Goal: Task Accomplishment & Management: Use online tool/utility

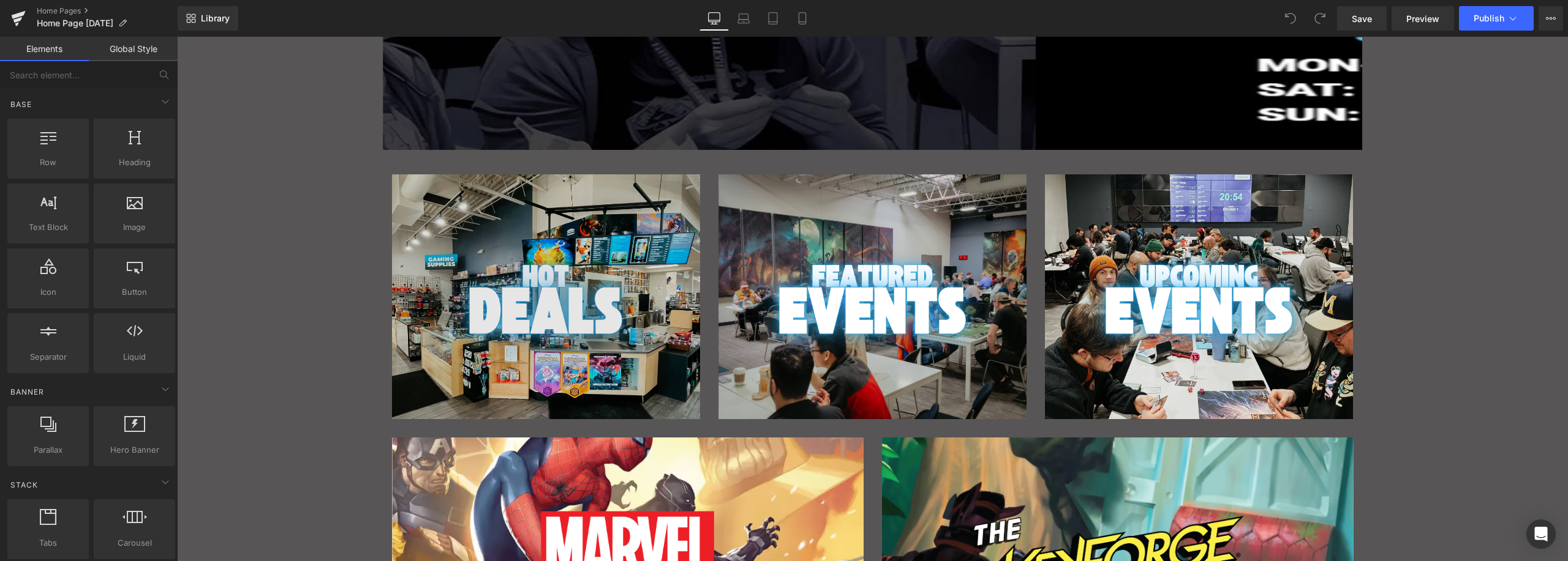
scroll to position [327, 0]
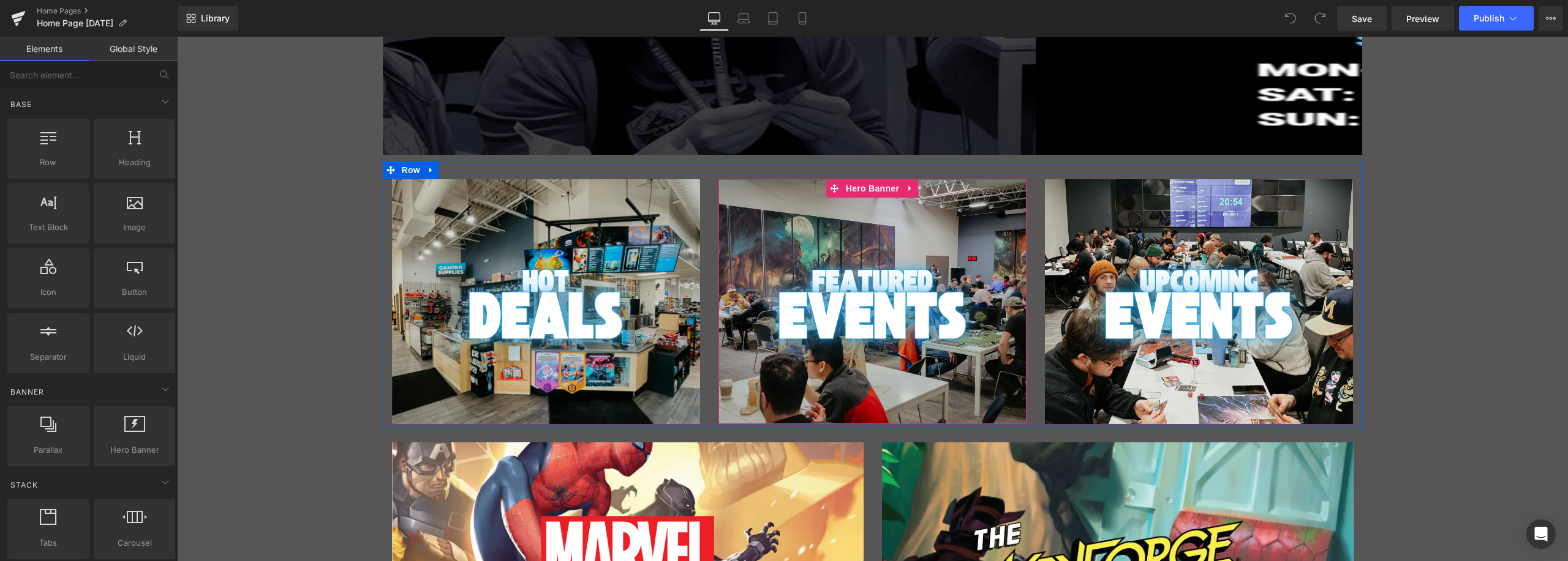
click at [938, 207] on div "Main content" at bounding box center [872, 302] width 308 height 245
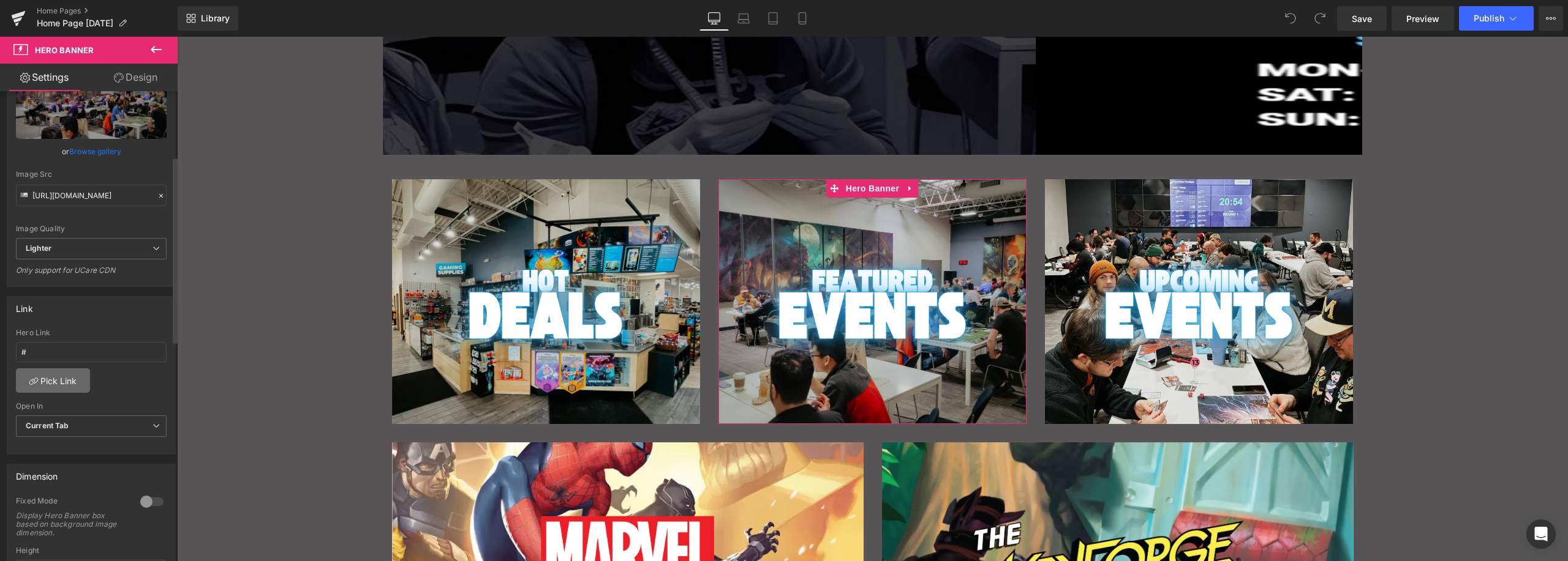
scroll to position [184, 0]
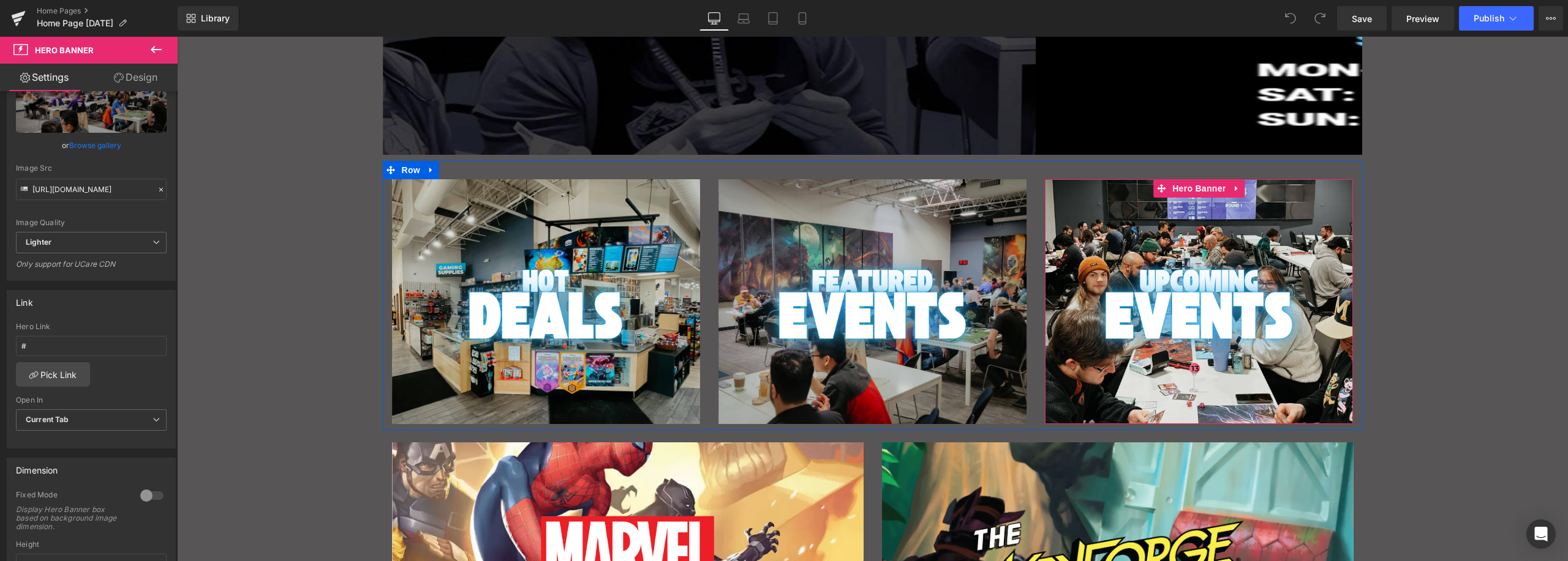
click at [1299, 207] on div "Main content" at bounding box center [1198, 302] width 308 height 245
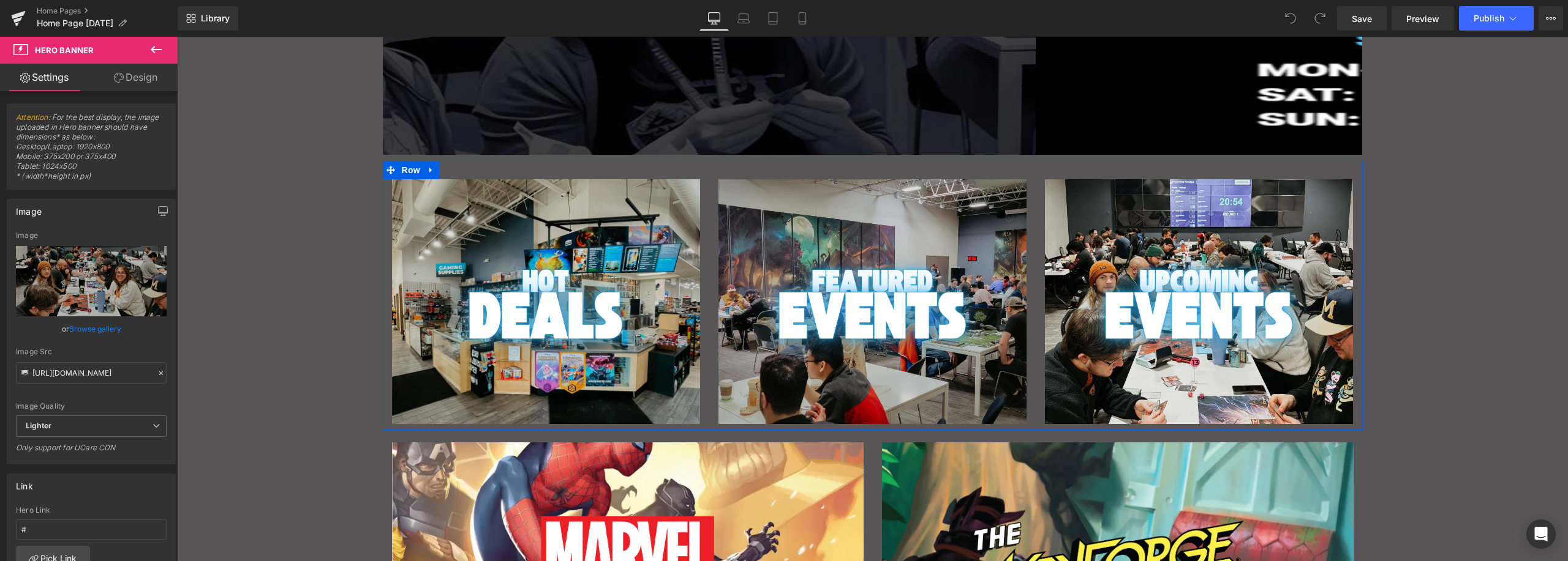
click at [887, 210] on div "Main content" at bounding box center [872, 302] width 308 height 245
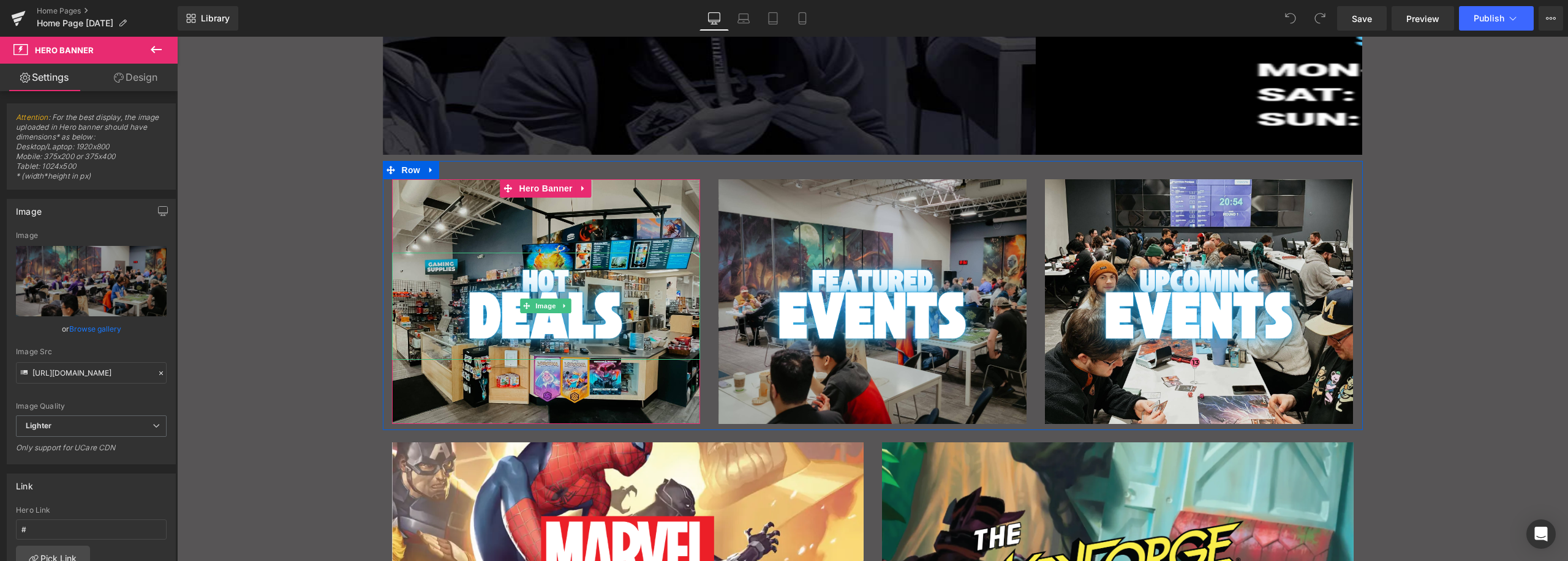
click at [591, 224] on div "Main content" at bounding box center [545, 302] width 308 height 245
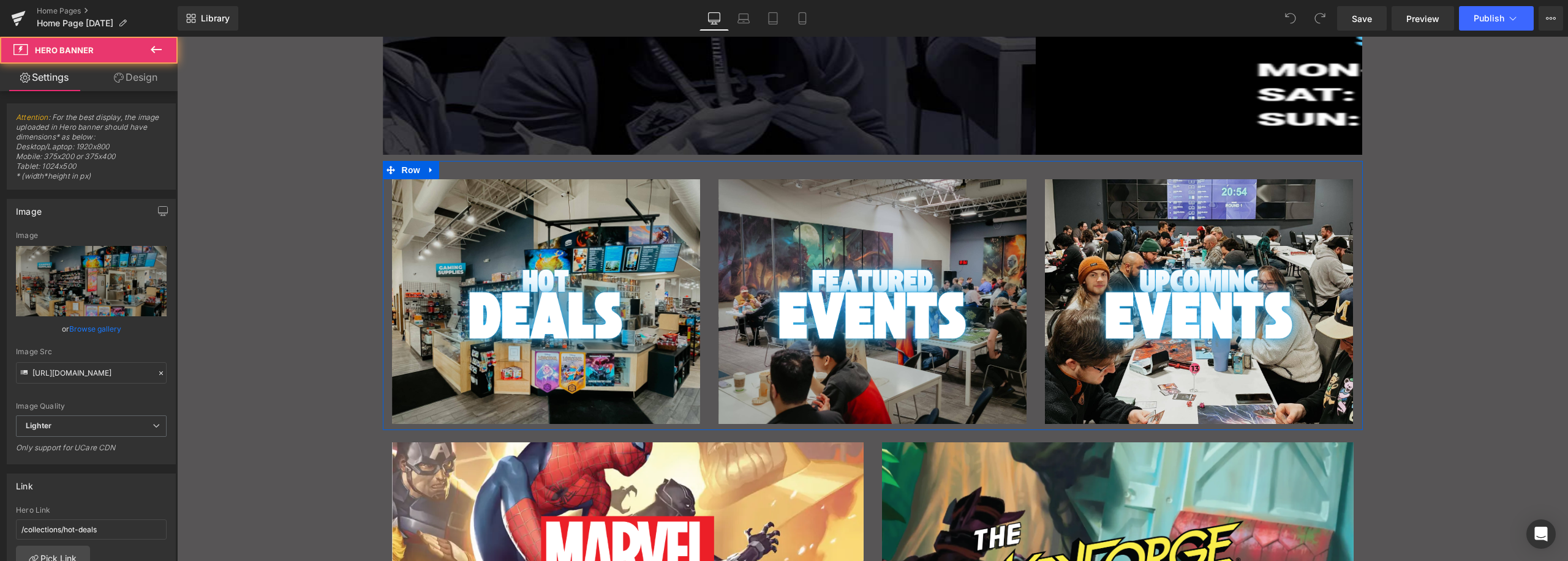
click at [1276, 232] on div "Main content" at bounding box center [1198, 302] width 308 height 245
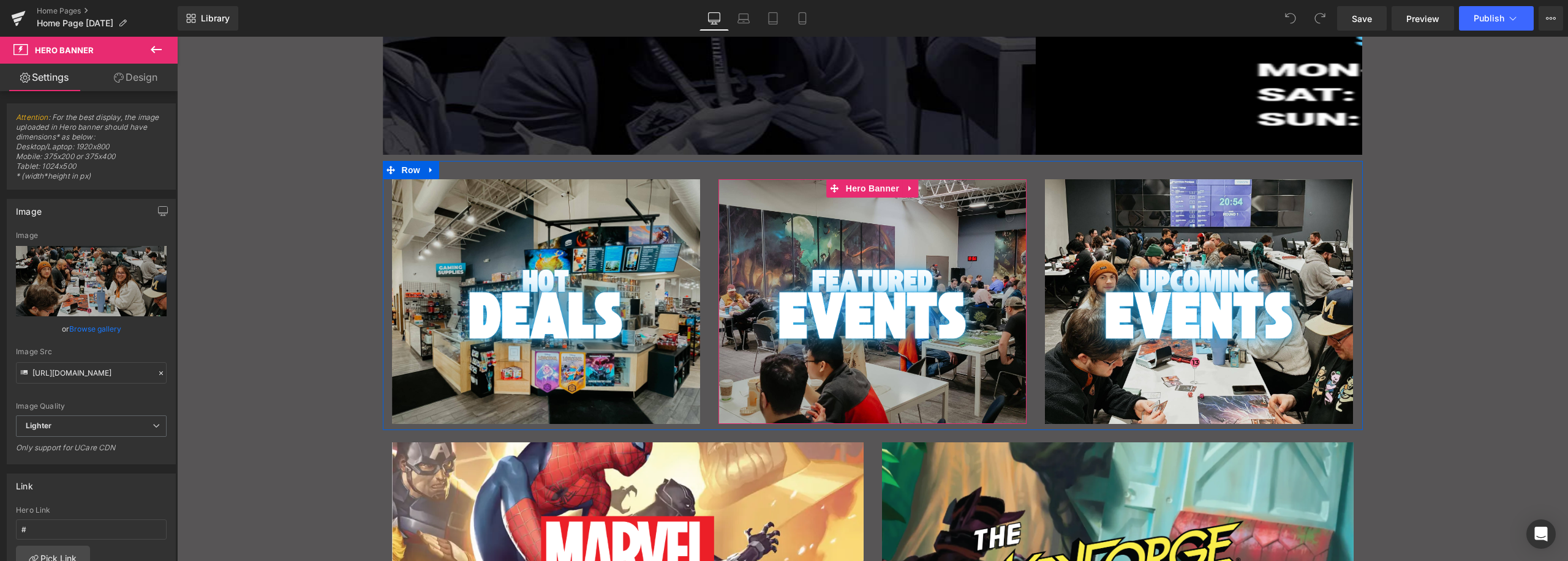
click at [916, 233] on div "Main content" at bounding box center [872, 302] width 308 height 245
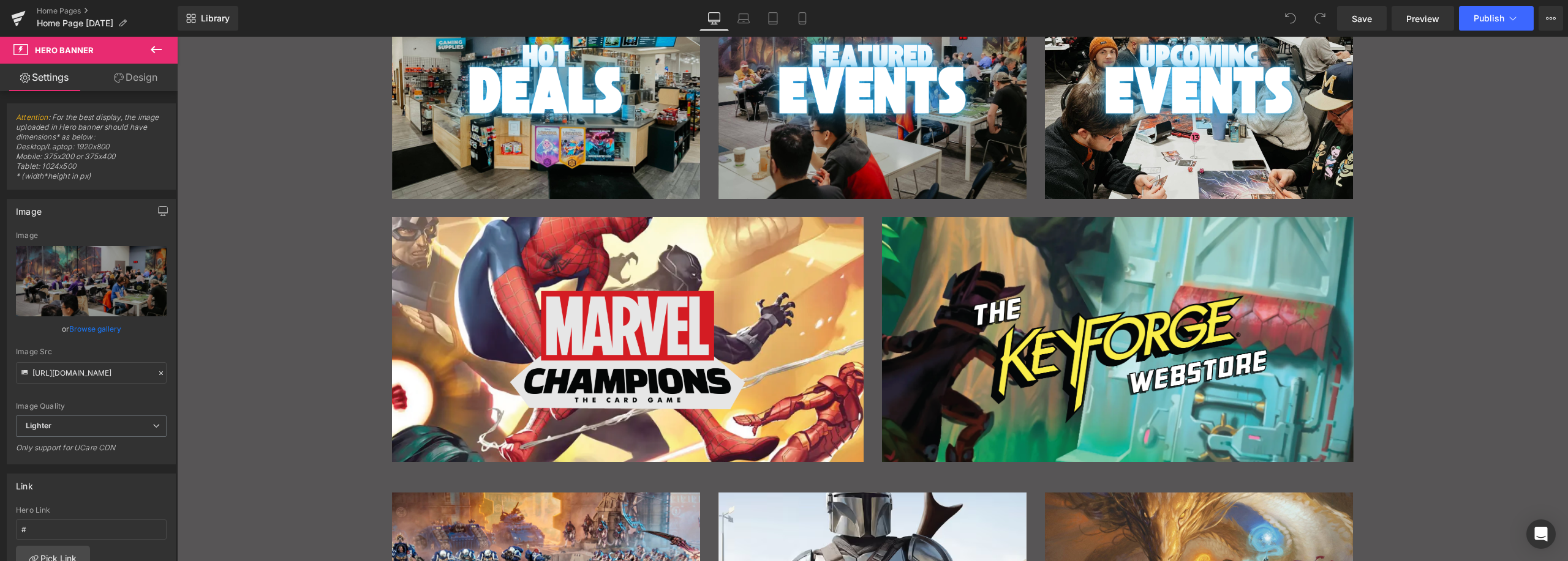
scroll to position [633, 0]
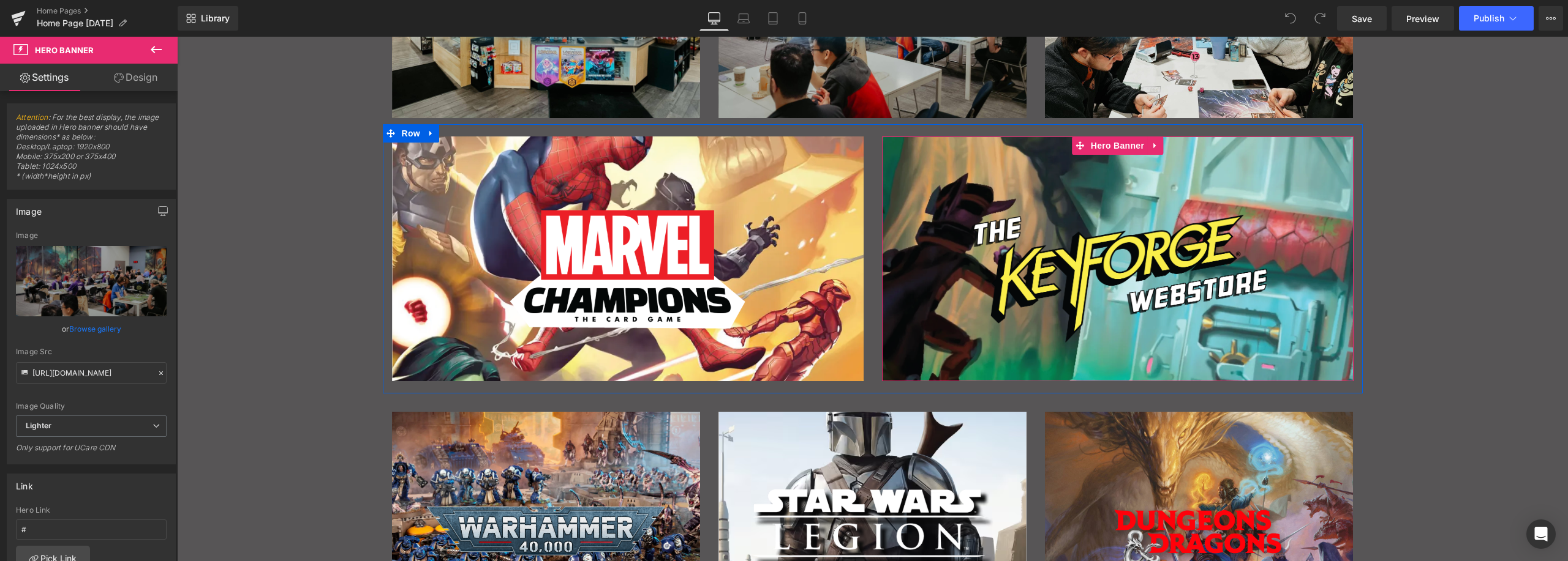
click at [900, 156] on div "Main content" at bounding box center [1117, 259] width 472 height 245
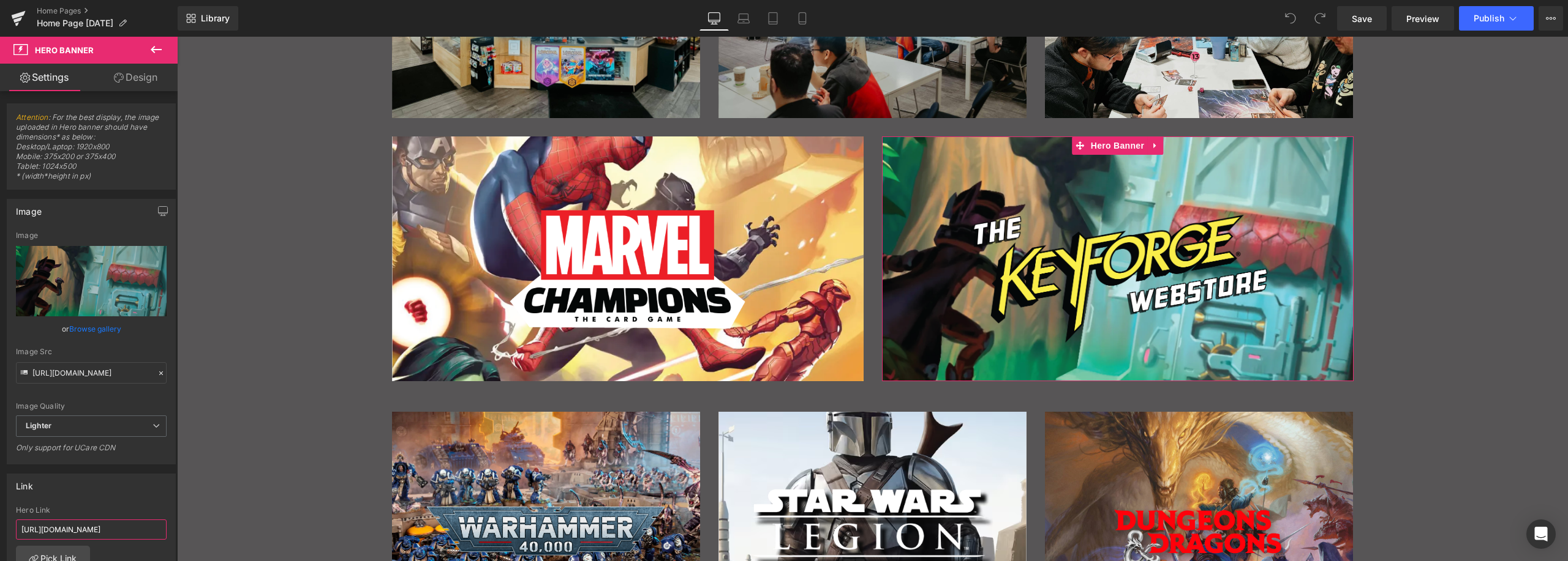
scroll to position [0, 70]
drag, startPoint x: 305, startPoint y: 566, endPoint x: 182, endPoint y: 532, distance: 127.6
click at [91, 520] on input "[URL][DOMAIN_NAME]" at bounding box center [91, 529] width 150 height 20
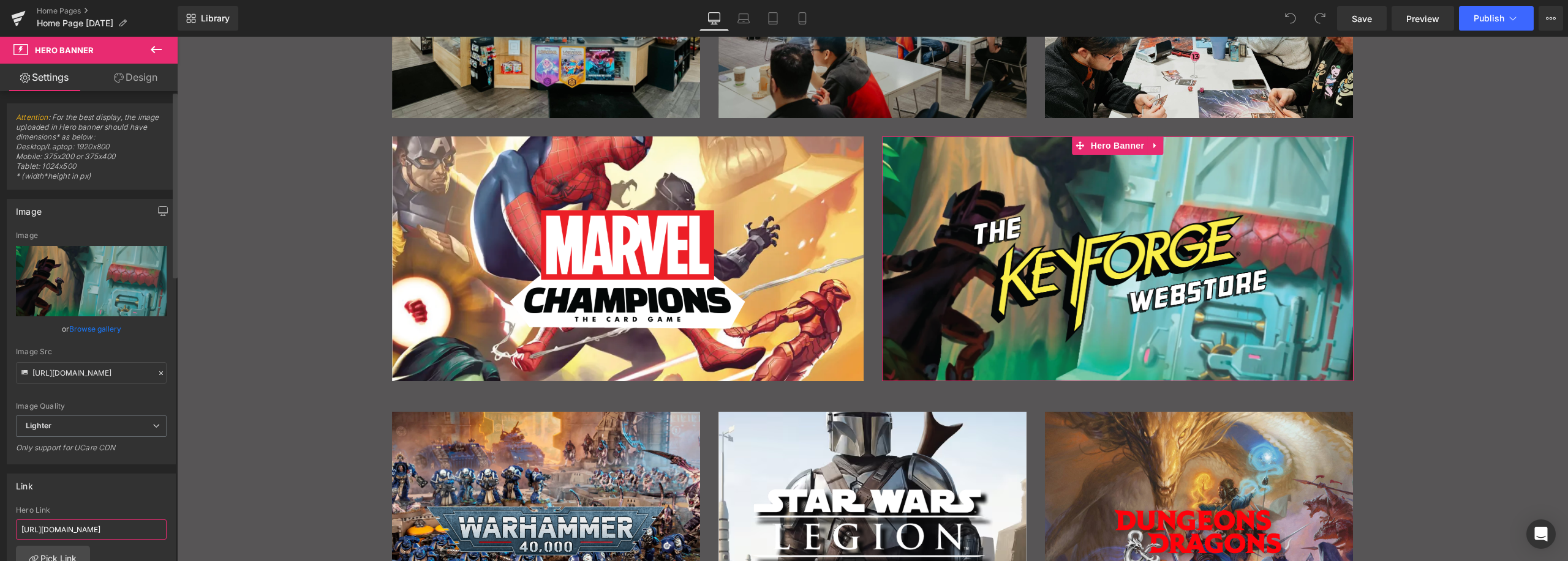
click at [110, 535] on input "[URL][DOMAIN_NAME]" at bounding box center [91, 529] width 150 height 20
drag, startPoint x: 87, startPoint y: 533, endPoint x: 0, endPoint y: 529, distance: 87.1
click at [0, 529] on div "Link [URL][DOMAIN_NAME] Hero Link [URL][DOMAIN_NAME] Pick Link Current Tab New …" at bounding box center [91, 548] width 183 height 168
click at [104, 529] on input "[URL][DOMAIN_NAME]" at bounding box center [91, 529] width 150 height 20
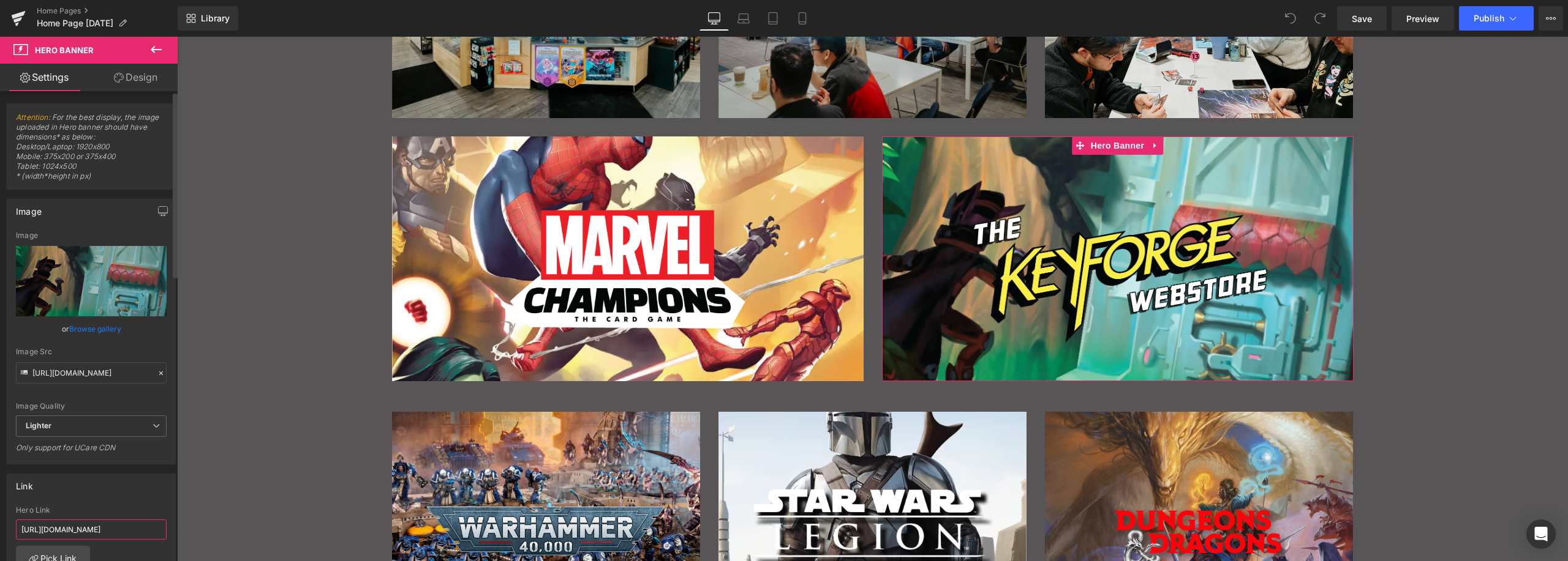
click at [104, 529] on input "[URL][DOMAIN_NAME]" at bounding box center [91, 529] width 150 height 20
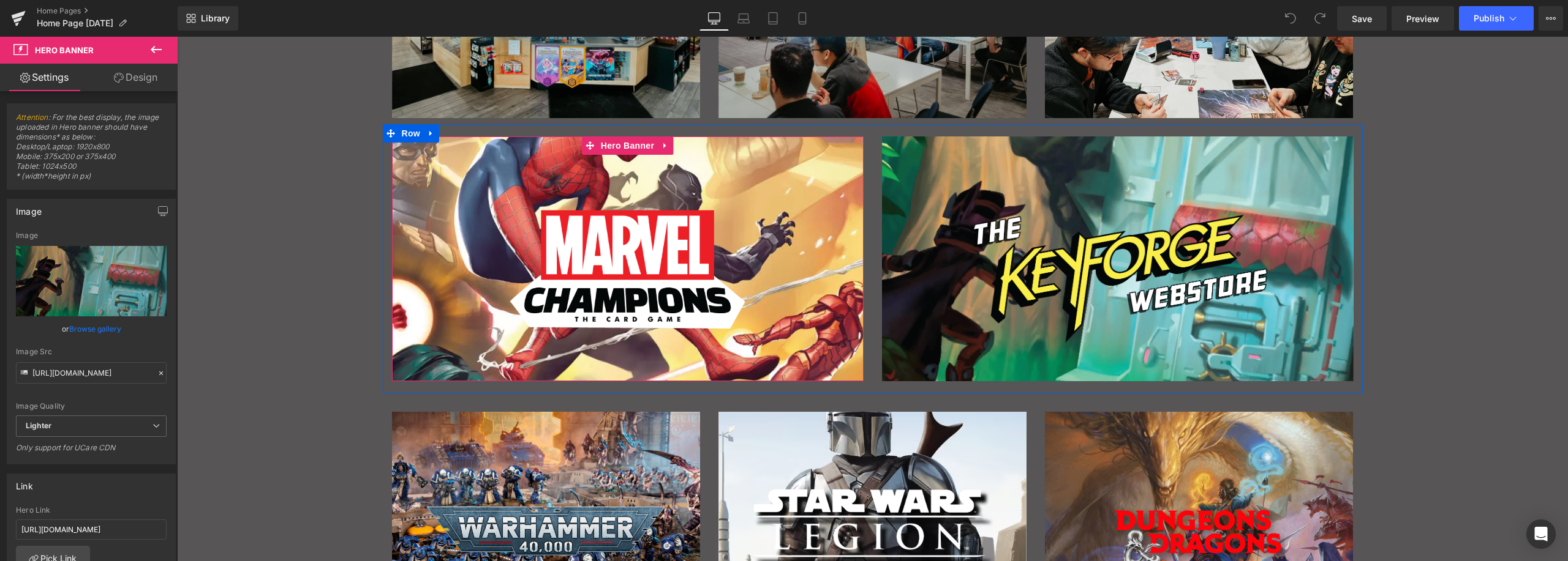
click at [664, 167] on div "Main content" at bounding box center [627, 259] width 472 height 245
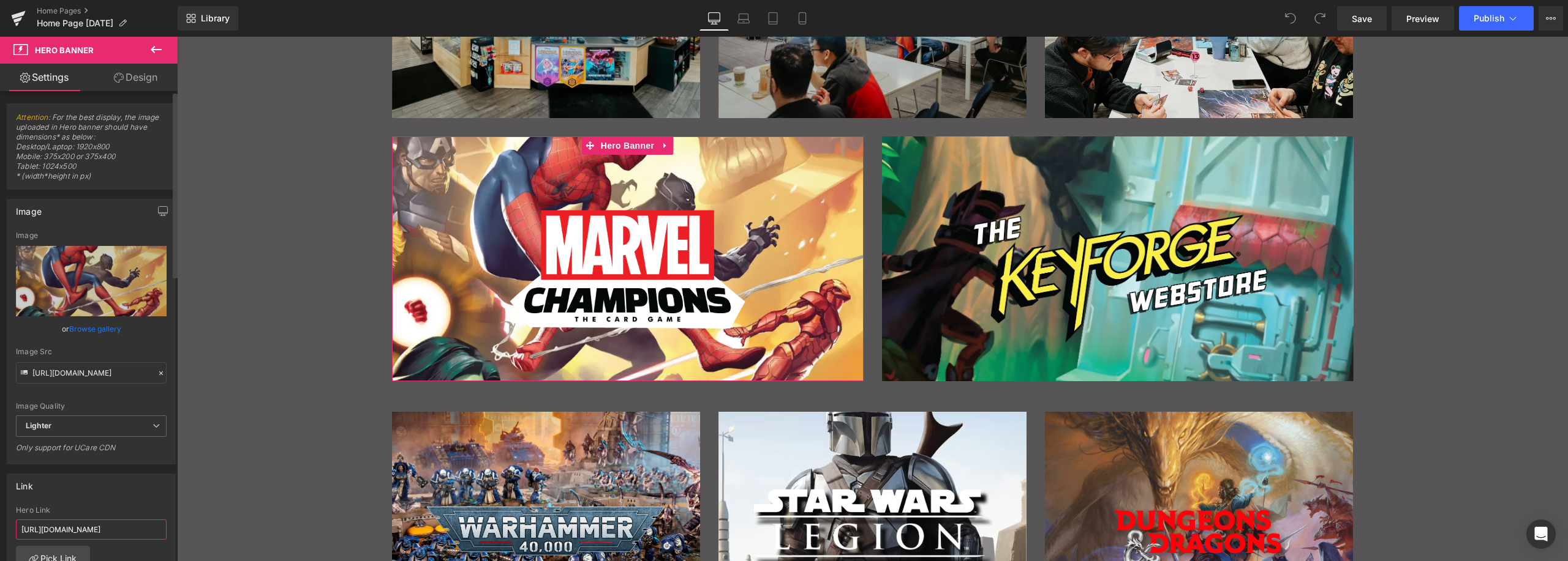
scroll to position [0, 89]
drag, startPoint x: 76, startPoint y: 529, endPoint x: 172, endPoint y: 540, distance: 96.6
click at [172, 540] on div "Link [URL][DOMAIN_NAME] Hero Link [URL][DOMAIN_NAME] Pick Link Current Tab New …" at bounding box center [91, 548] width 183 height 168
click at [130, 533] on input "[URL][DOMAIN_NAME]" at bounding box center [91, 529] width 150 height 20
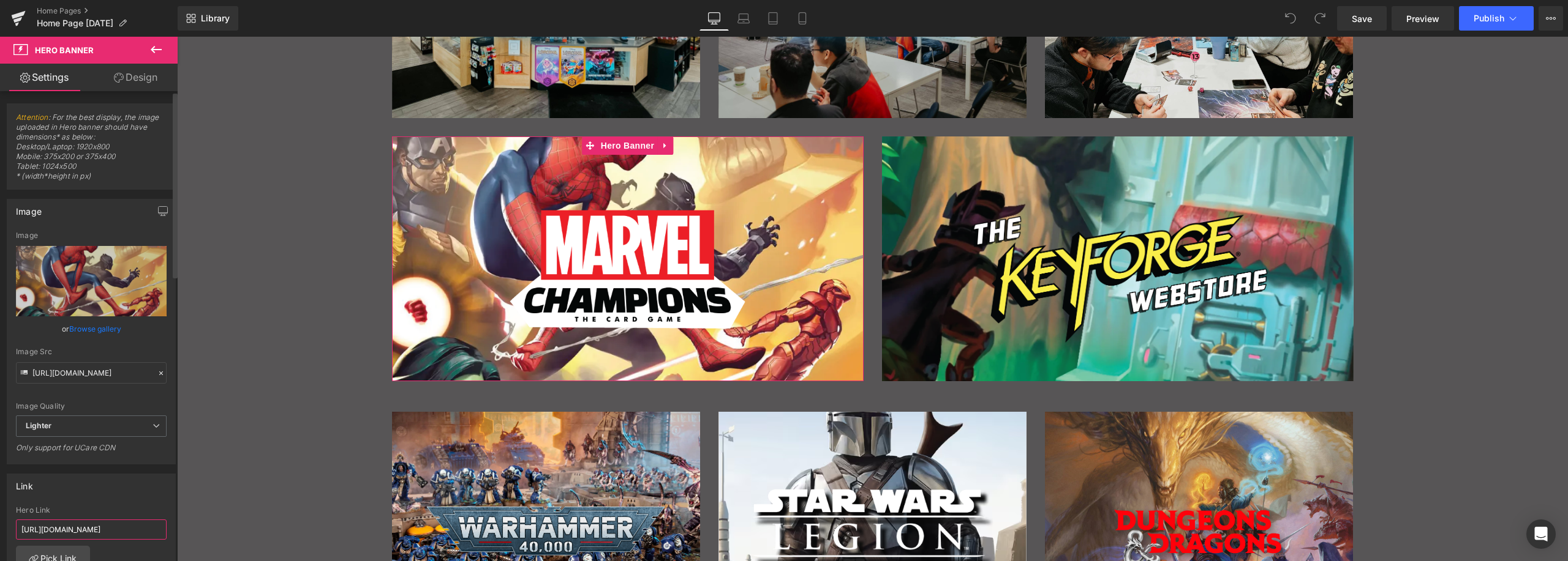
click at [130, 533] on input "[URL][DOMAIN_NAME]" at bounding box center [91, 529] width 150 height 20
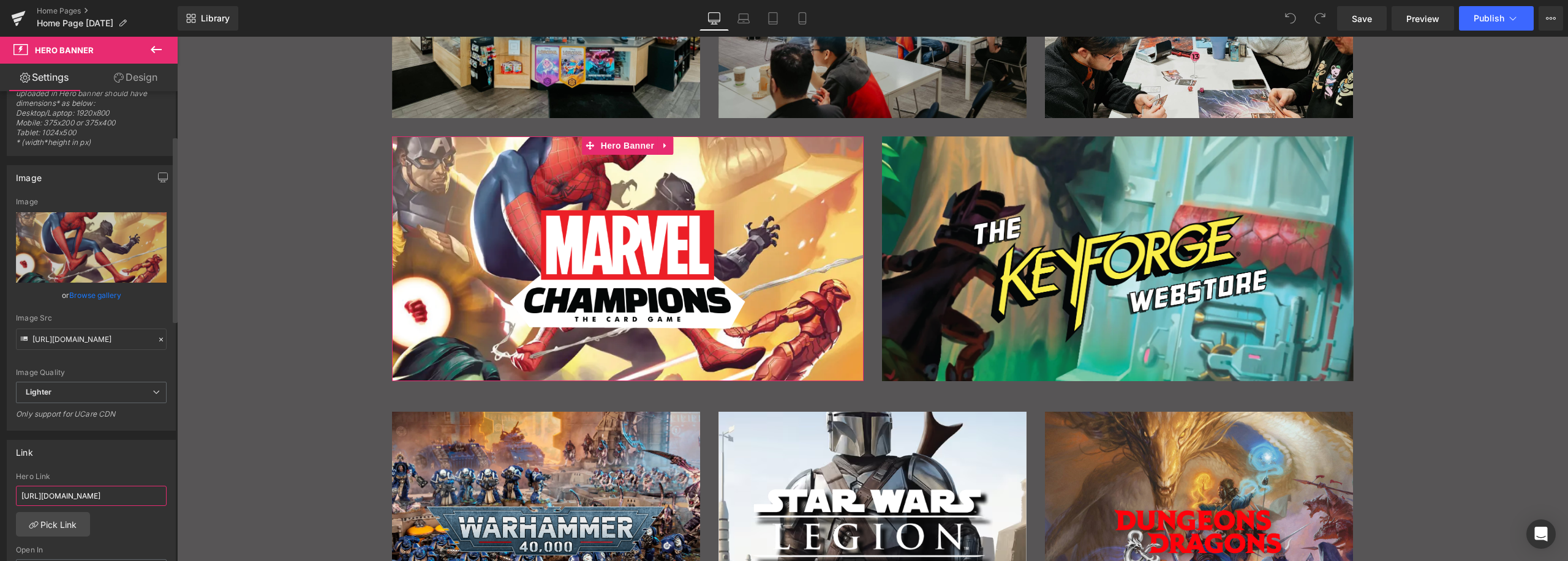
scroll to position [122, 0]
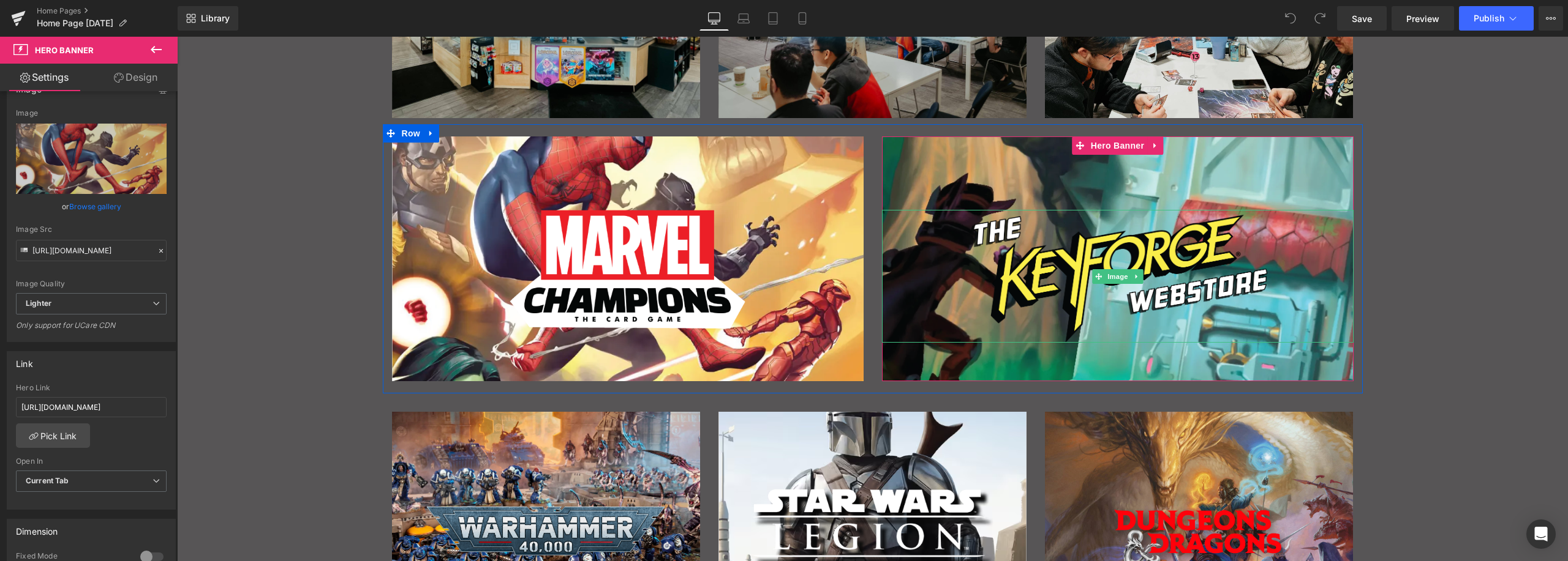
click at [1169, 195] on div "Main content" at bounding box center [1117, 259] width 472 height 245
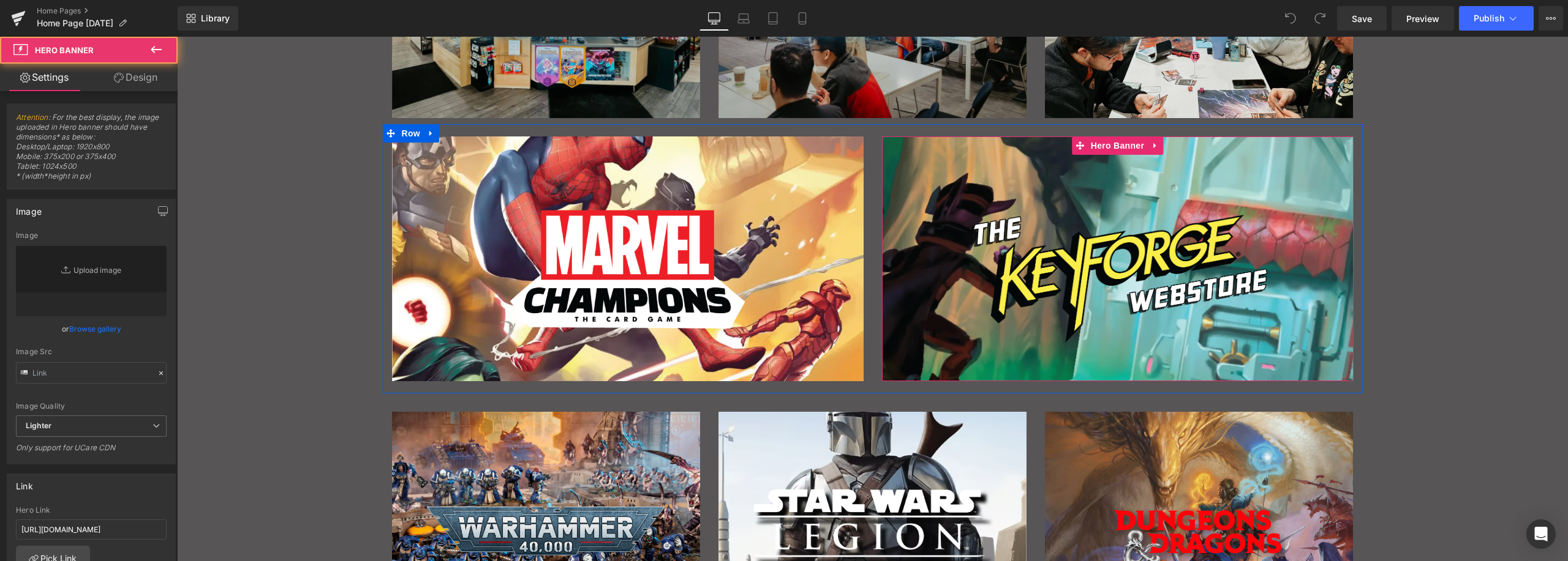
type input "[URL][DOMAIN_NAME]"
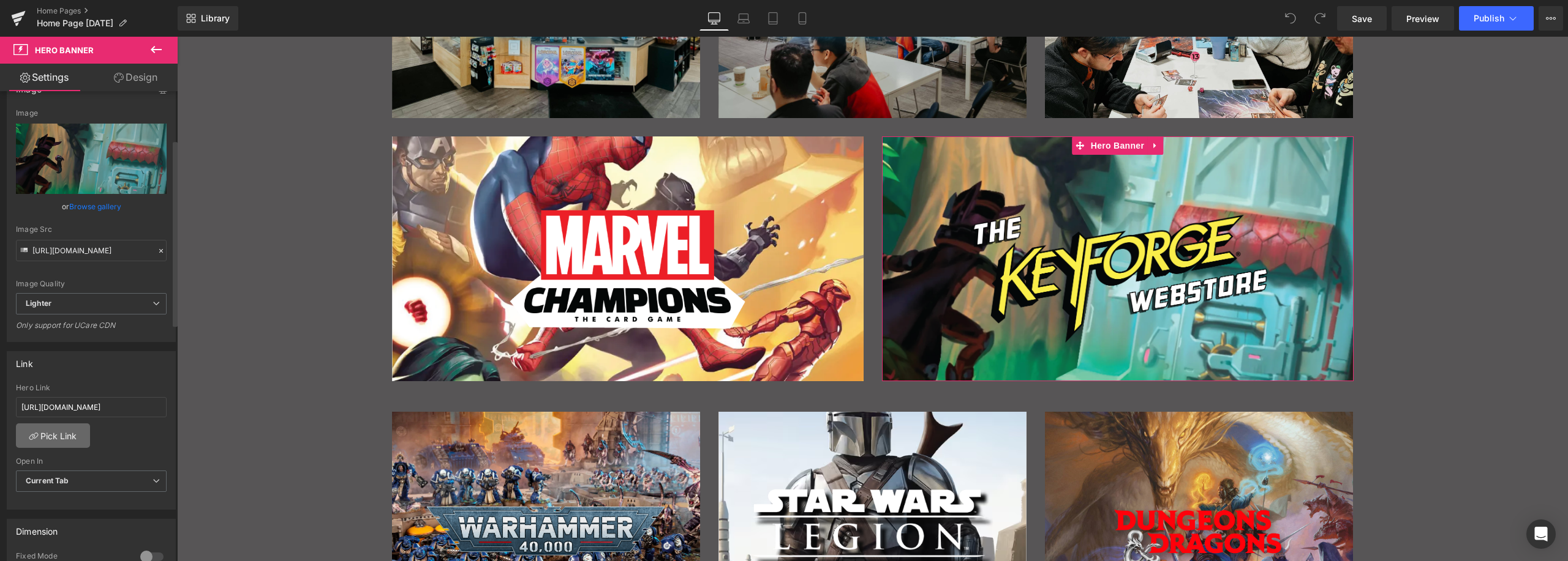
click at [60, 438] on link "Pick Link" at bounding box center [52, 435] width 74 height 25
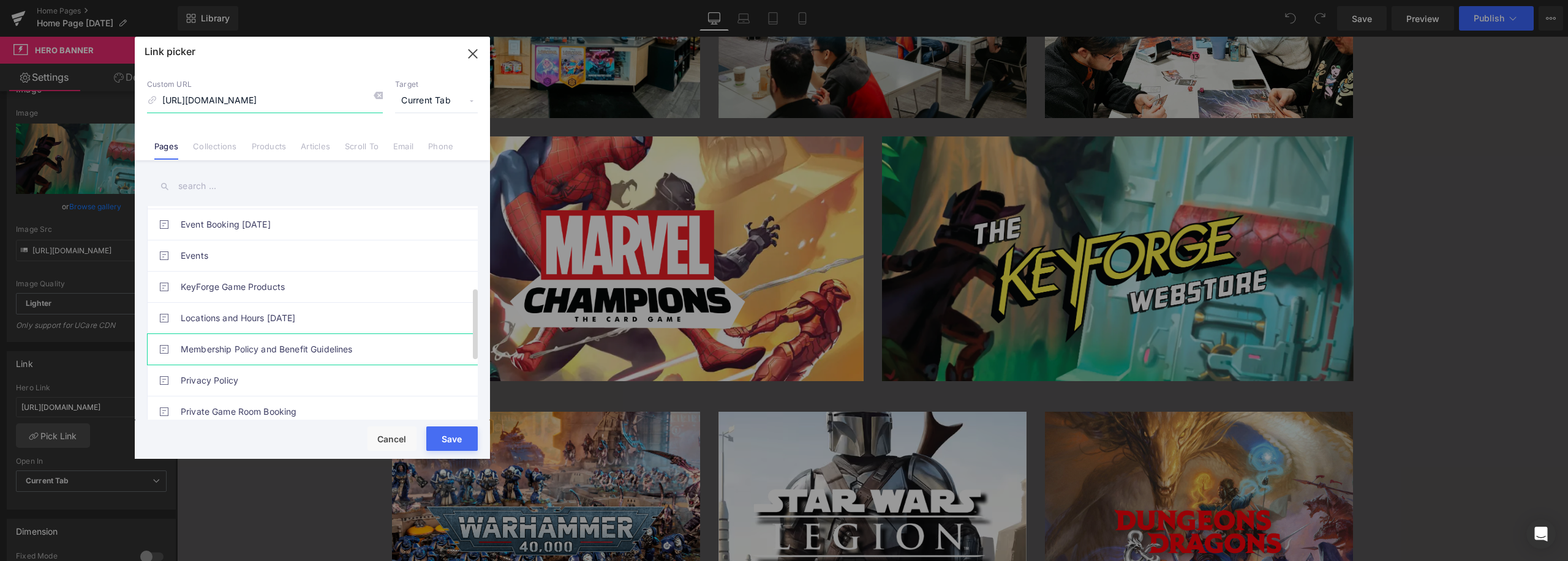
scroll to position [245, 0]
click at [221, 154] on link "Collections" at bounding box center [215, 150] width 44 height 18
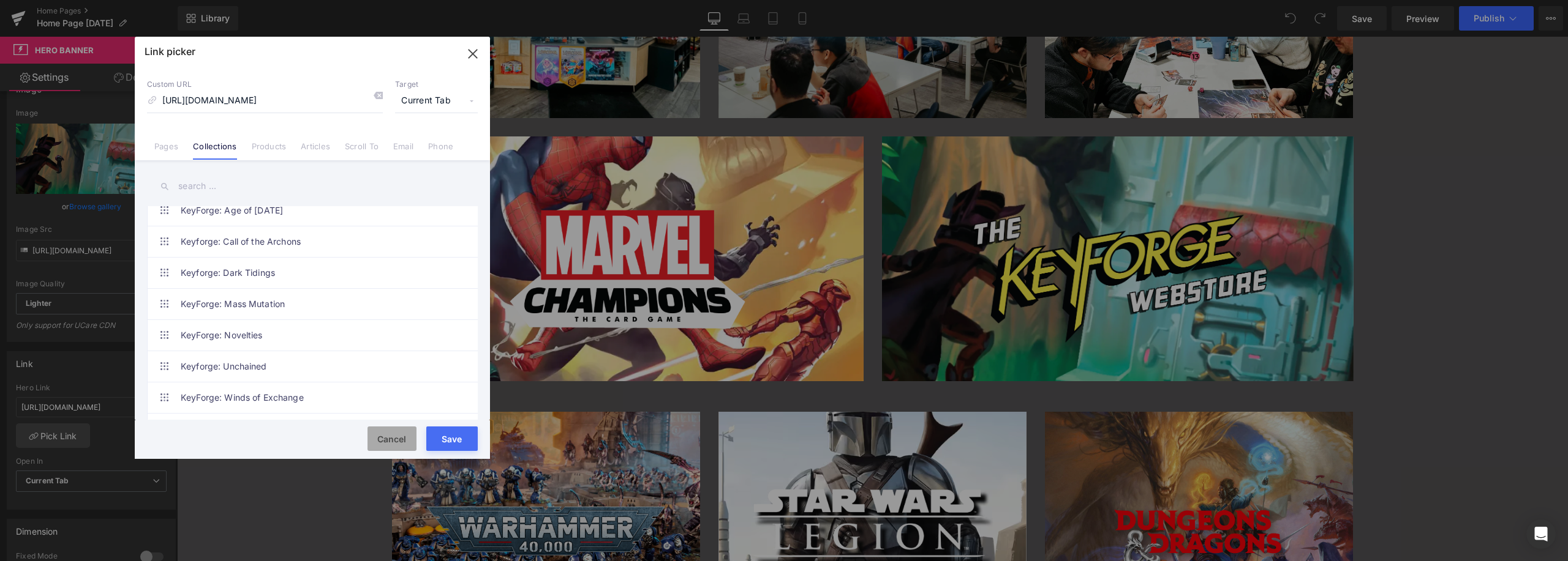
click at [397, 439] on button "Cancel" at bounding box center [392, 439] width 49 height 25
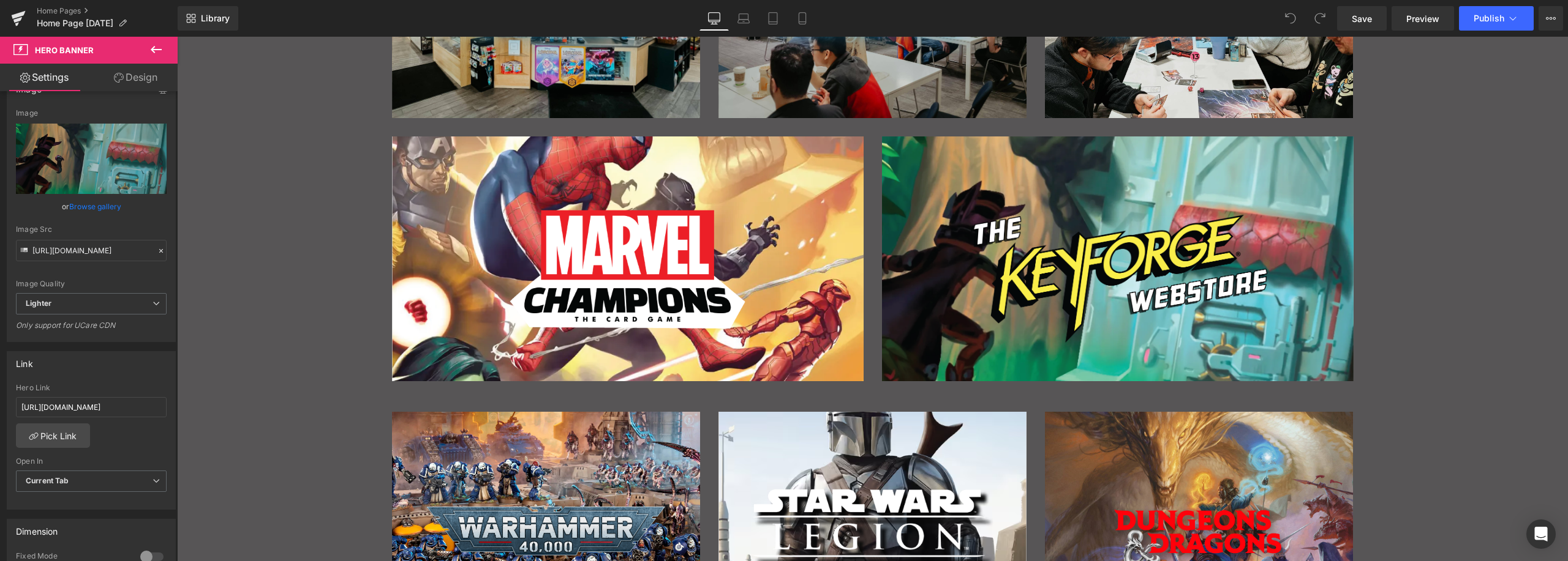
scroll to position [755, 0]
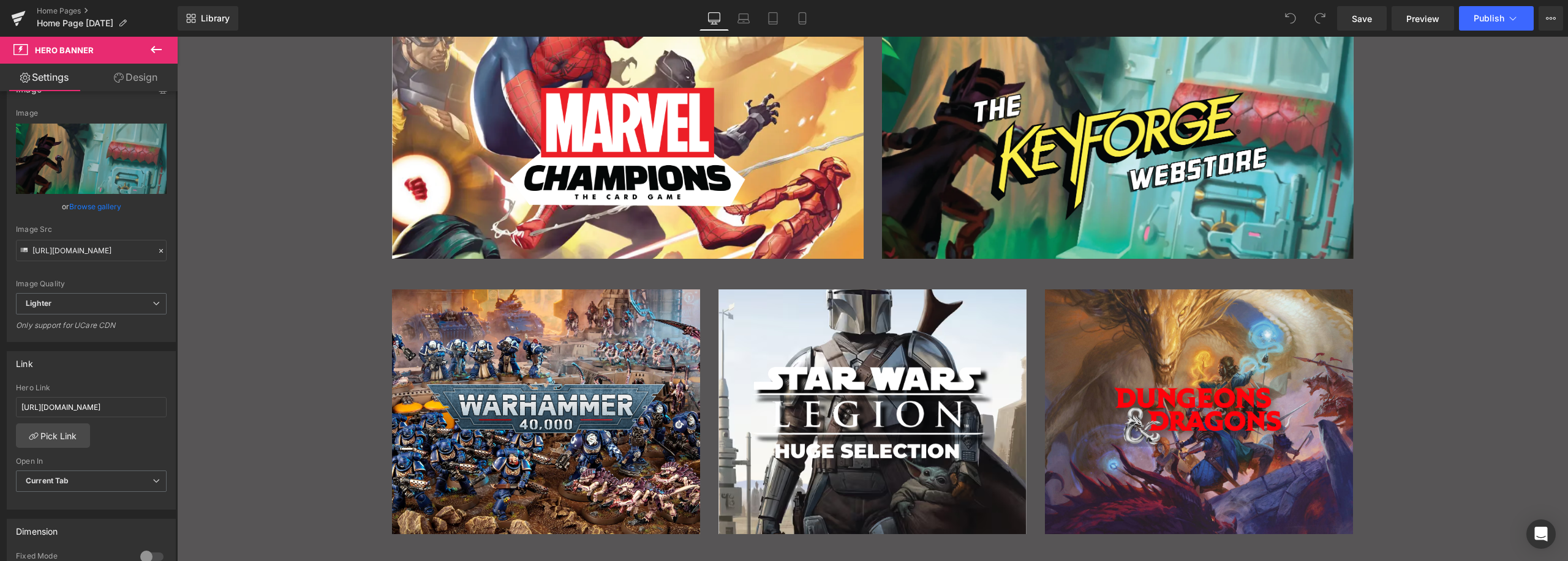
click at [638, 313] on div "Main content" at bounding box center [545, 412] width 308 height 245
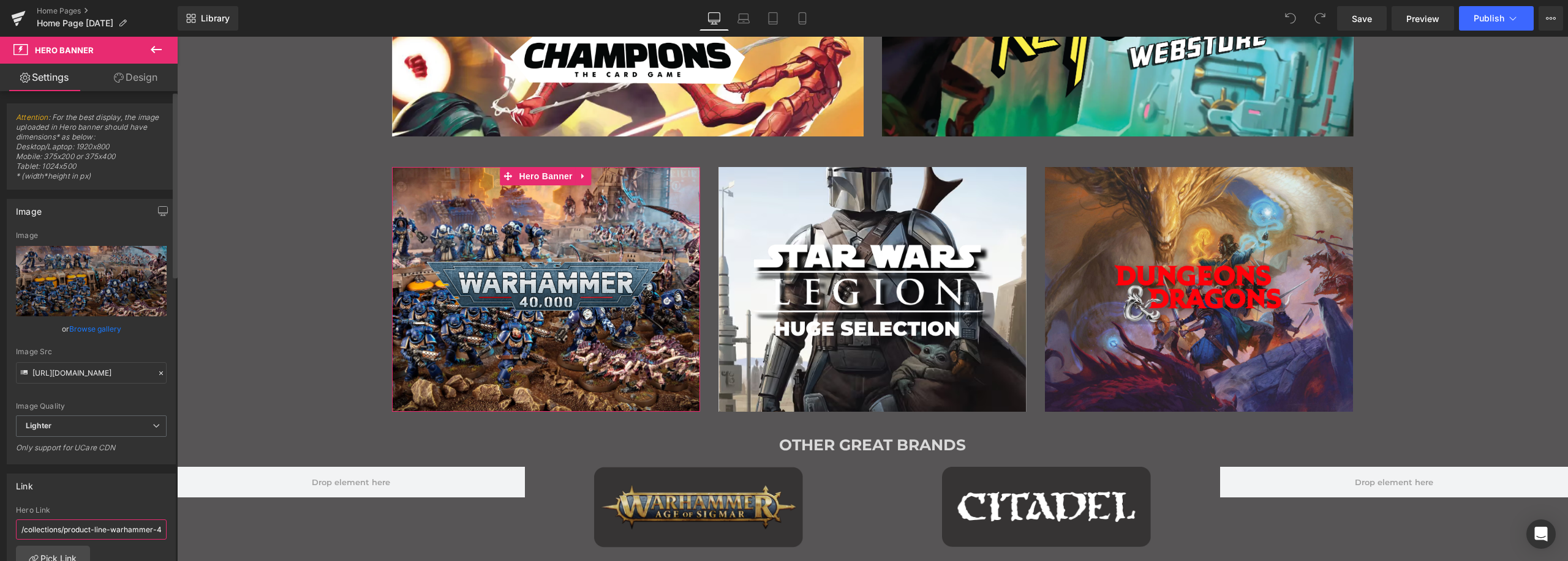
scroll to position [0, 25]
drag, startPoint x: 88, startPoint y: 534, endPoint x: 163, endPoint y: 534, distance: 75.0
click at [163, 534] on div "/collections/product-line-warhammer-40-000 Hero Link /collections/product-line-…" at bounding box center [91, 569] width 168 height 126
click at [62, 553] on link "Pick Link" at bounding box center [52, 558] width 74 height 25
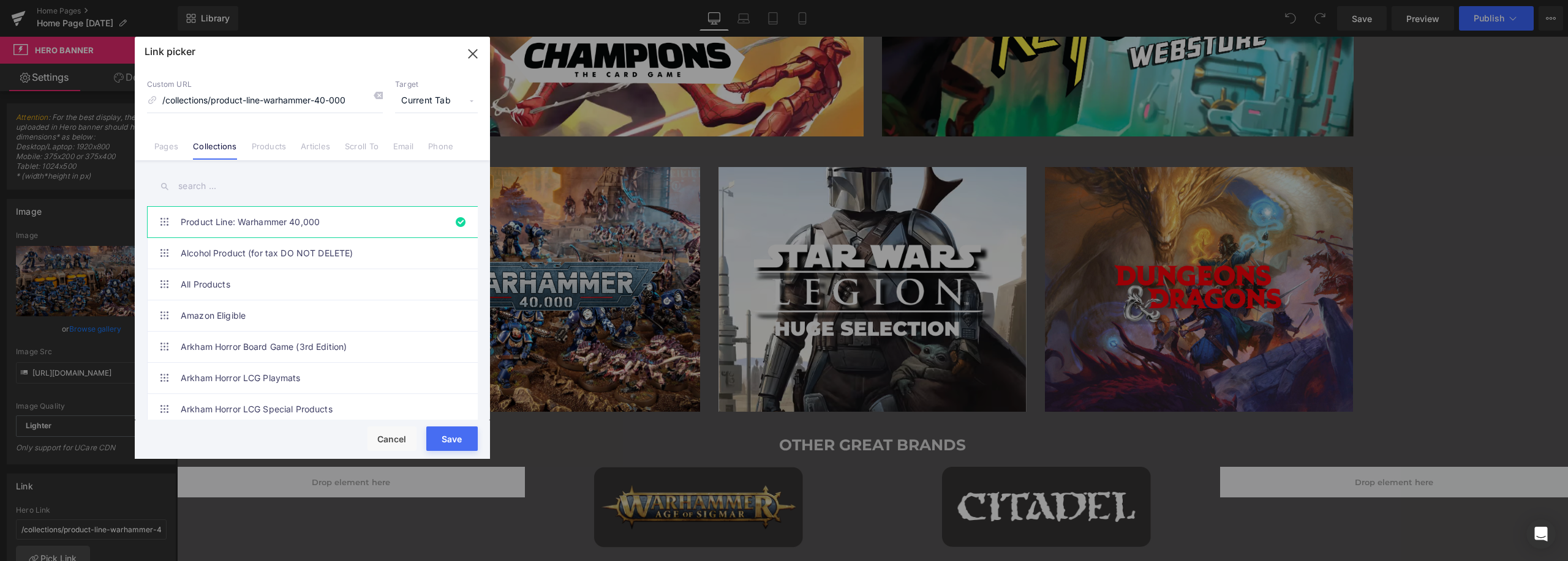
click at [208, 185] on input "text" at bounding box center [312, 186] width 331 height 28
type input "warha"
click at [292, 348] on link "Product Line - Warhammer 40,000" at bounding box center [315, 347] width 270 height 31
type input "/collections/product-line-warhammer-40-1"
click at [456, 439] on button "Save" at bounding box center [452, 439] width 52 height 25
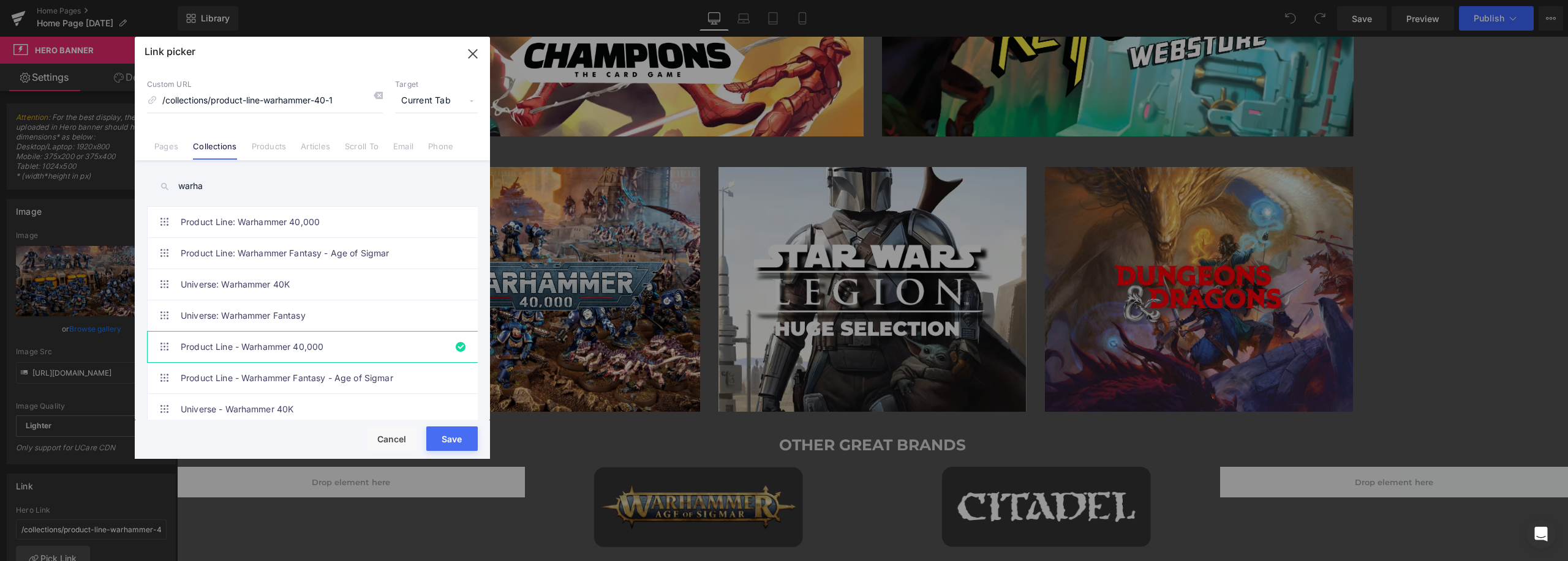
type input "/collections/product-line-warhammer-40-1"
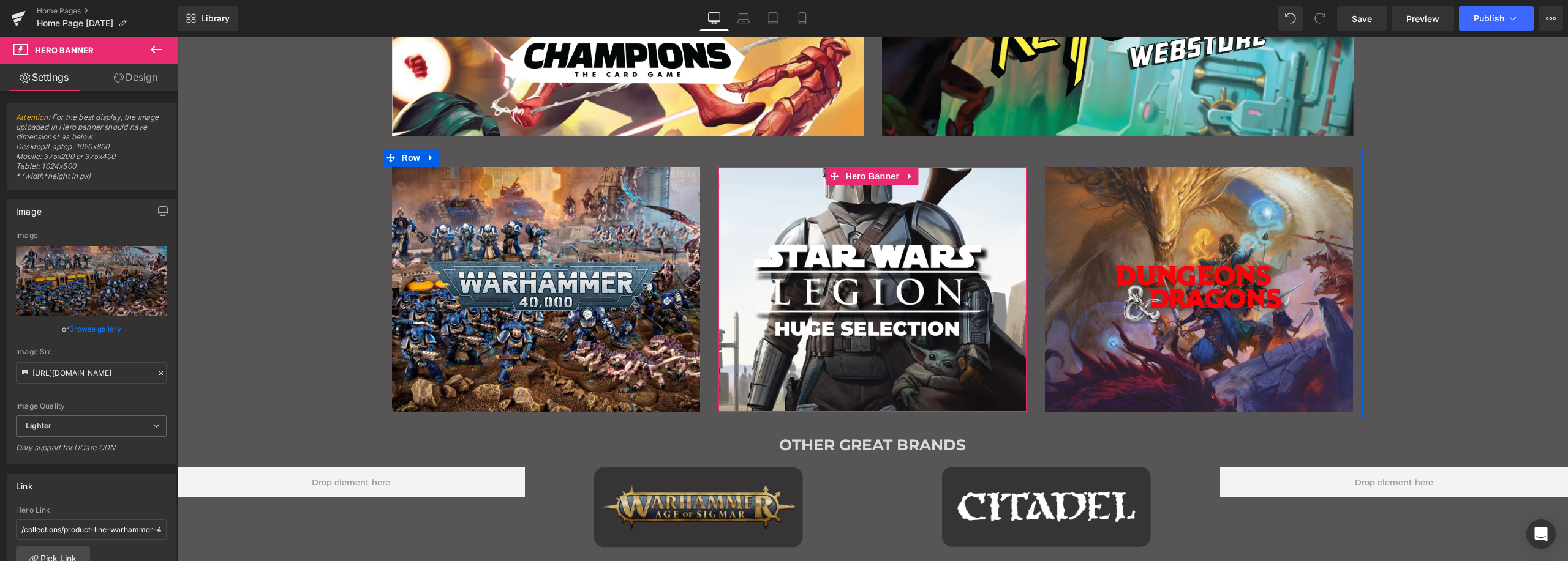
click at [870, 214] on div "Main content" at bounding box center [872, 289] width 308 height 245
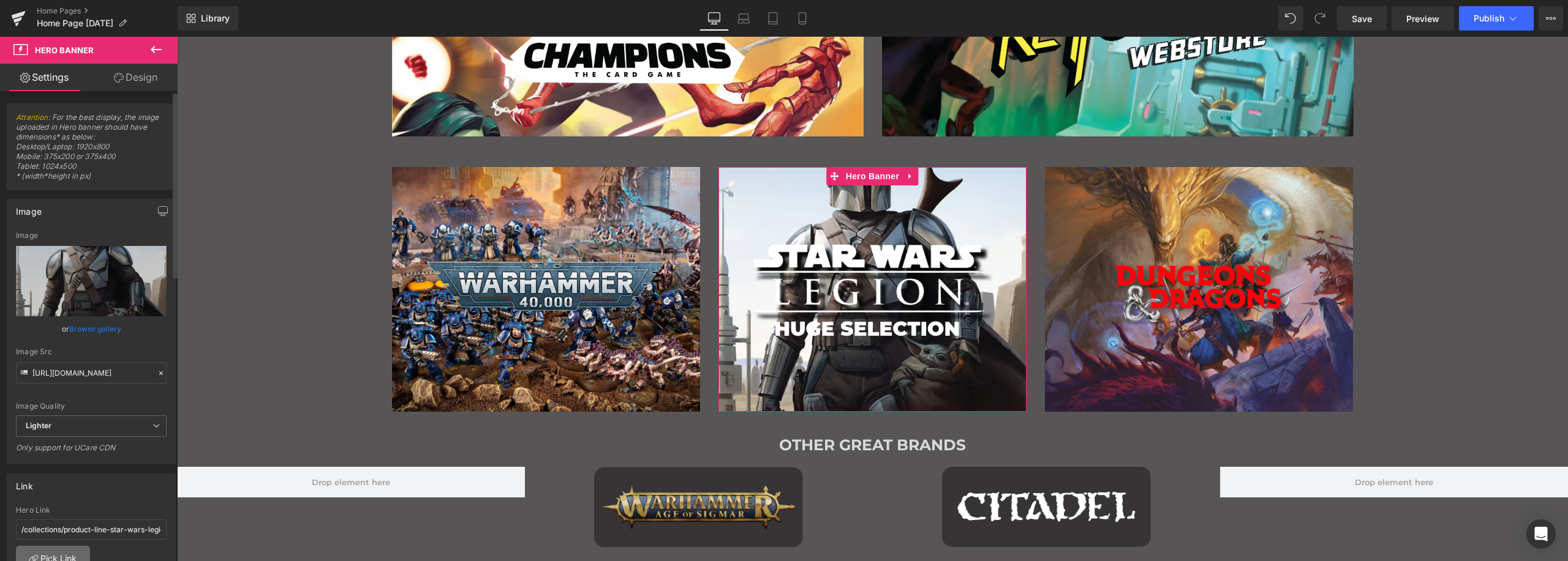
click at [66, 552] on link "Pick Link" at bounding box center [52, 558] width 74 height 25
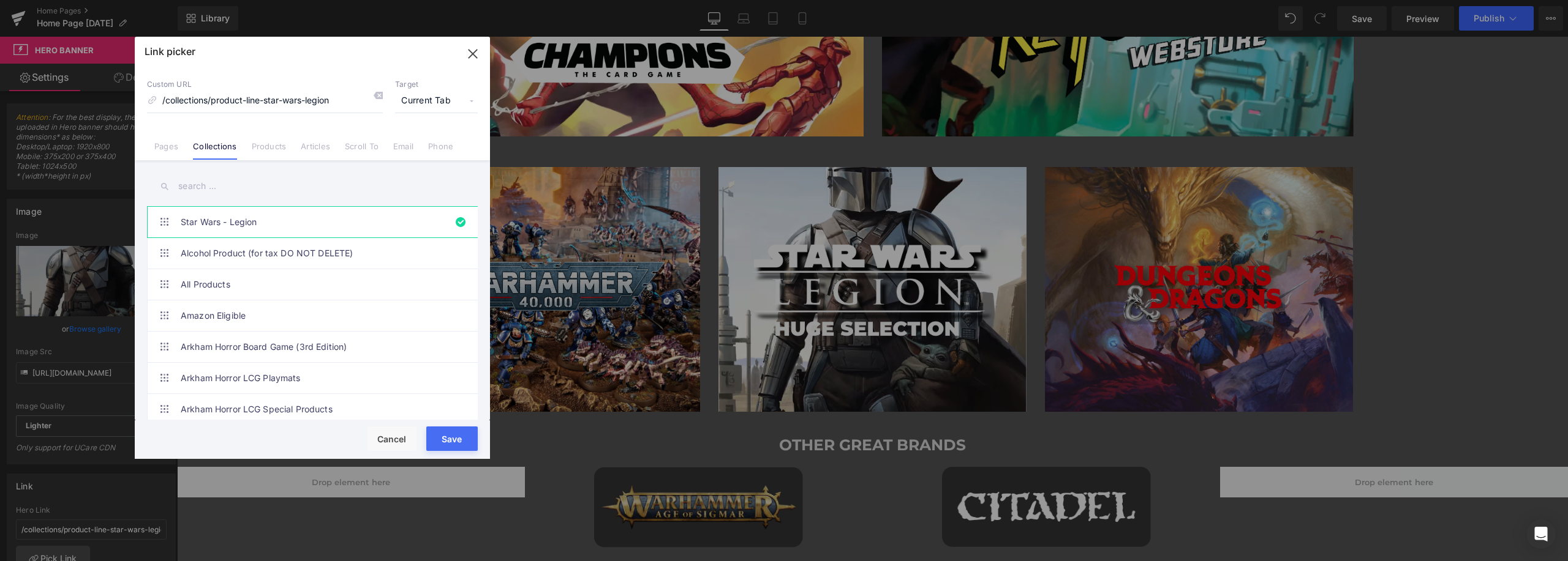
click at [444, 431] on button "Save" at bounding box center [452, 439] width 52 height 25
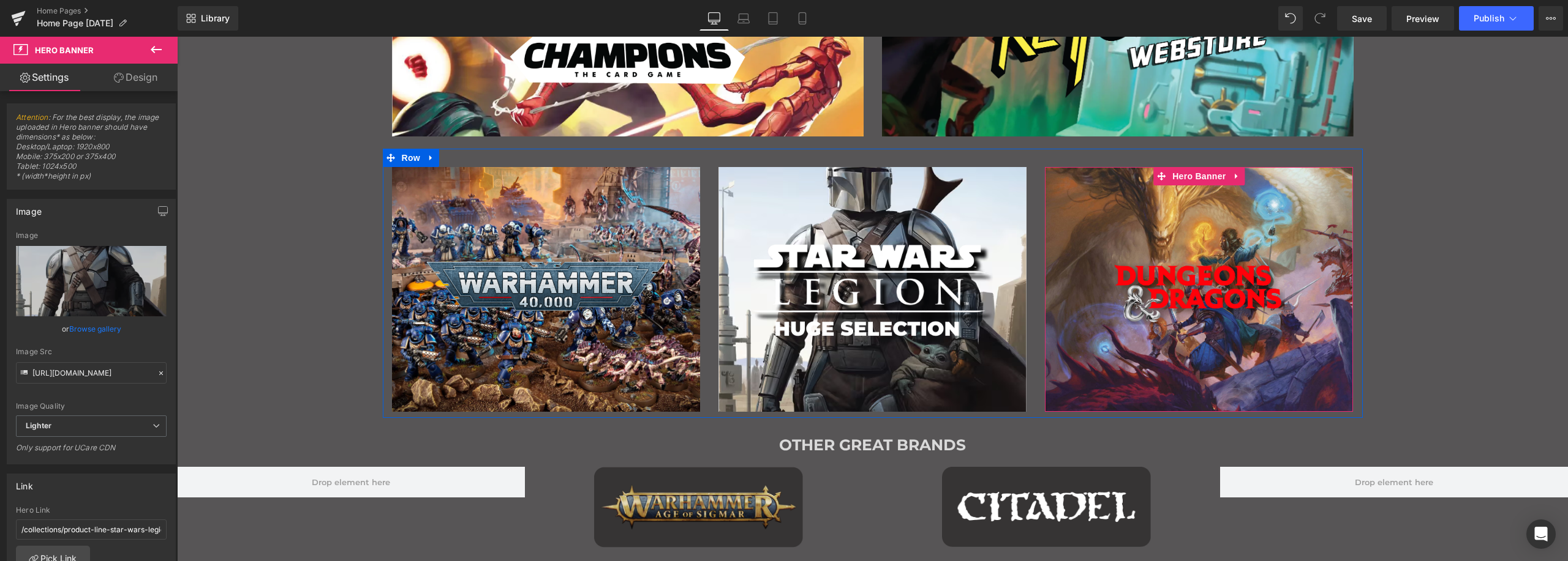
click at [1271, 191] on div "Main content" at bounding box center [1198, 289] width 308 height 245
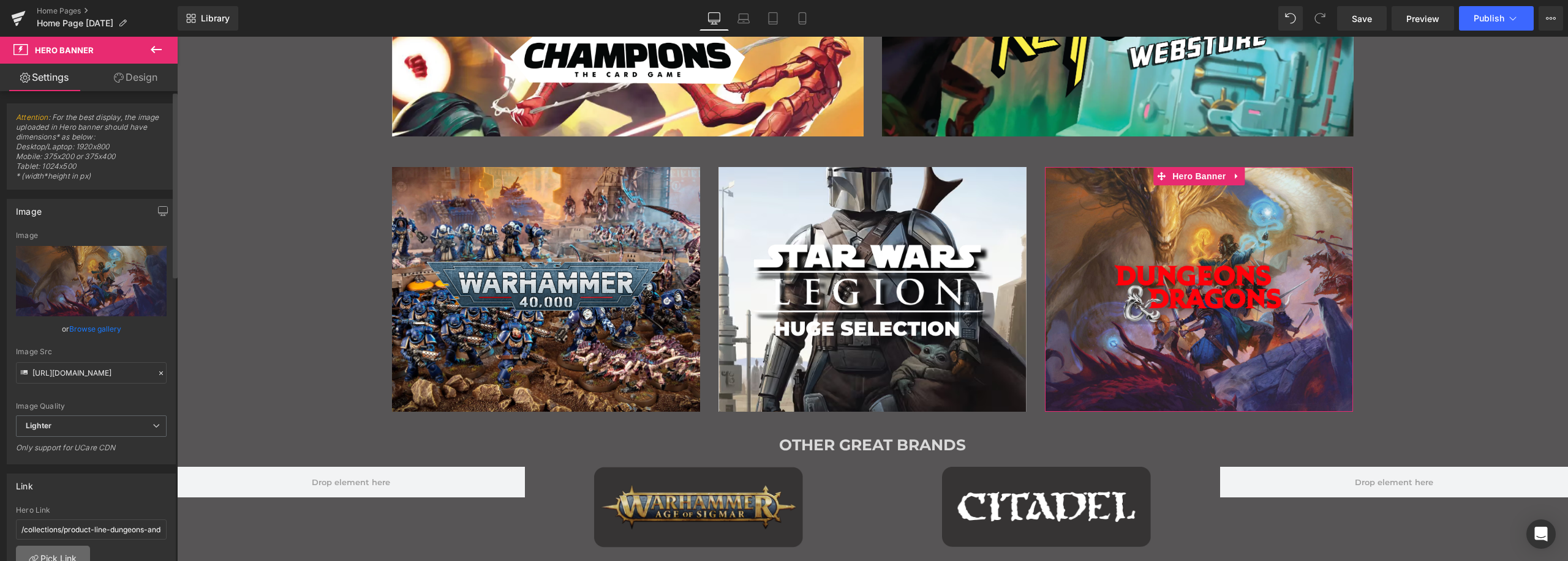
click at [66, 553] on link "Pick Link" at bounding box center [52, 558] width 74 height 25
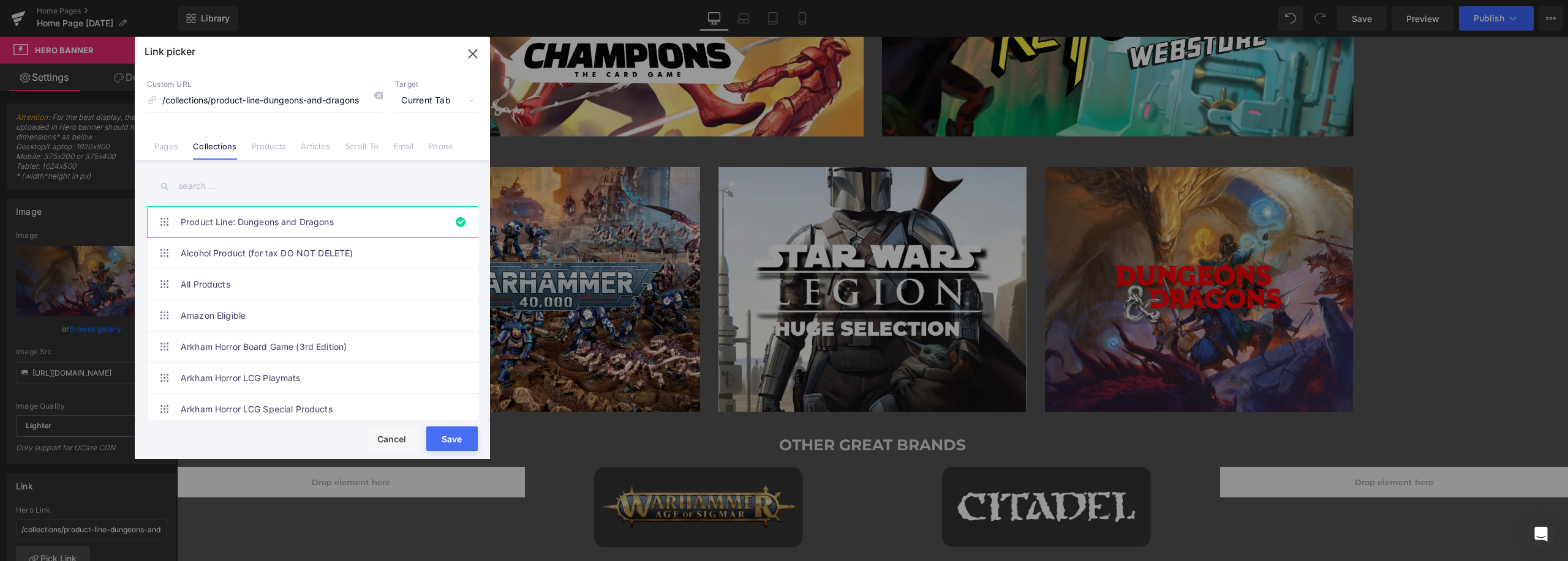
click at [262, 182] on input "text" at bounding box center [312, 186] width 331 height 28
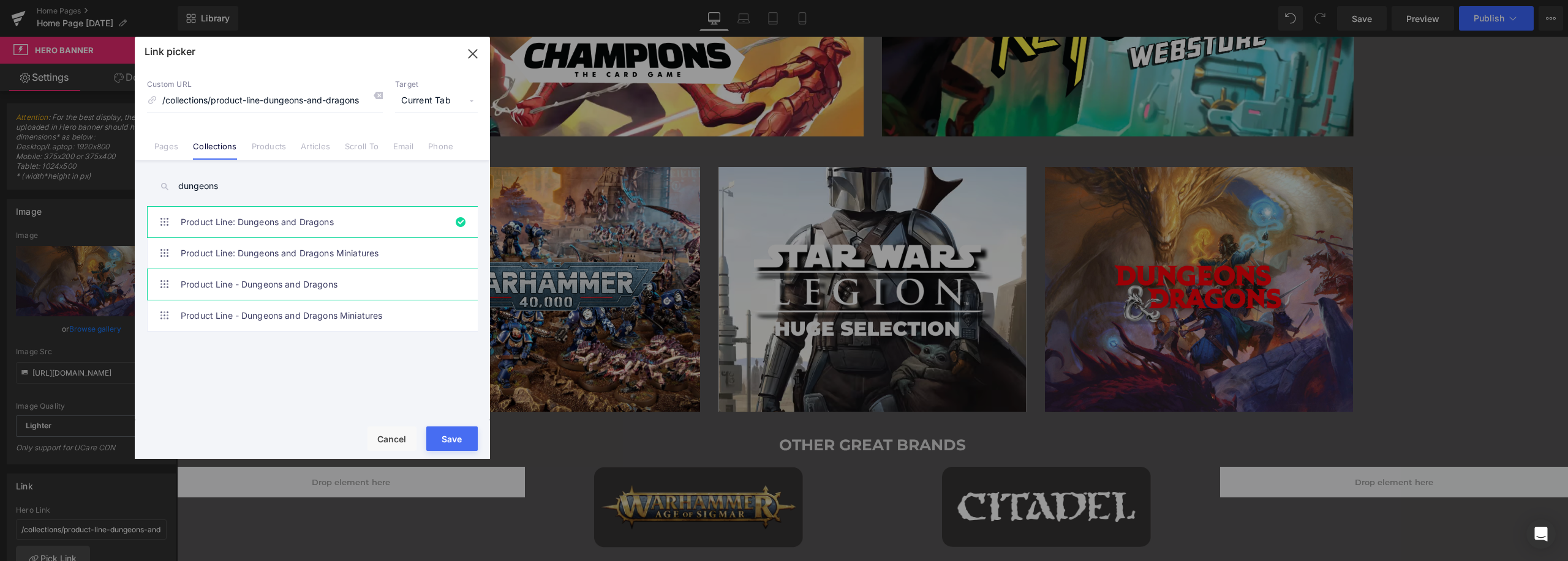
type input "dungeons"
click at [305, 277] on link "Product Line - Dungeons and Dragons" at bounding box center [315, 284] width 270 height 31
type input "/collections/product-line-dungeons-and-dragons-1"
drag, startPoint x: 439, startPoint y: 431, endPoint x: 266, endPoint y: 394, distance: 176.9
click at [439, 431] on button "Save" at bounding box center [452, 439] width 52 height 25
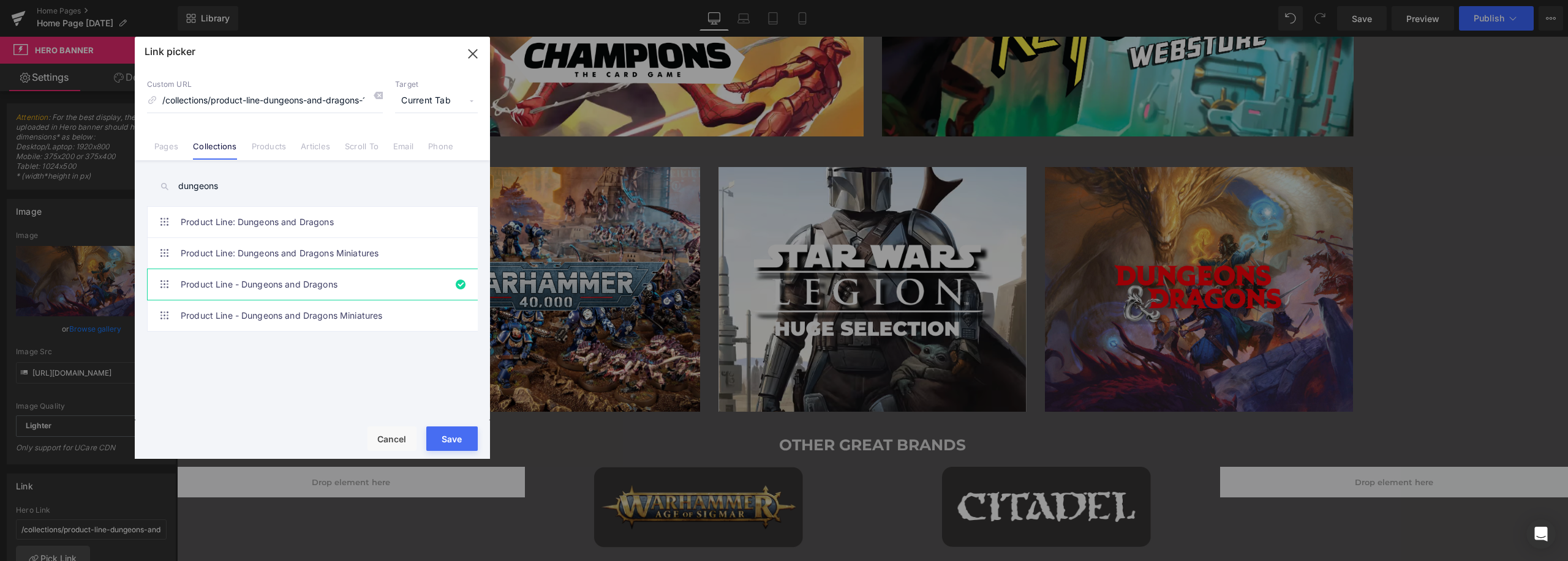
type input "/collections/product-line-dungeons-and-dragons-1"
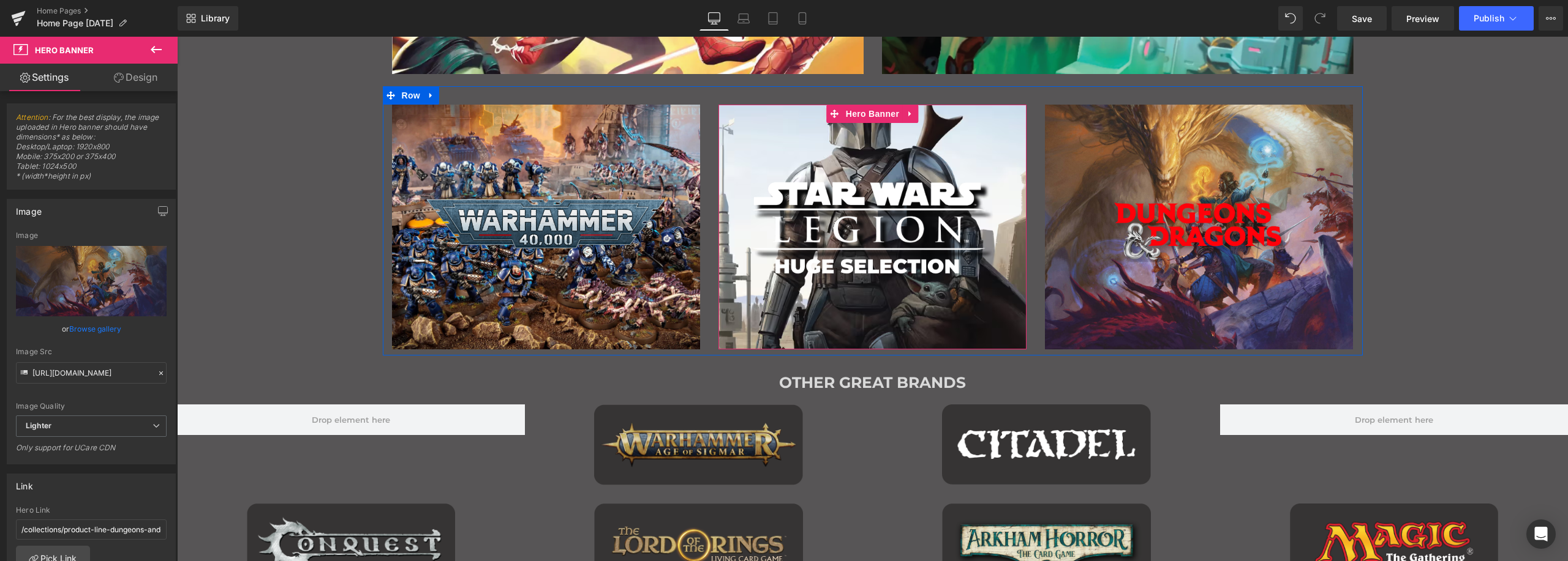
scroll to position [1061, 0]
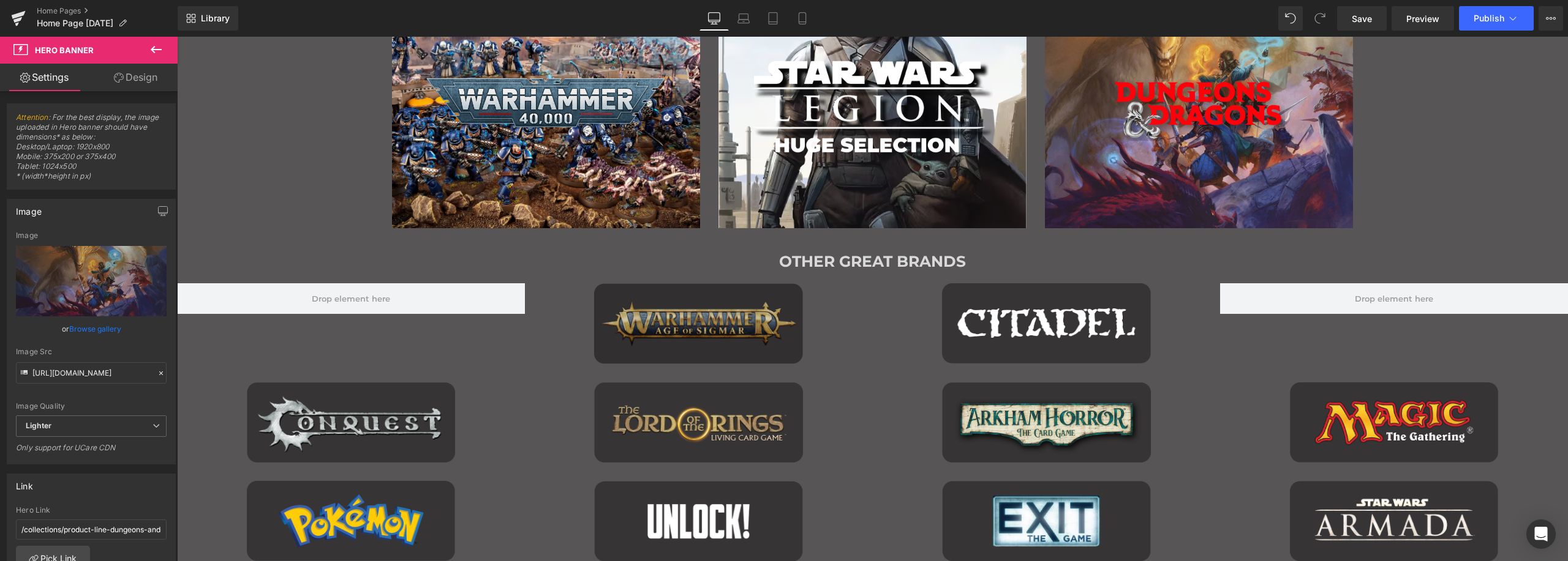
click at [714, 297] on img "Main content" at bounding box center [698, 324] width 209 height 81
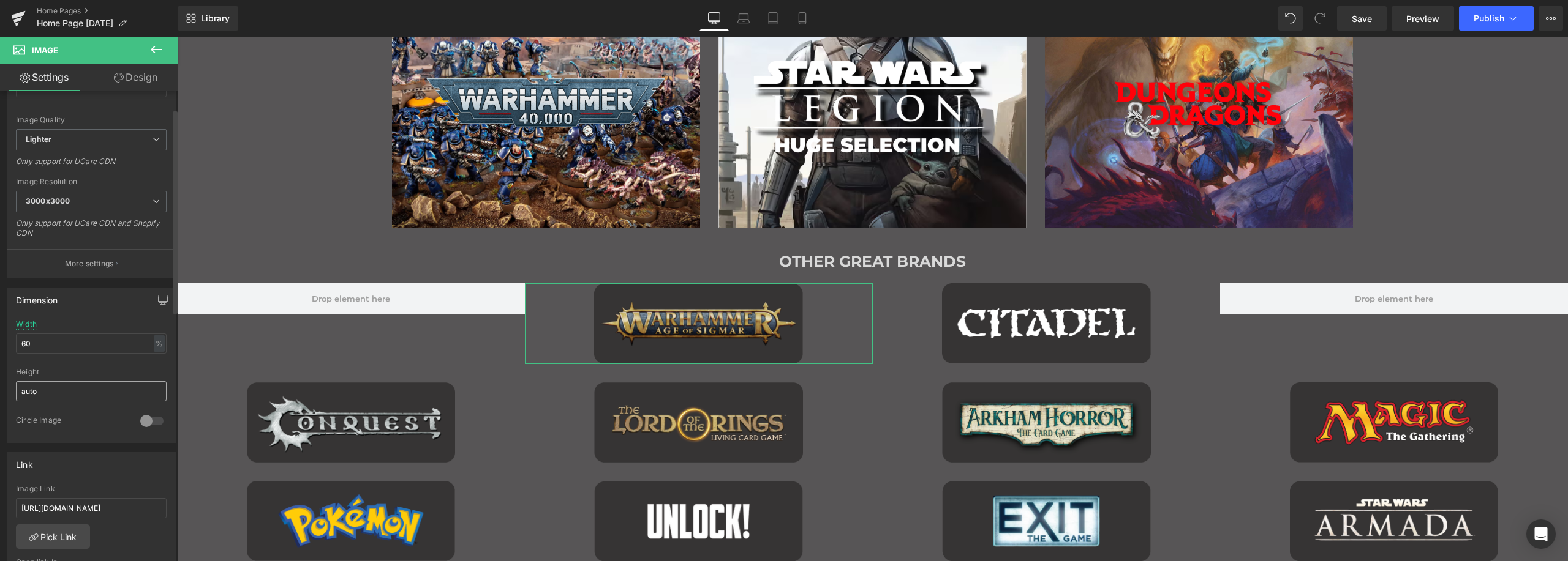
scroll to position [184, 0]
click at [60, 529] on link "Pick Link" at bounding box center [52, 529] width 74 height 25
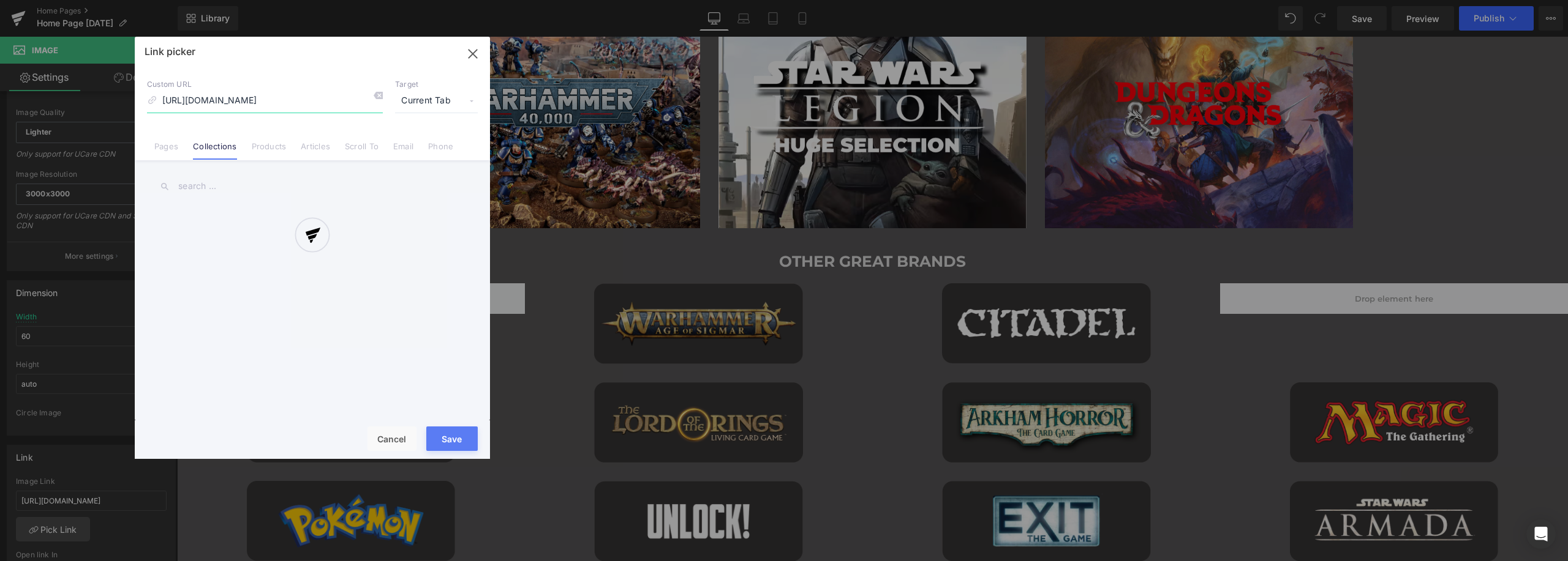
scroll to position [0, 153]
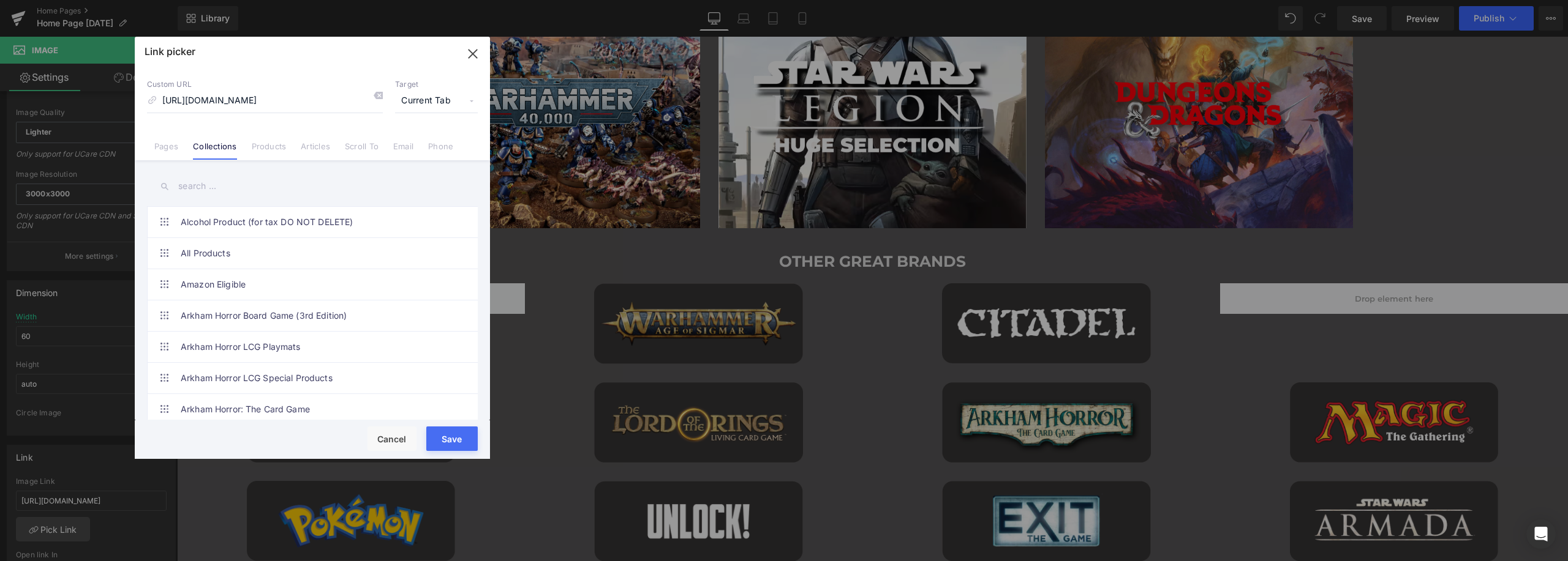
click at [224, 179] on input "text" at bounding box center [312, 186] width 331 height 28
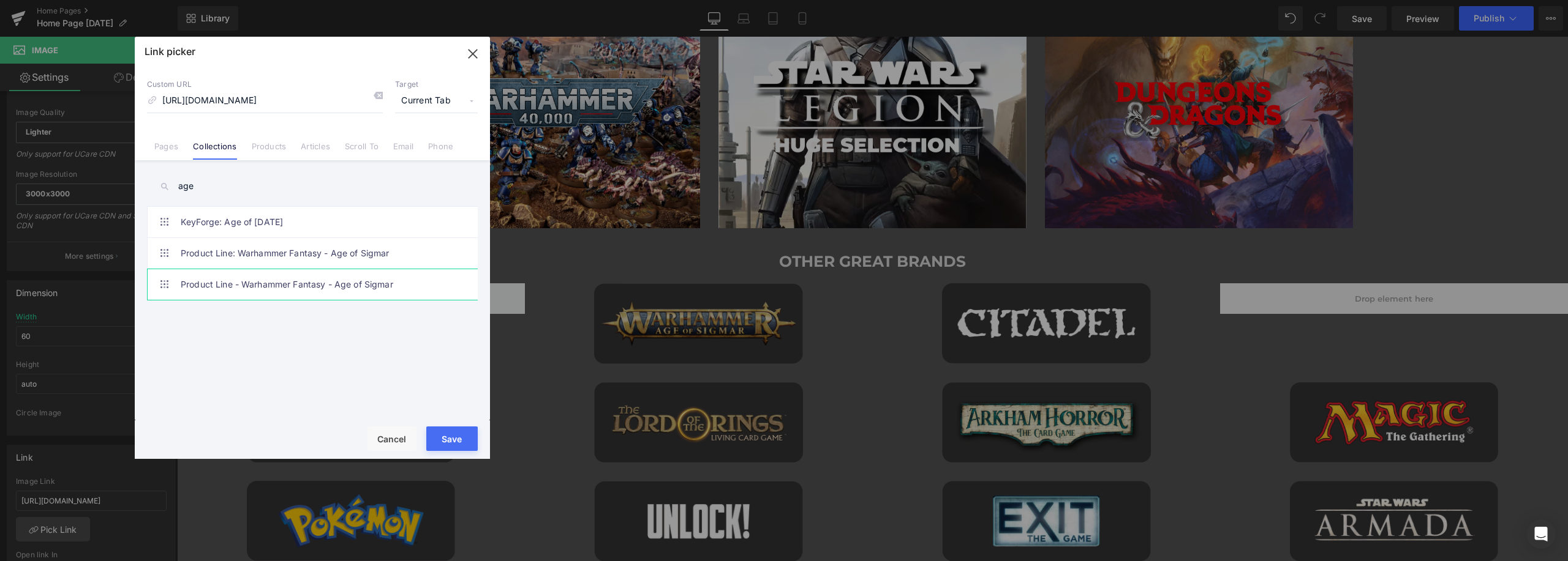
type input "age"
click at [360, 280] on link "Product Line - Warhammer Fantasy - Age of Sigmar" at bounding box center [315, 284] width 270 height 31
type input "/collections/product-line-warhammer-fantasy-age-of-sigmar-1"
click at [449, 437] on button "Save" at bounding box center [452, 439] width 52 height 25
type input "/collections/product-line-warhammer-fantasy-age-of-sigmar-1"
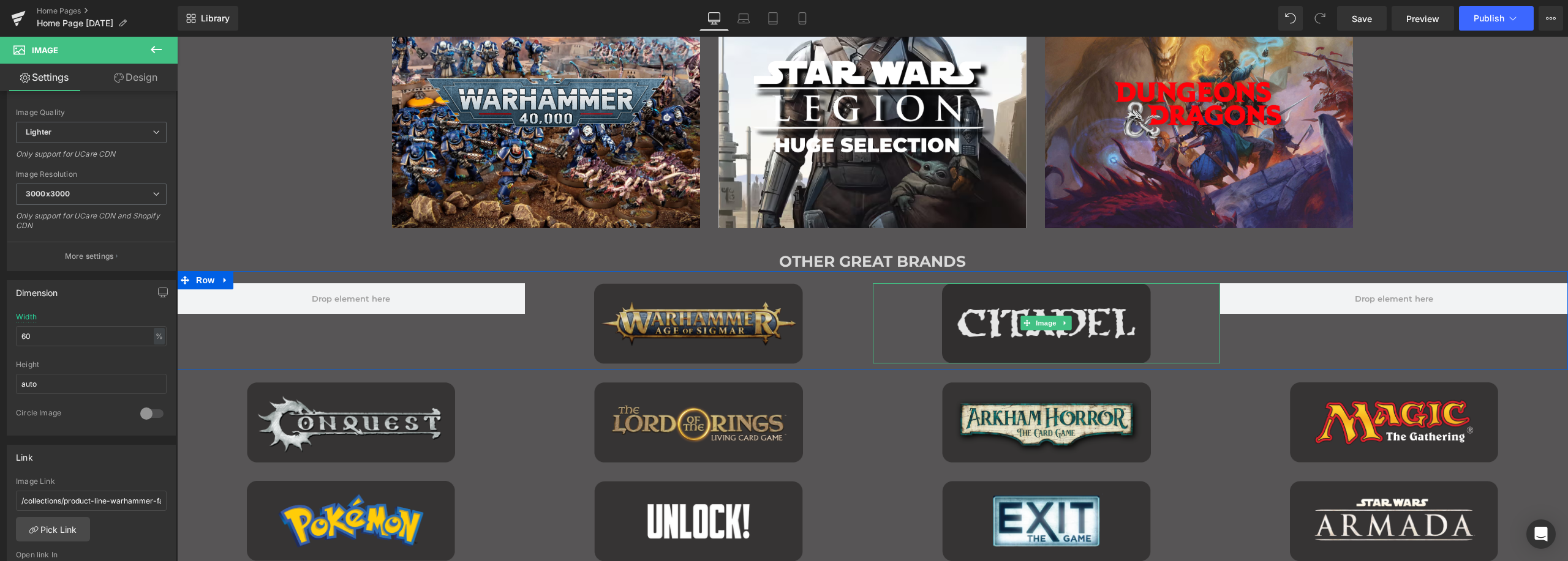
click at [1011, 295] on img "Main content" at bounding box center [1046, 323] width 209 height 80
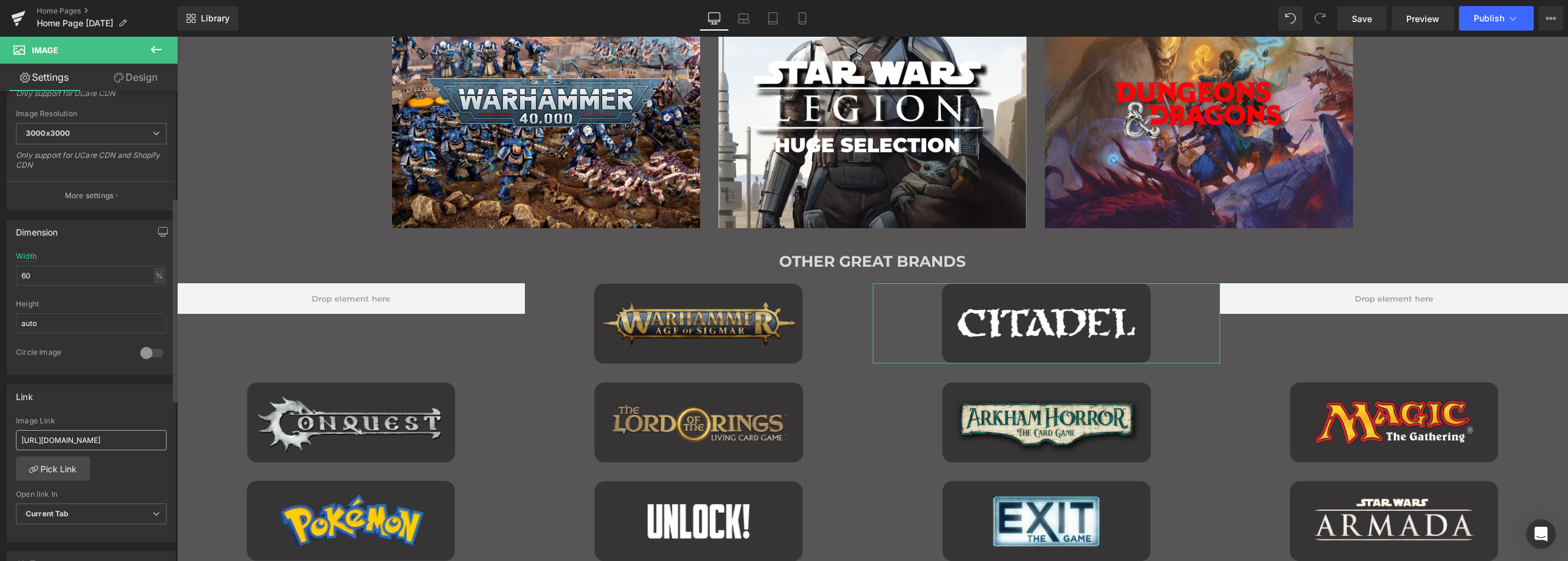
scroll to position [245, 0]
click at [55, 470] on link "Pick Link" at bounding box center [52, 468] width 74 height 25
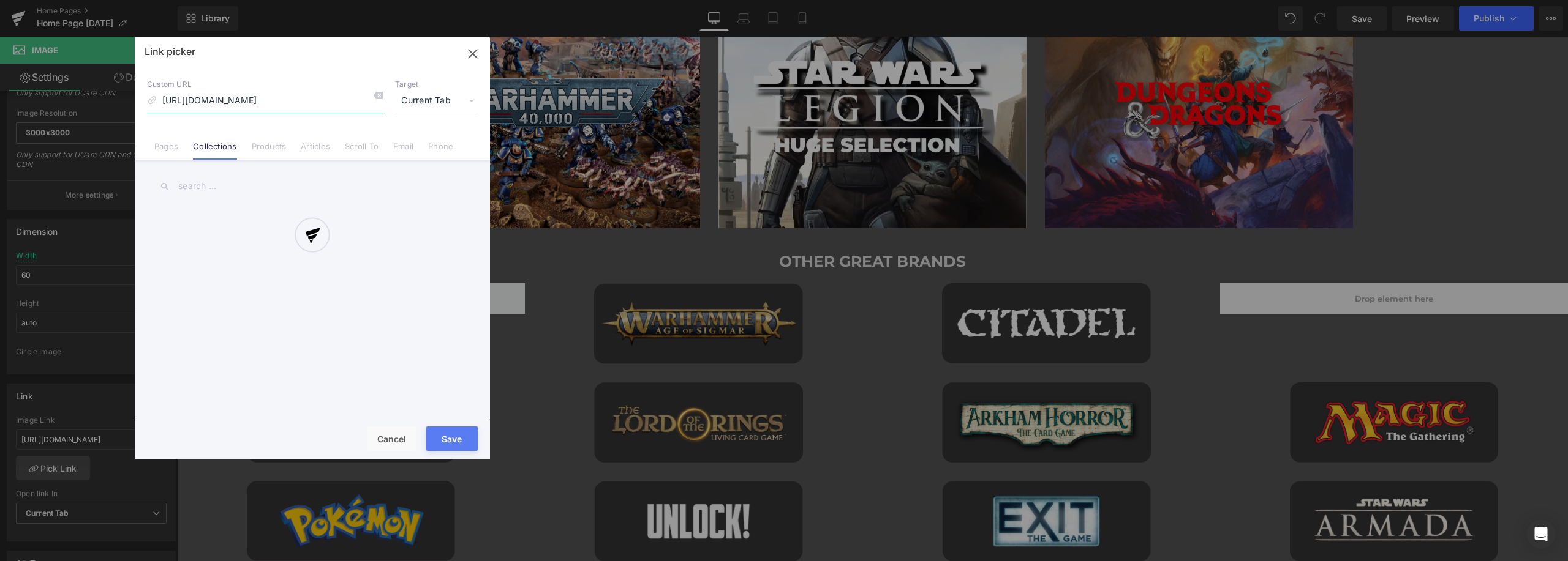
scroll to position [0, 131]
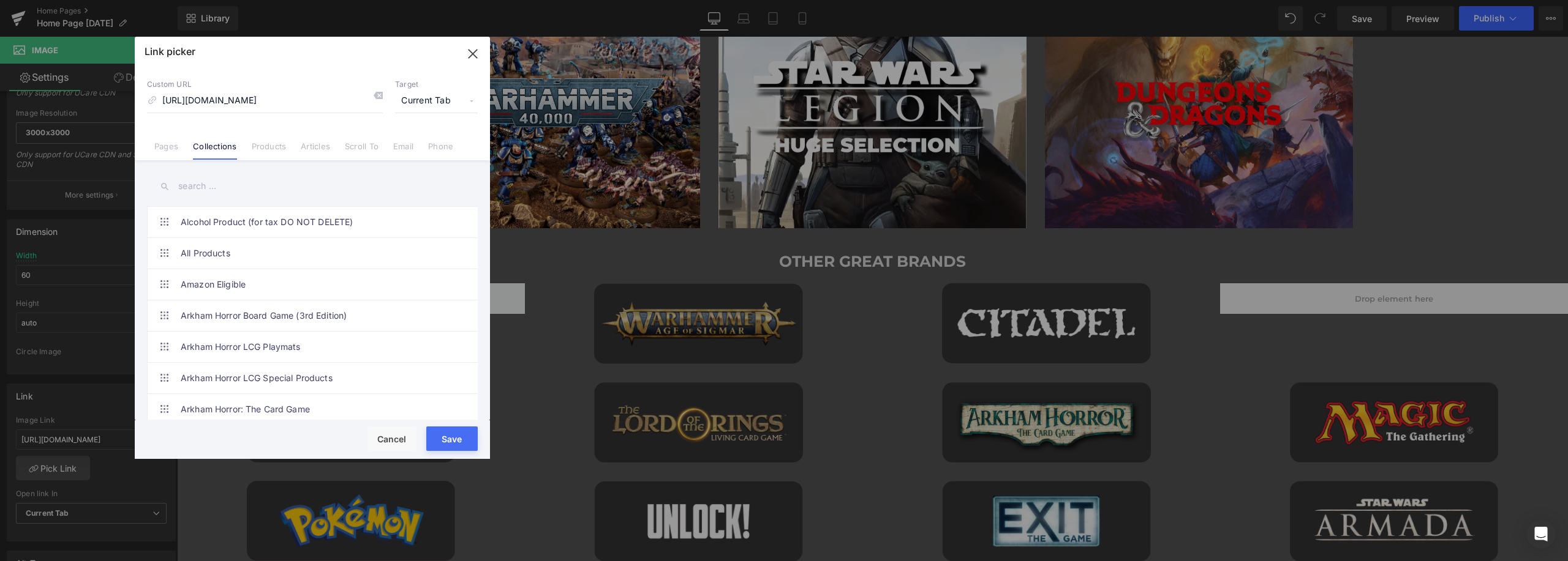
click at [262, 188] on input "text" at bounding box center [312, 186] width 331 height 28
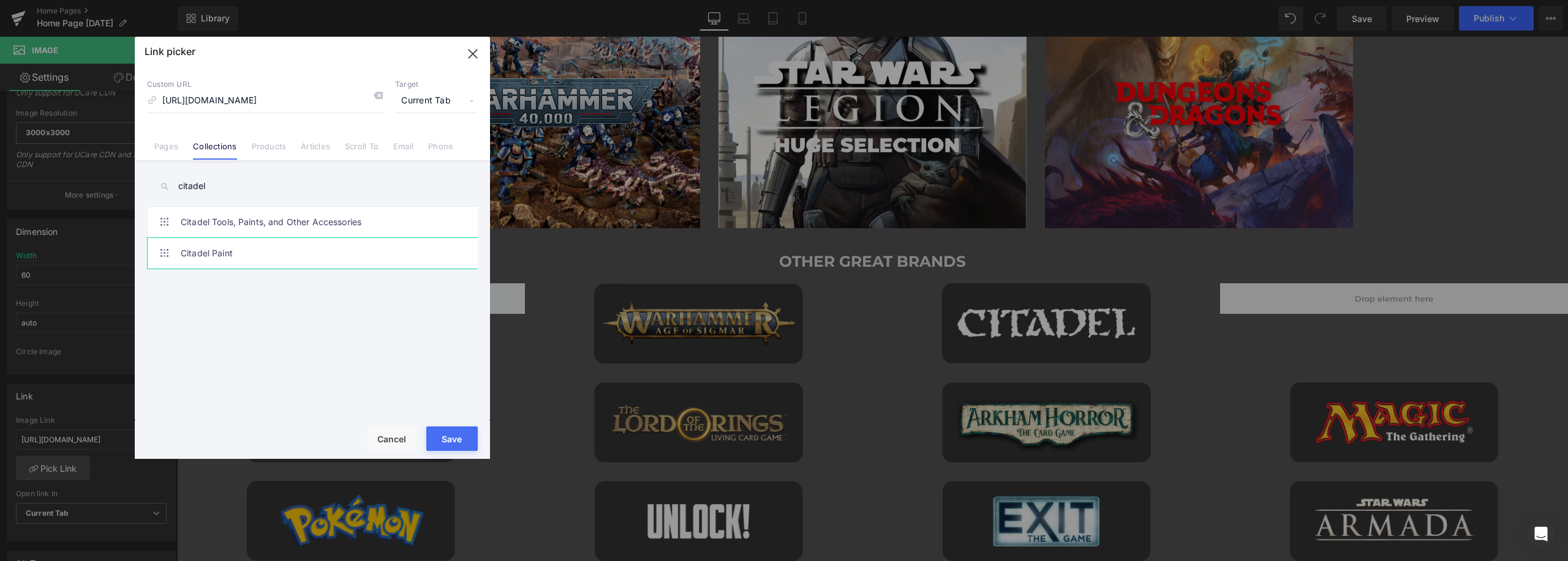
type input "citadel"
click at [311, 242] on link "Citadel Paint" at bounding box center [315, 253] width 270 height 31
type input "/collections/citadel-paint"
click at [447, 442] on button "Save" at bounding box center [452, 439] width 52 height 25
type input "/collections/citadel-paint"
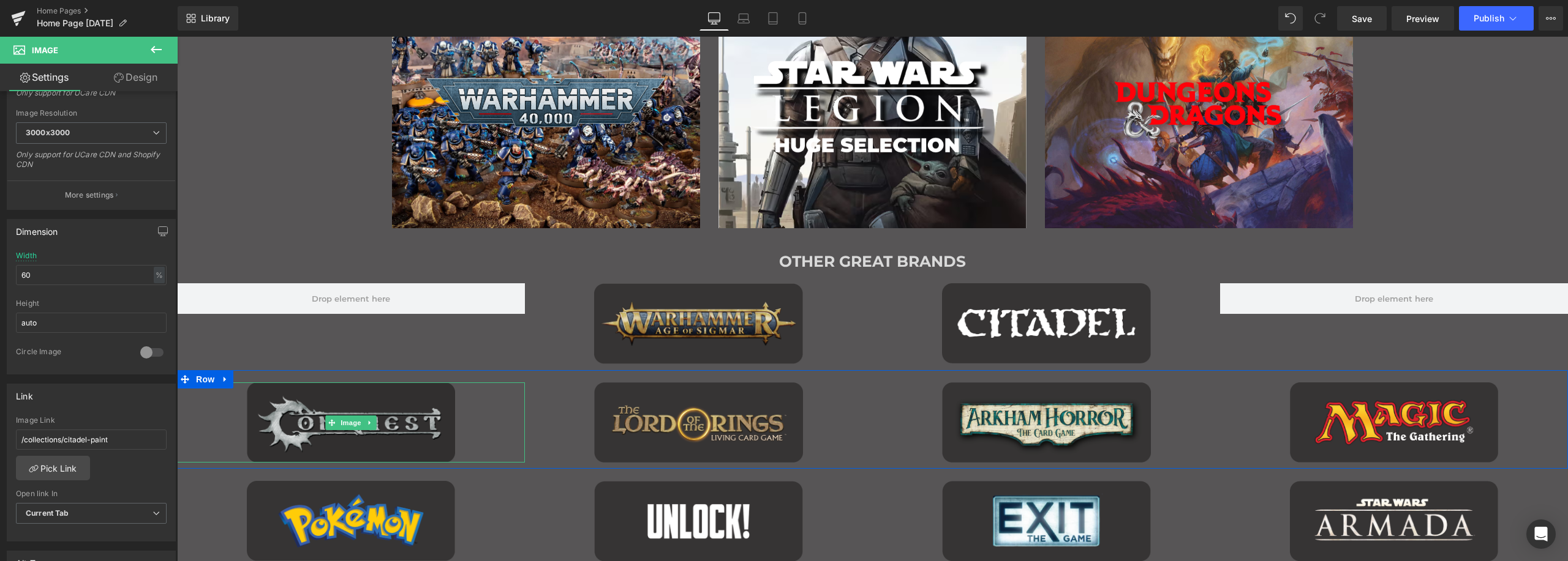
click at [347, 393] on img "Main content" at bounding box center [351, 422] width 209 height 80
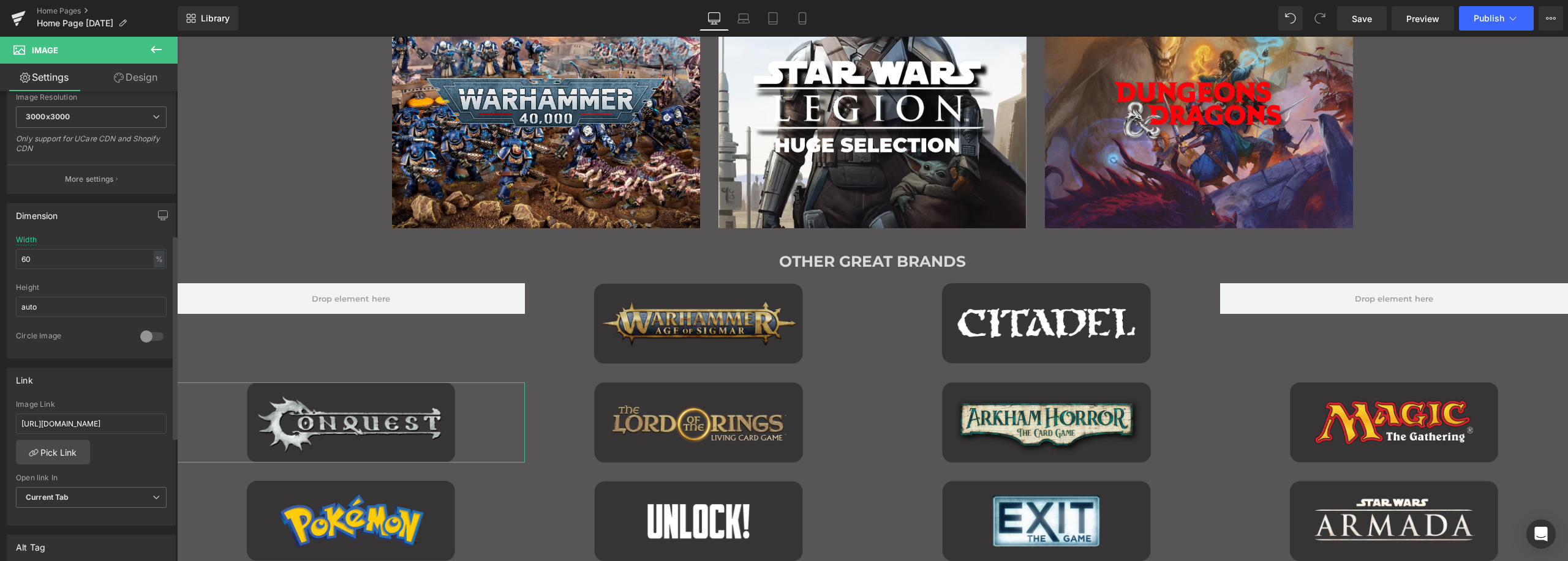
scroll to position [367, 0]
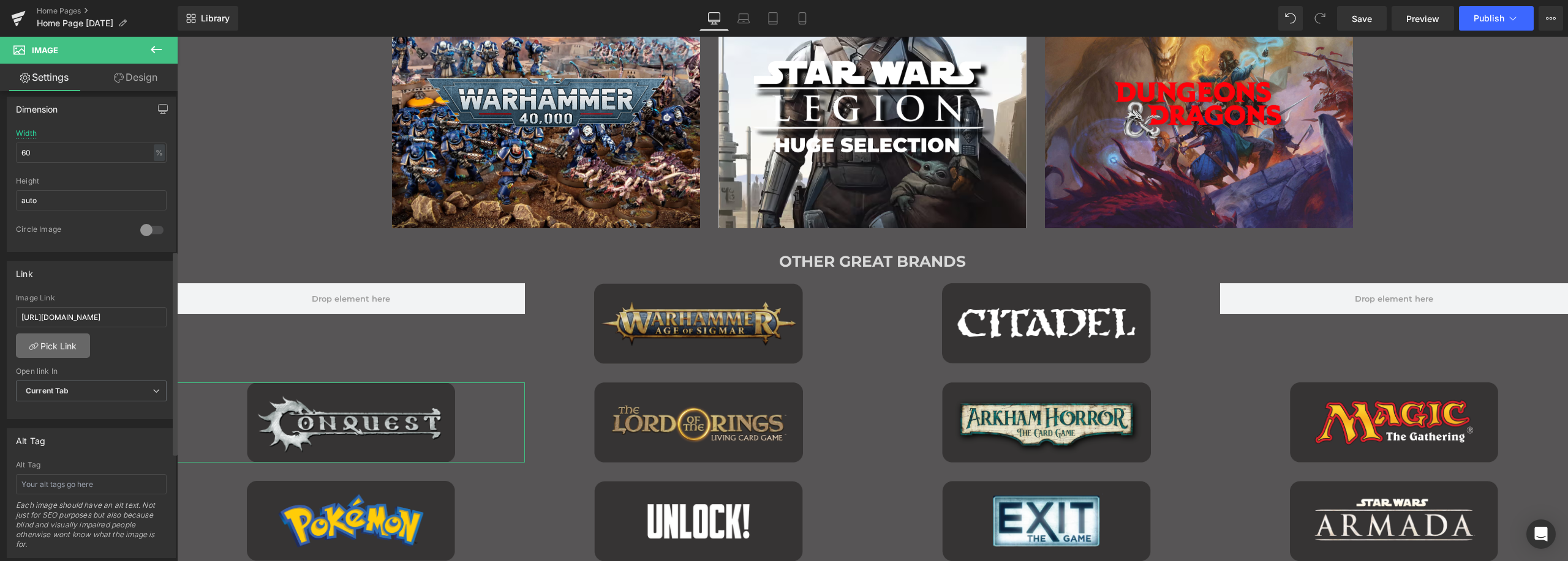
click at [61, 343] on link "Pick Link" at bounding box center [52, 346] width 74 height 25
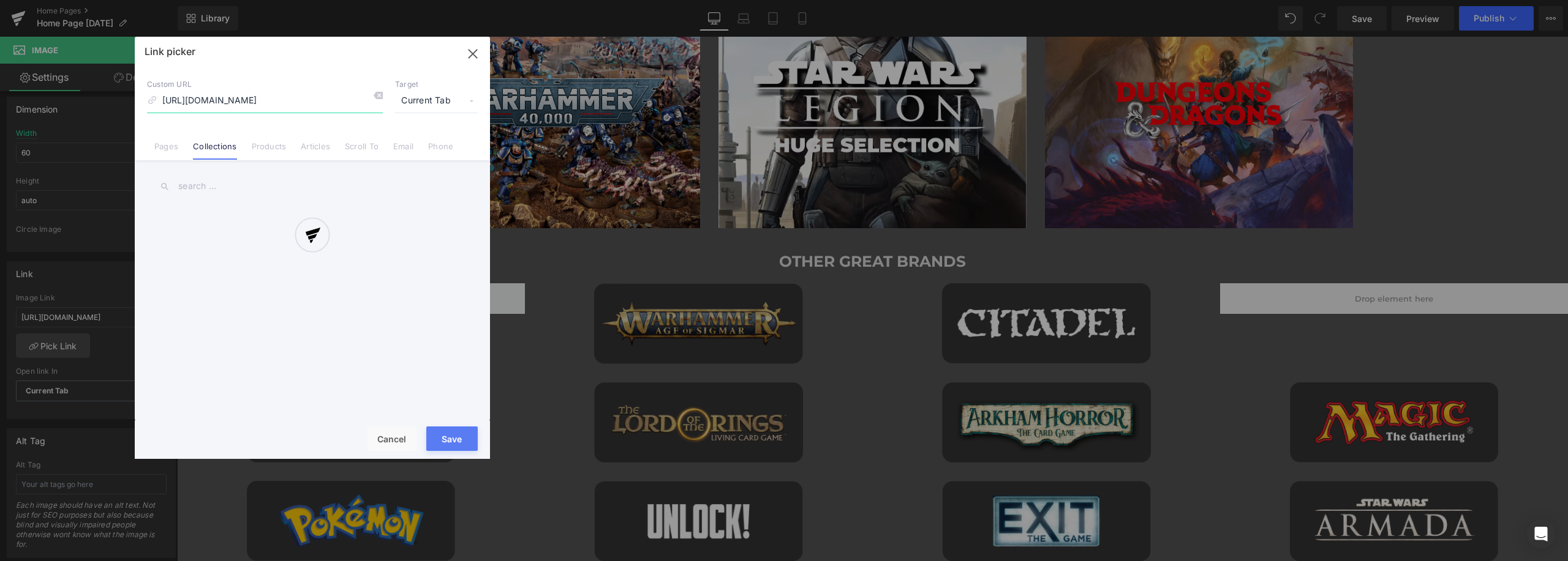
scroll to position [0, 71]
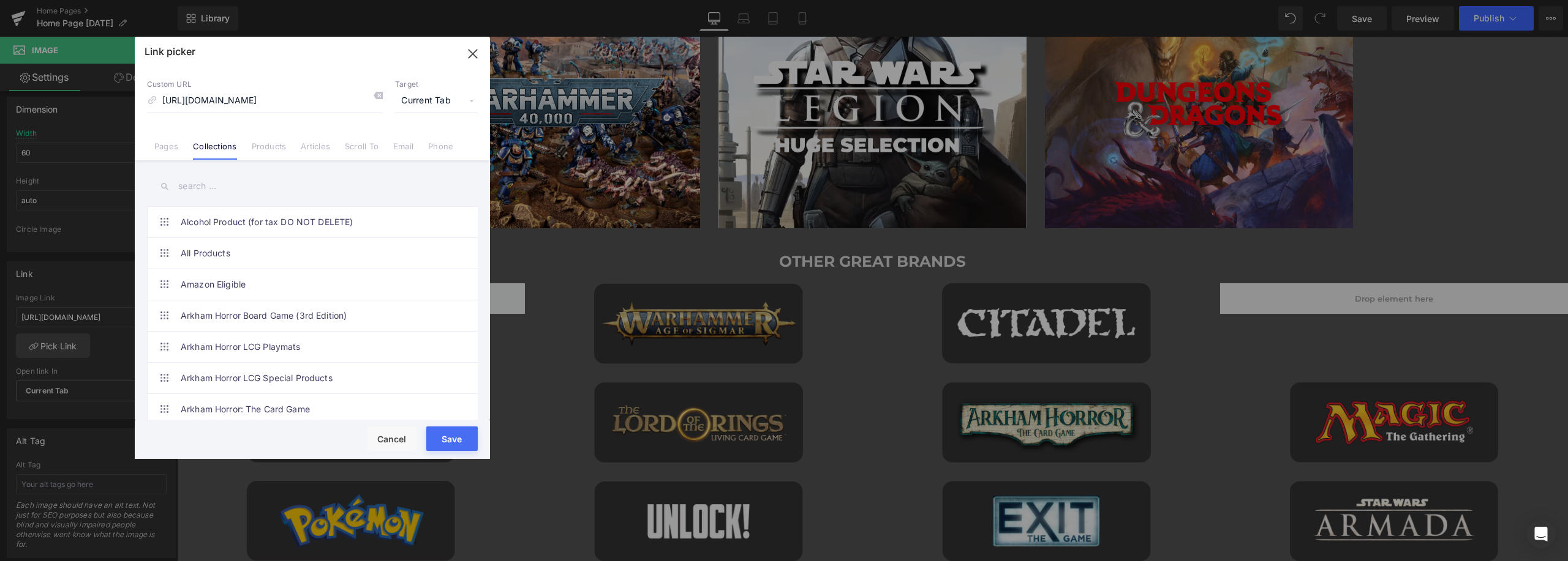
click at [262, 189] on input "text" at bounding box center [312, 186] width 331 height 28
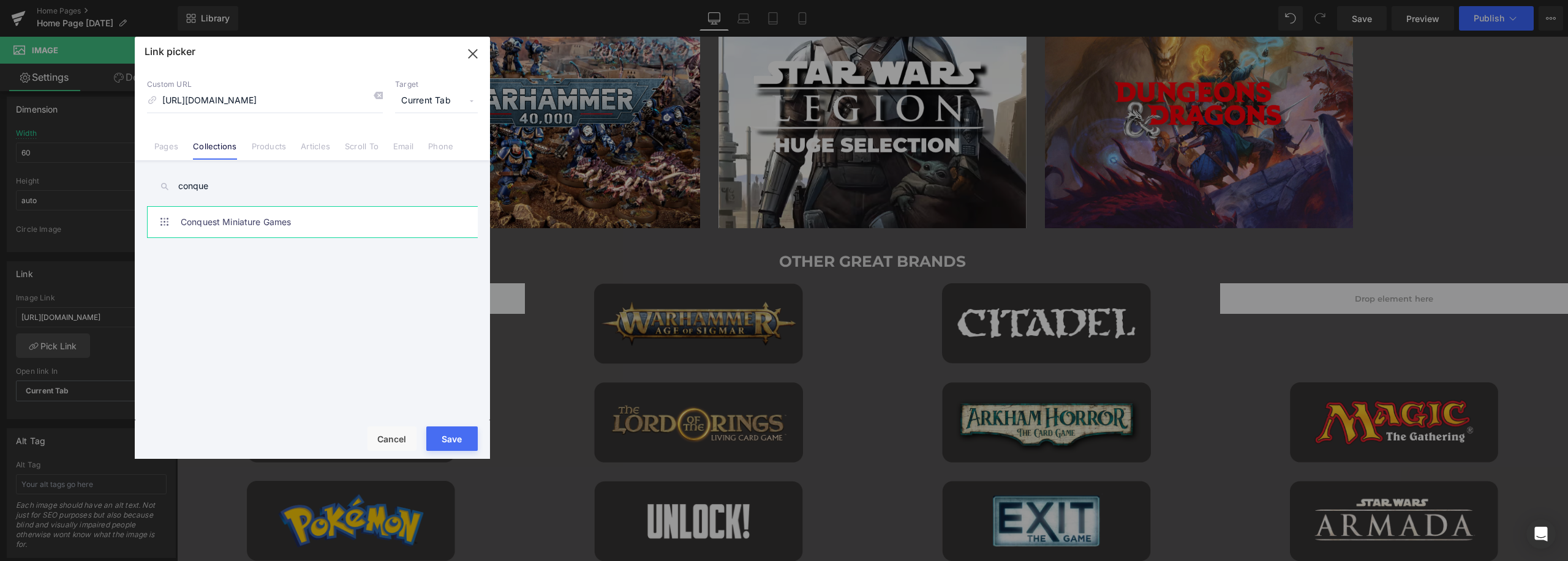
type input "conque"
click at [254, 228] on link "Conquest Miniature Games" at bounding box center [315, 222] width 270 height 31
type input "/collections/conquest-miniatures-games"
click at [448, 438] on button "Save" at bounding box center [452, 439] width 52 height 25
type input "/collections/conquest-miniatures-games"
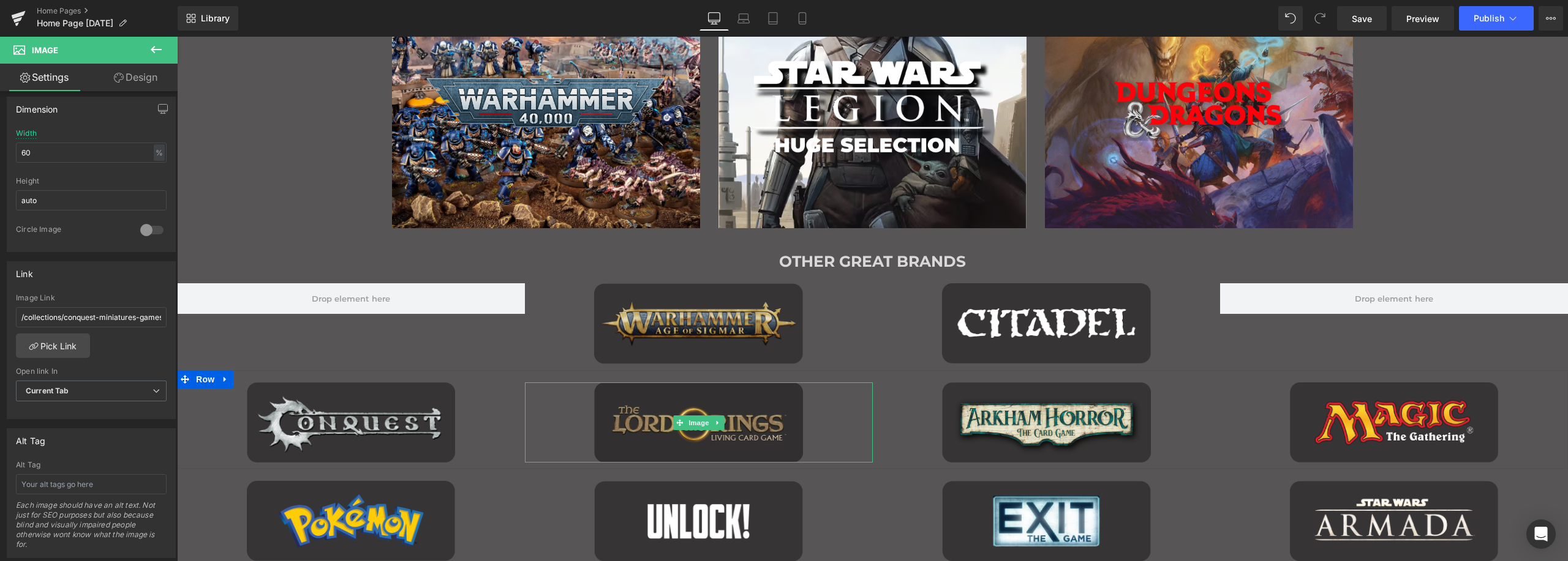
click at [630, 397] on img "Main content" at bounding box center [698, 422] width 209 height 80
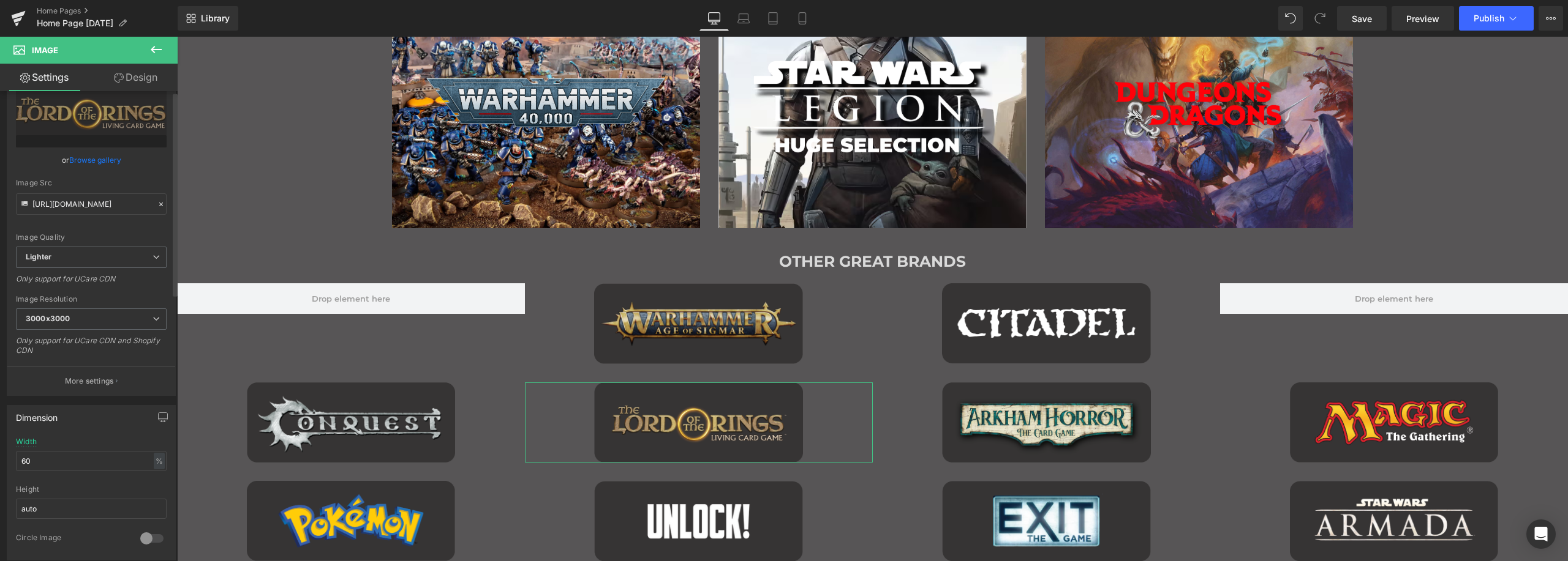
scroll to position [306, 0]
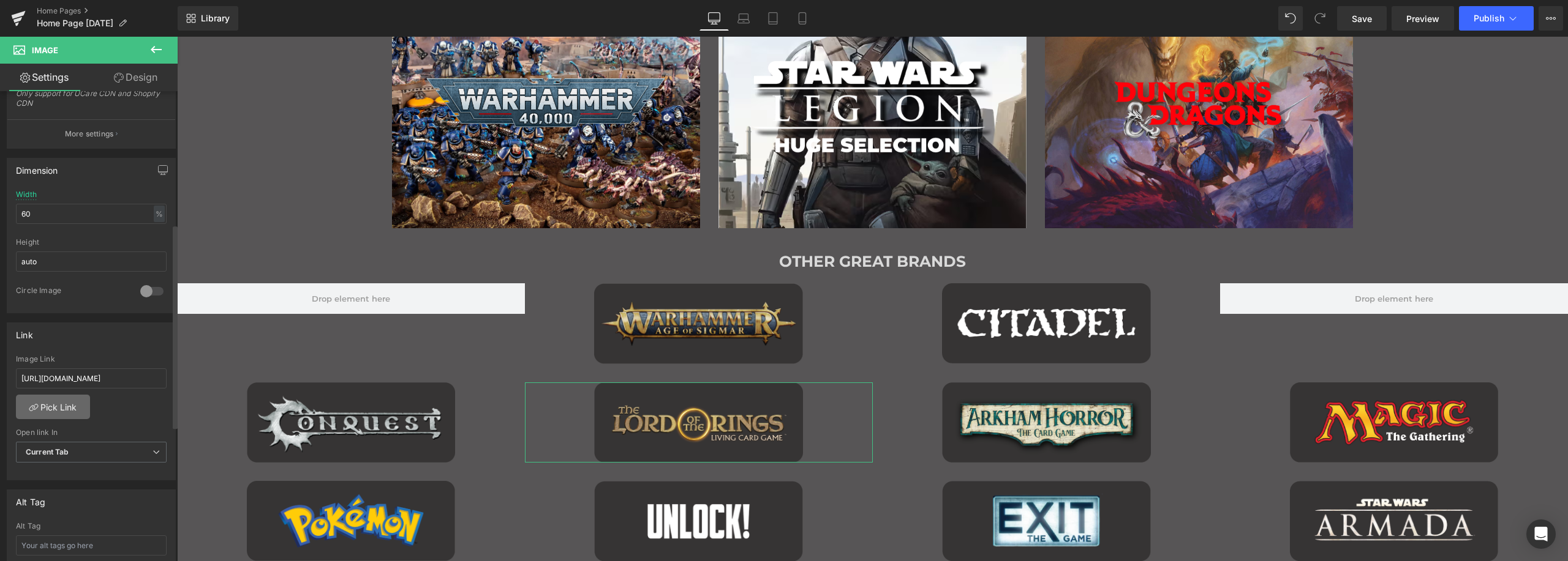
click at [68, 412] on link "Pick Link" at bounding box center [52, 407] width 74 height 25
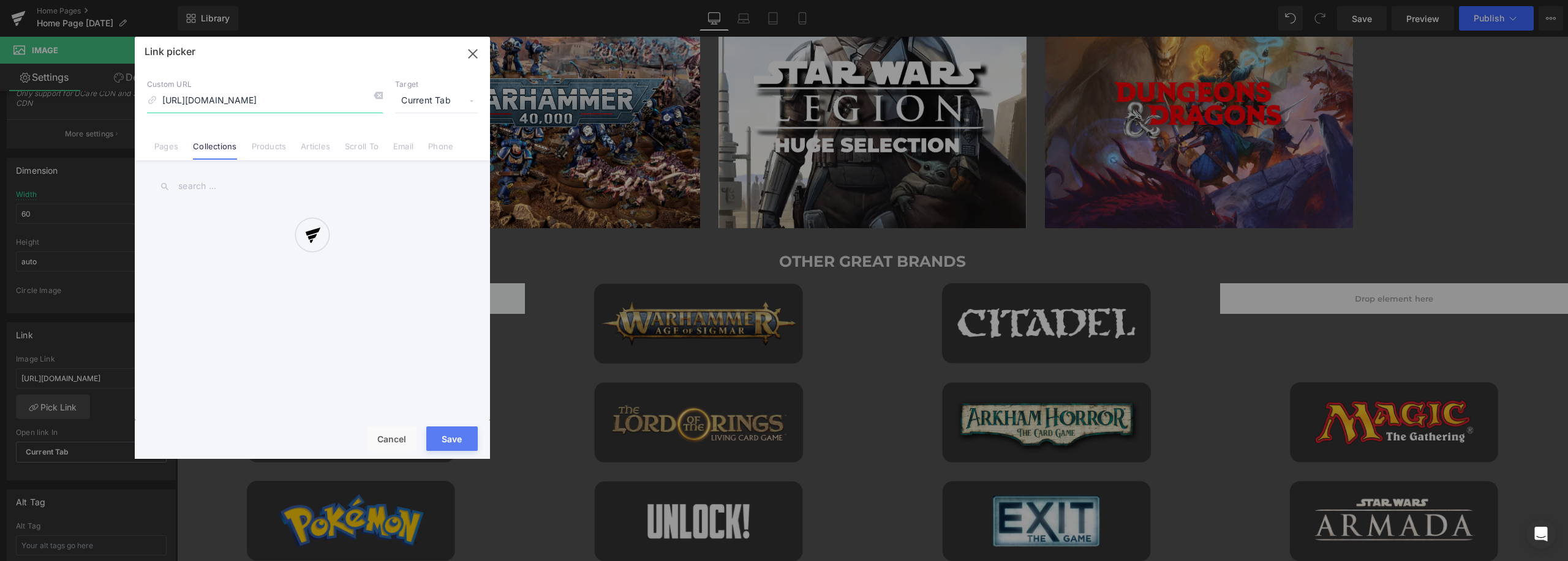
scroll to position [0, 41]
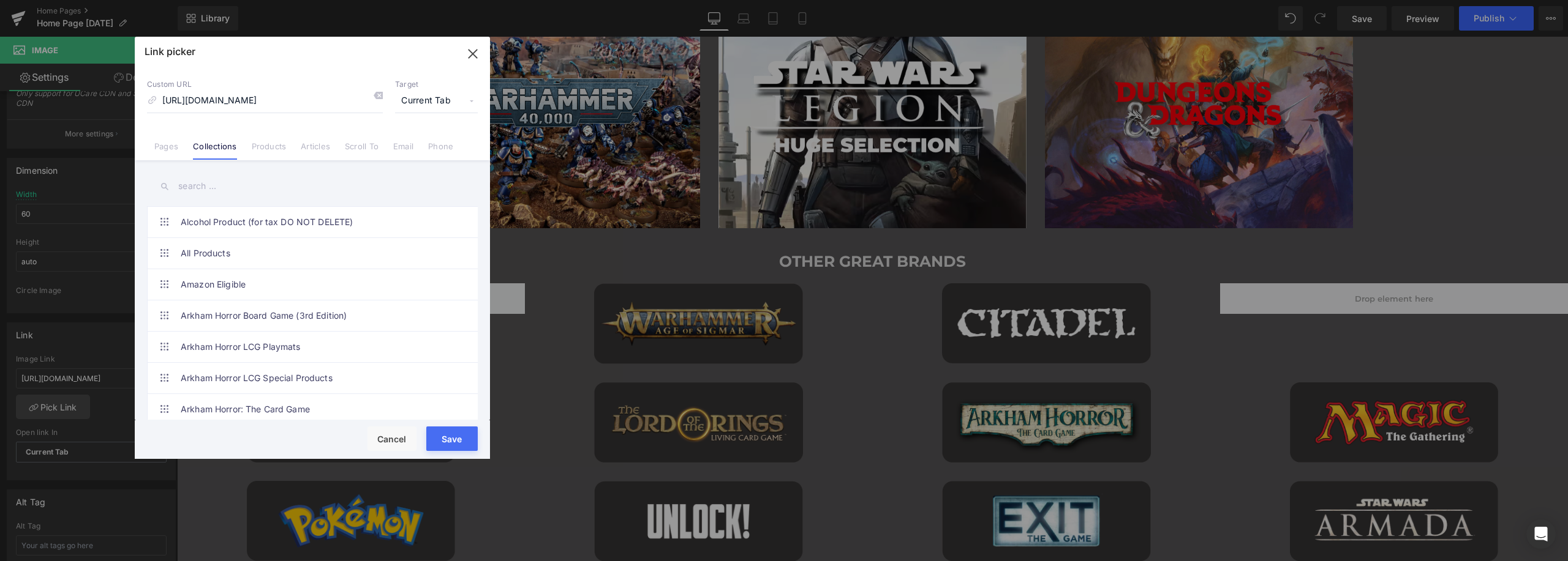
click at [236, 176] on input "text" at bounding box center [312, 186] width 331 height 28
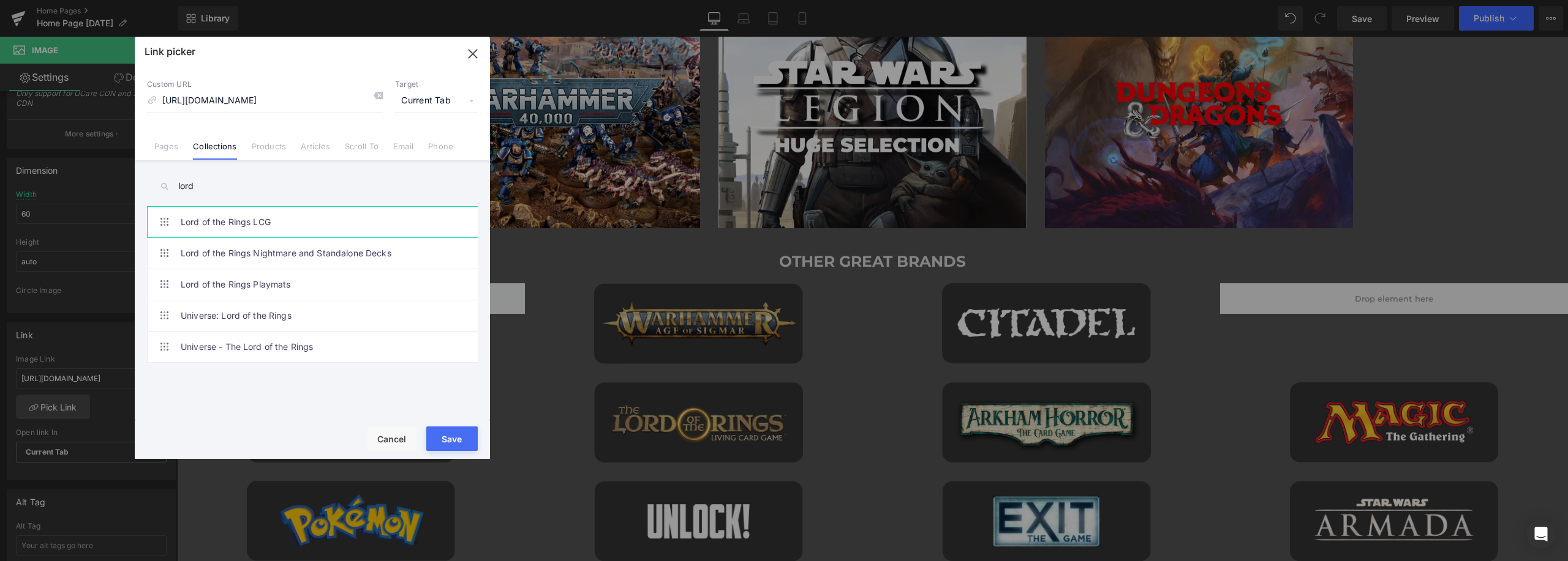
type input "lord"
click at [243, 219] on link "Lord of the Rings LCG" at bounding box center [315, 222] width 270 height 31
type input "/collections/lord-of-the-rings-lcg"
click at [447, 437] on button "Save" at bounding box center [452, 439] width 52 height 25
type input "/collections/lord-of-the-rings-lcg"
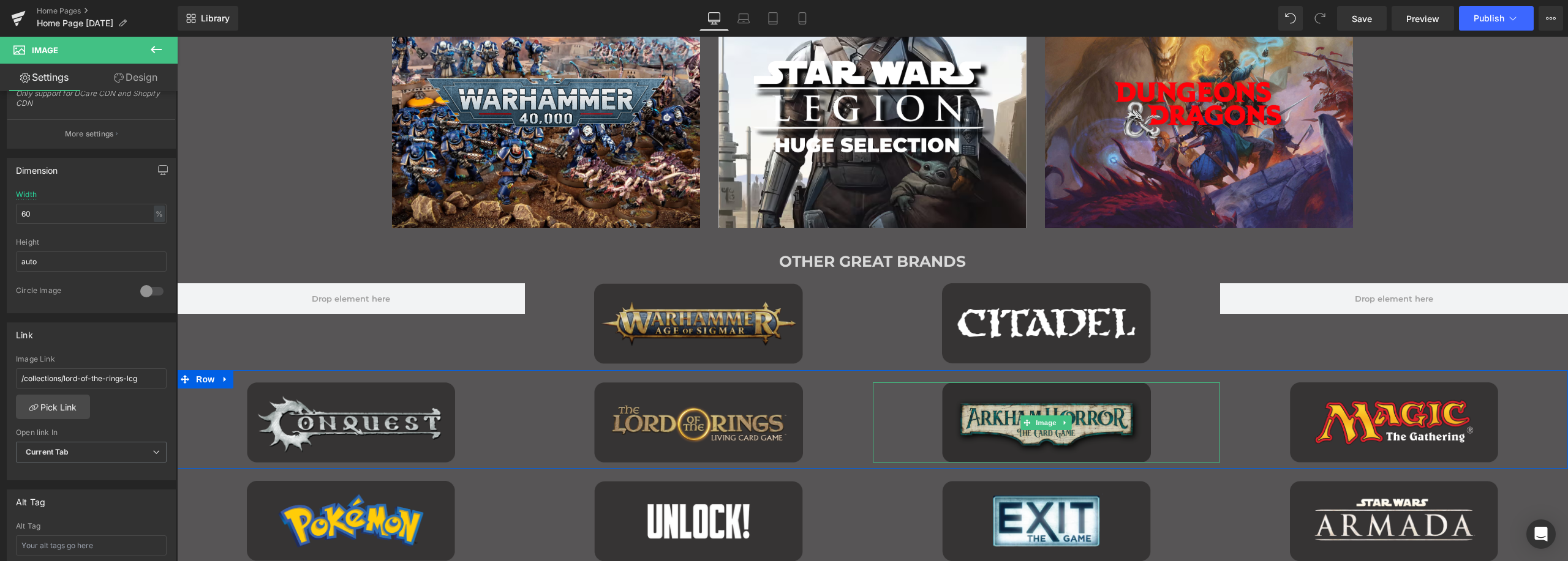
click at [1023, 396] on img "Main content" at bounding box center [1046, 422] width 209 height 80
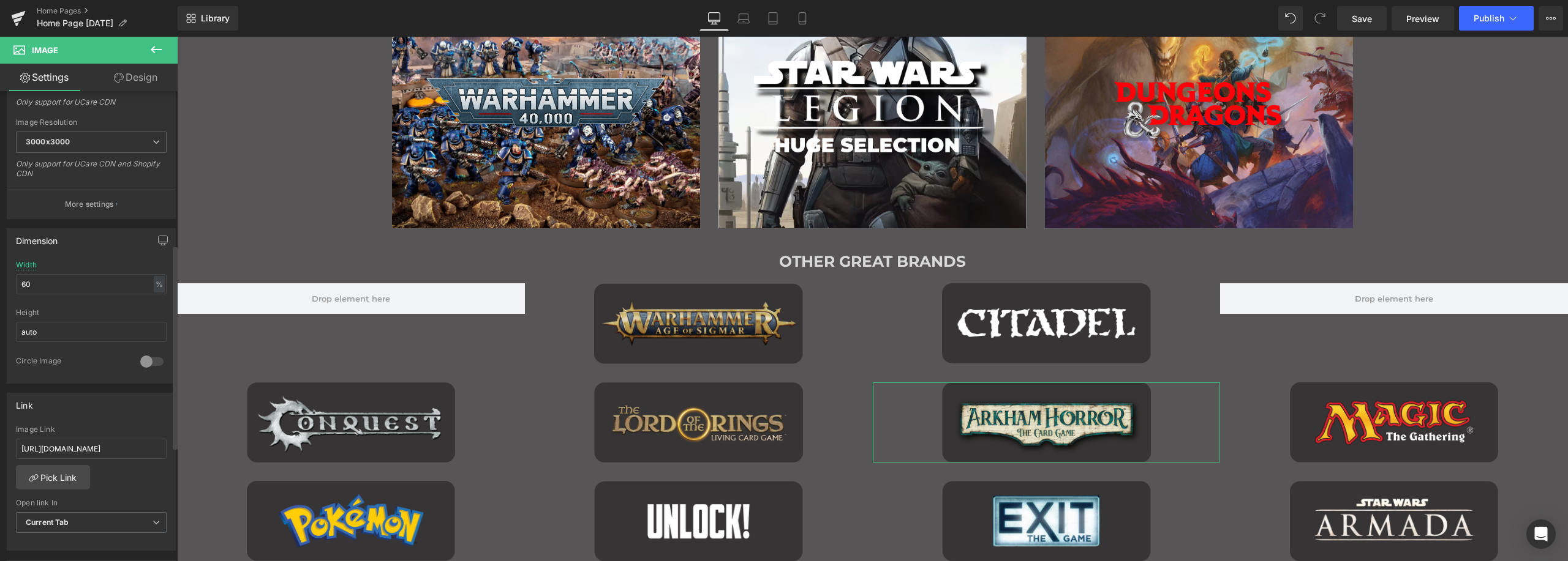
scroll to position [367, 0]
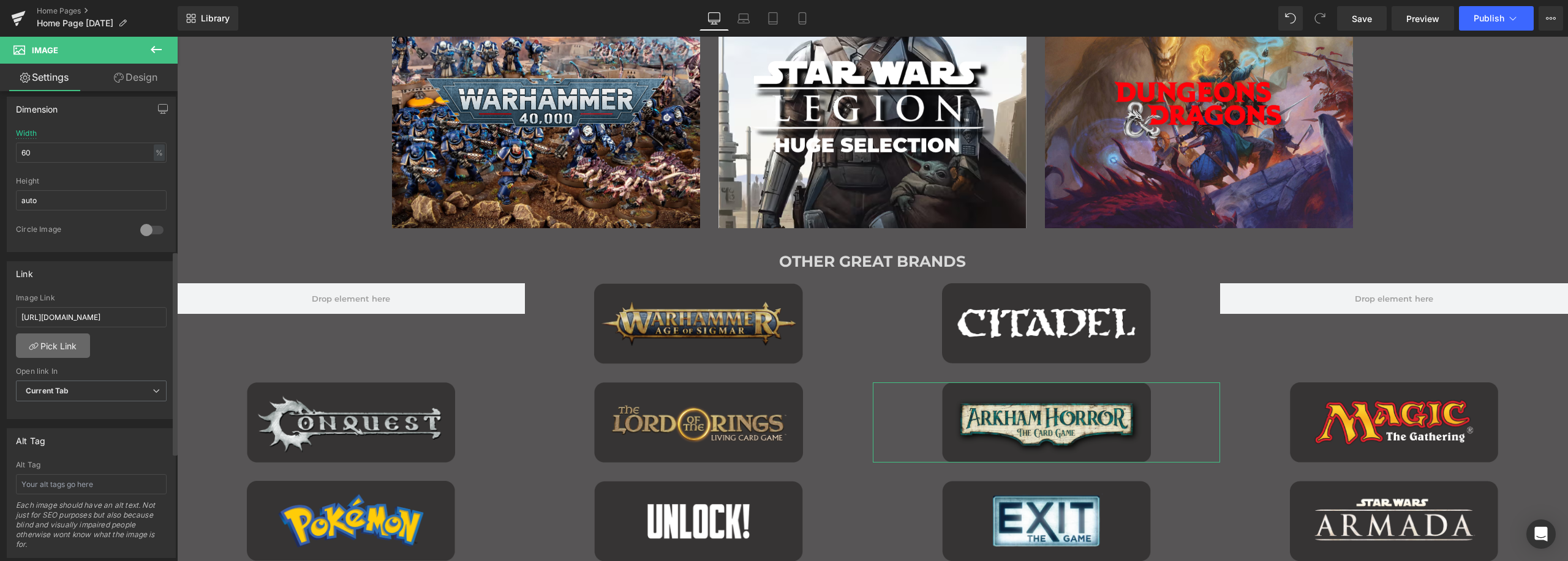
click at [47, 342] on link "Pick Link" at bounding box center [52, 346] width 74 height 25
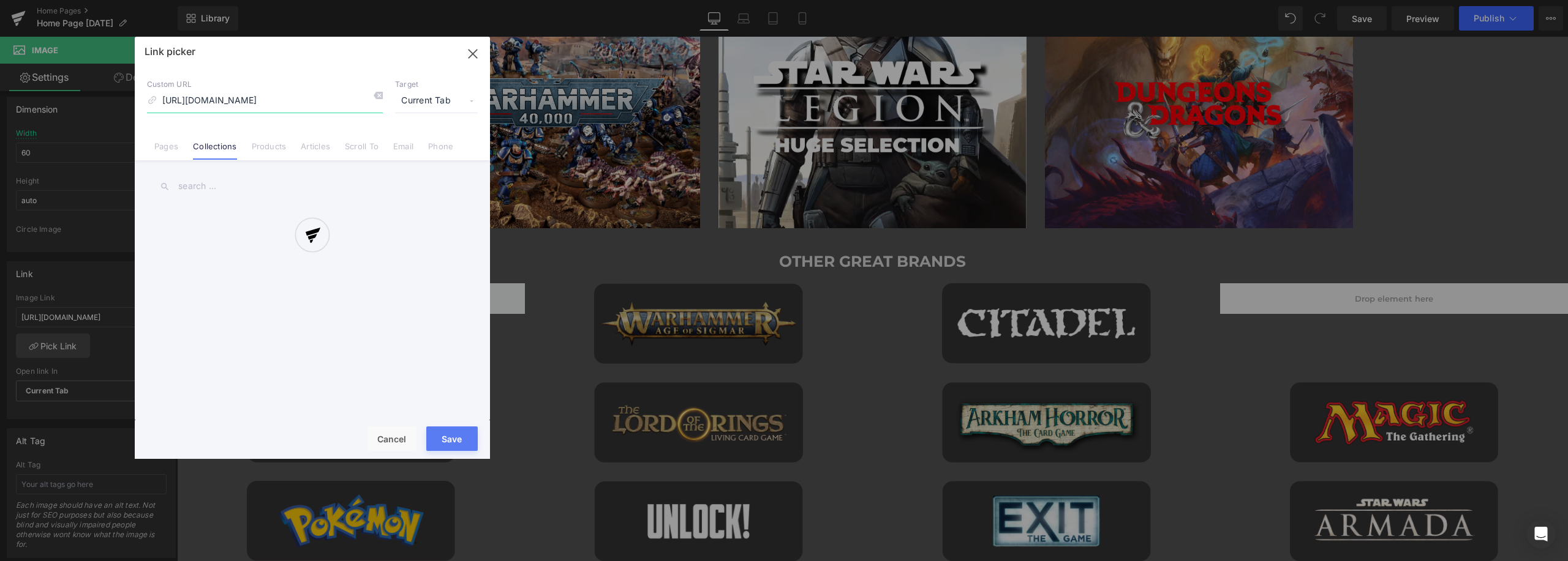
scroll to position [0, 31]
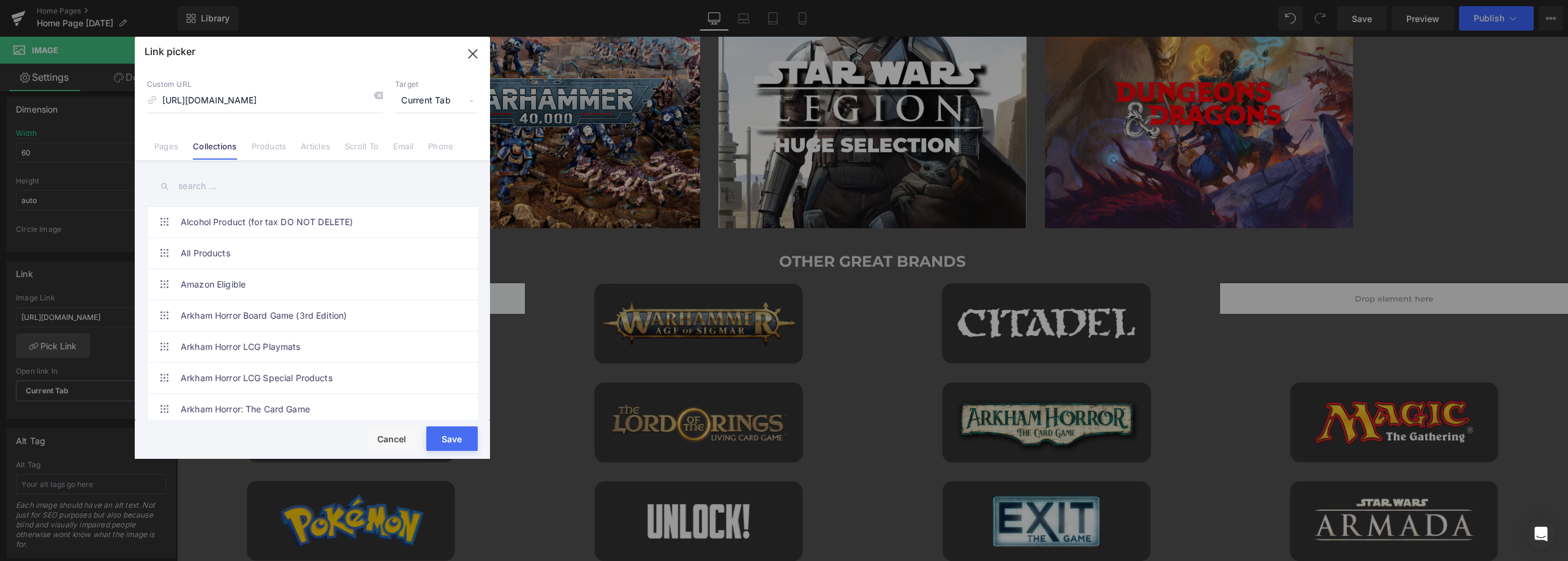
click at [236, 192] on input "text" at bounding box center [312, 186] width 331 height 28
type input "arkham"
click at [290, 311] on link "Arkham Horror: The Card Game" at bounding box center [315, 315] width 270 height 31
type input "/collections/arkham-horror-lcg"
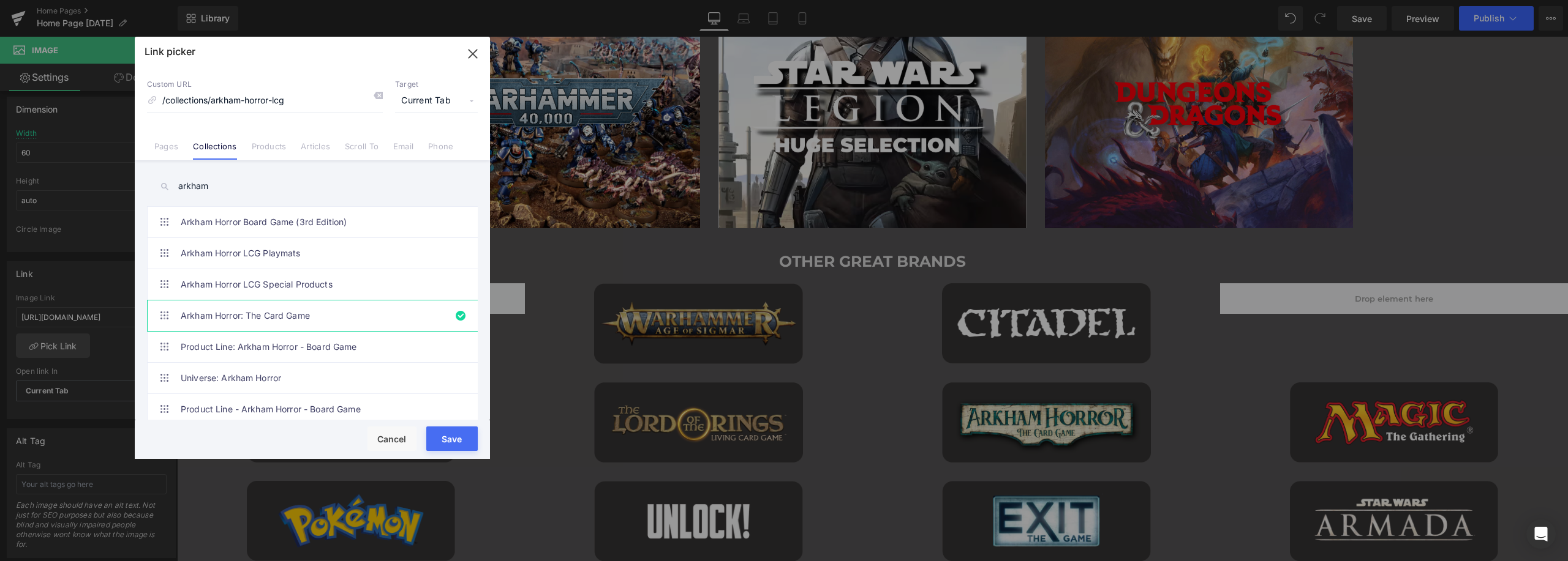
click at [452, 455] on div "Save Cancel" at bounding box center [312, 439] width 355 height 39
click at [456, 431] on button "Save" at bounding box center [452, 439] width 52 height 25
type input "/collections/arkham-horror-lcg"
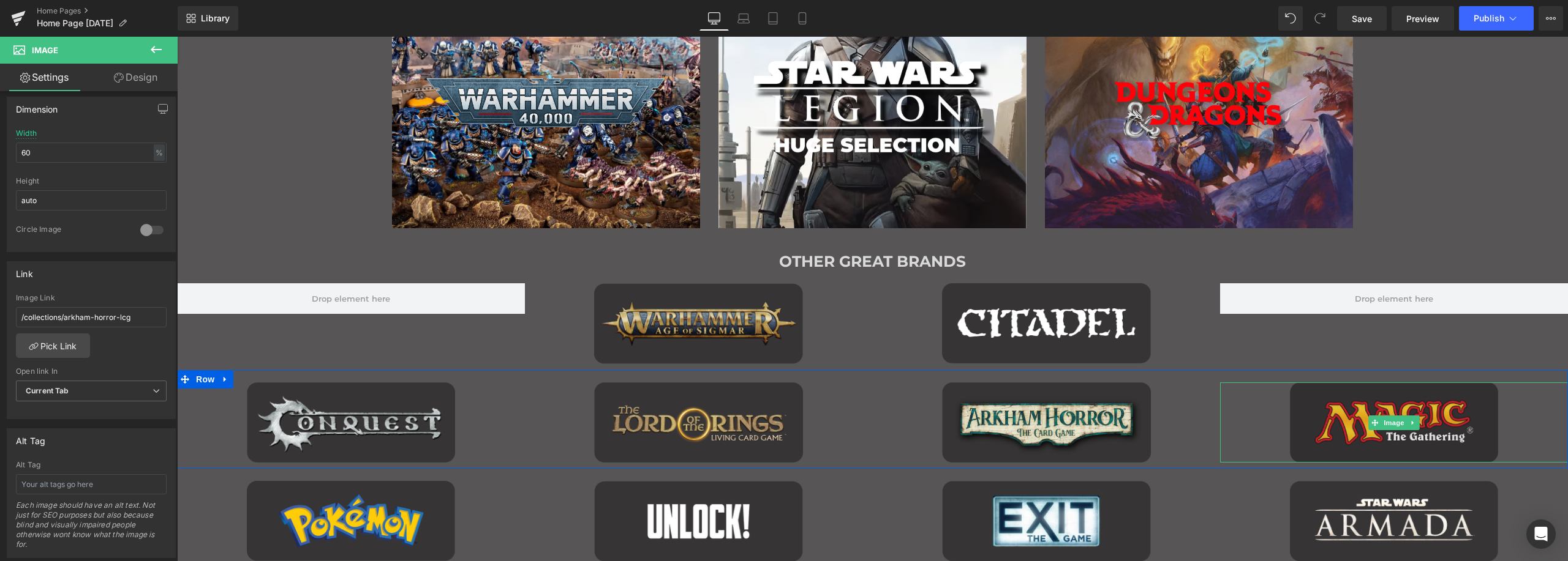
click at [1368, 400] on img "Main content" at bounding box center [1394, 422] width 209 height 80
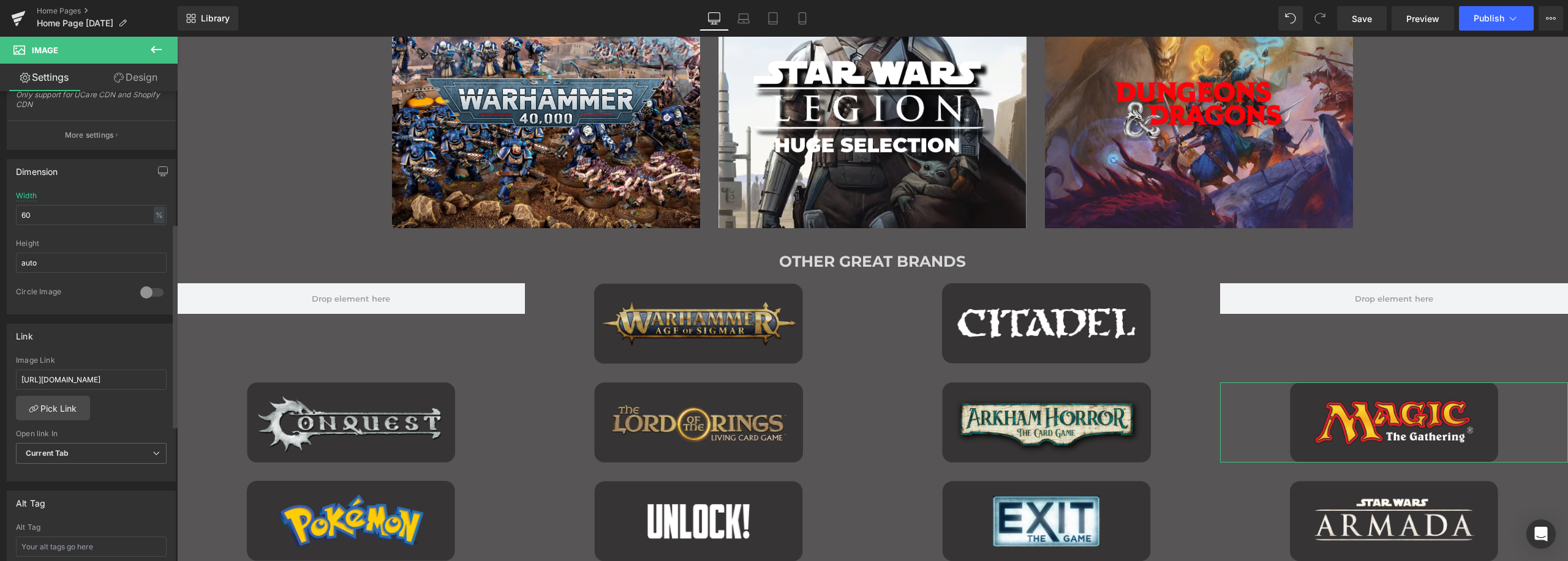
scroll to position [306, 0]
click at [60, 409] on link "Pick Link" at bounding box center [52, 407] width 74 height 25
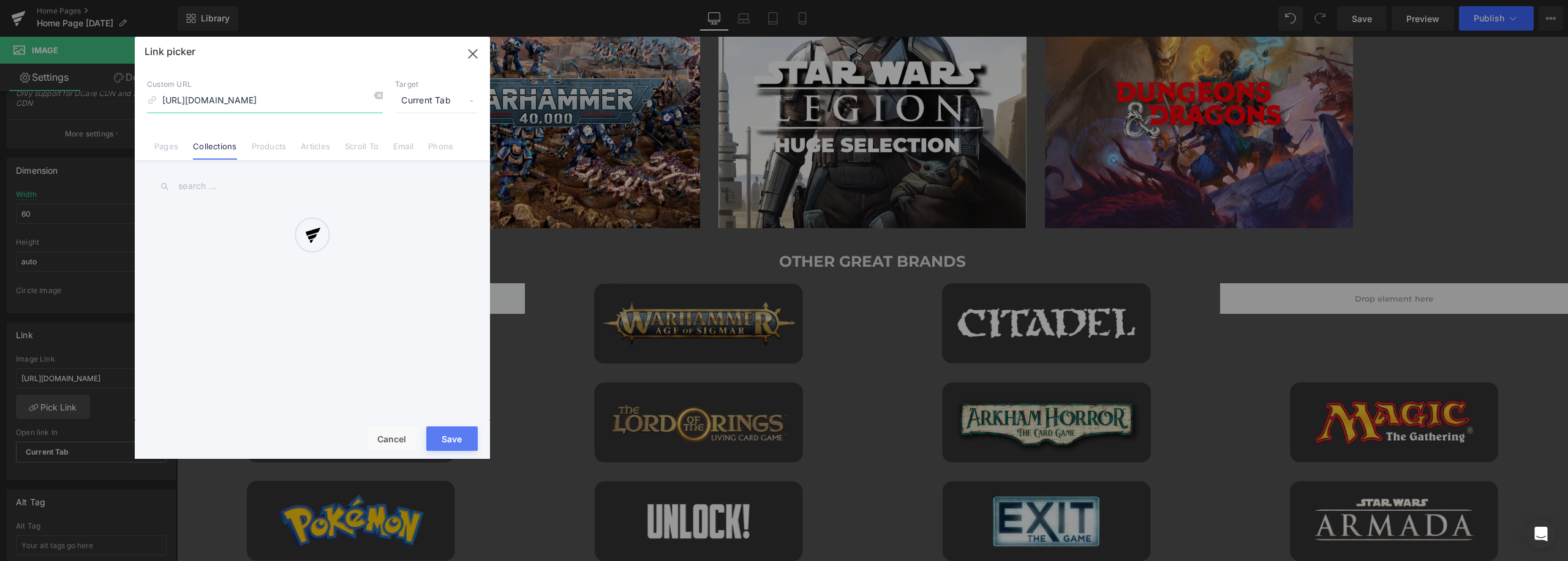
scroll to position [0, 93]
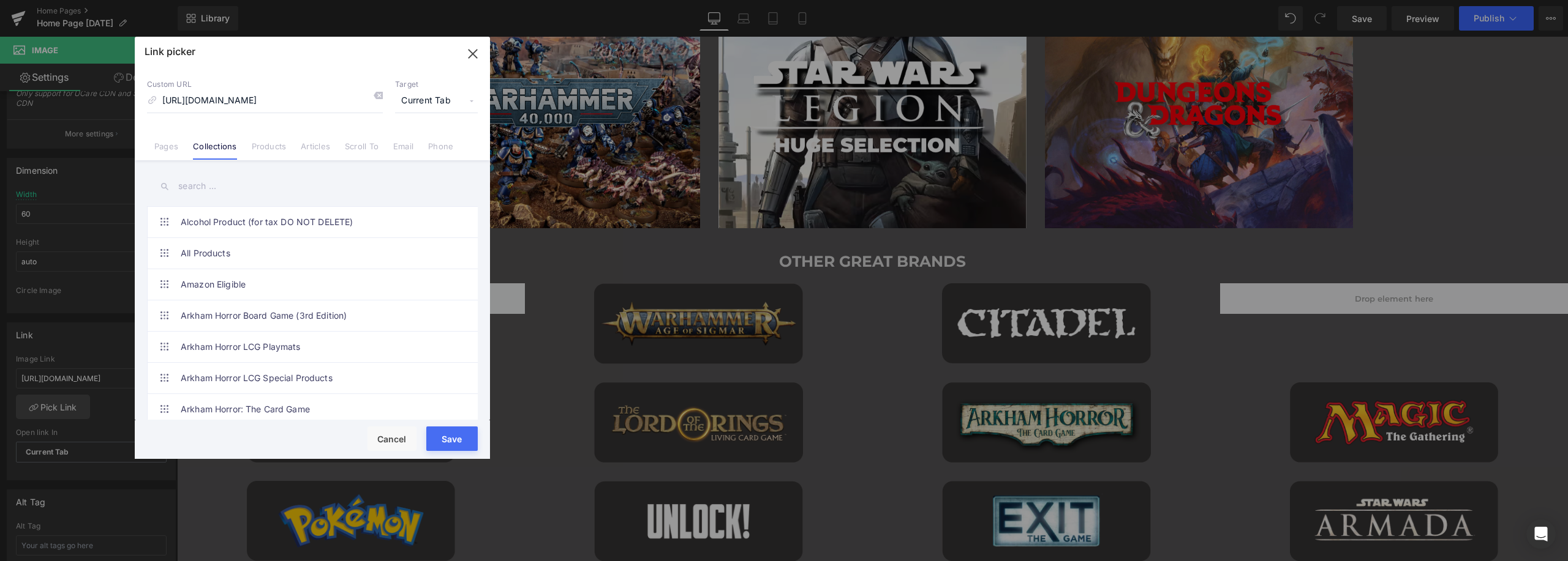
click at [280, 183] on input "text" at bounding box center [312, 186] width 331 height 28
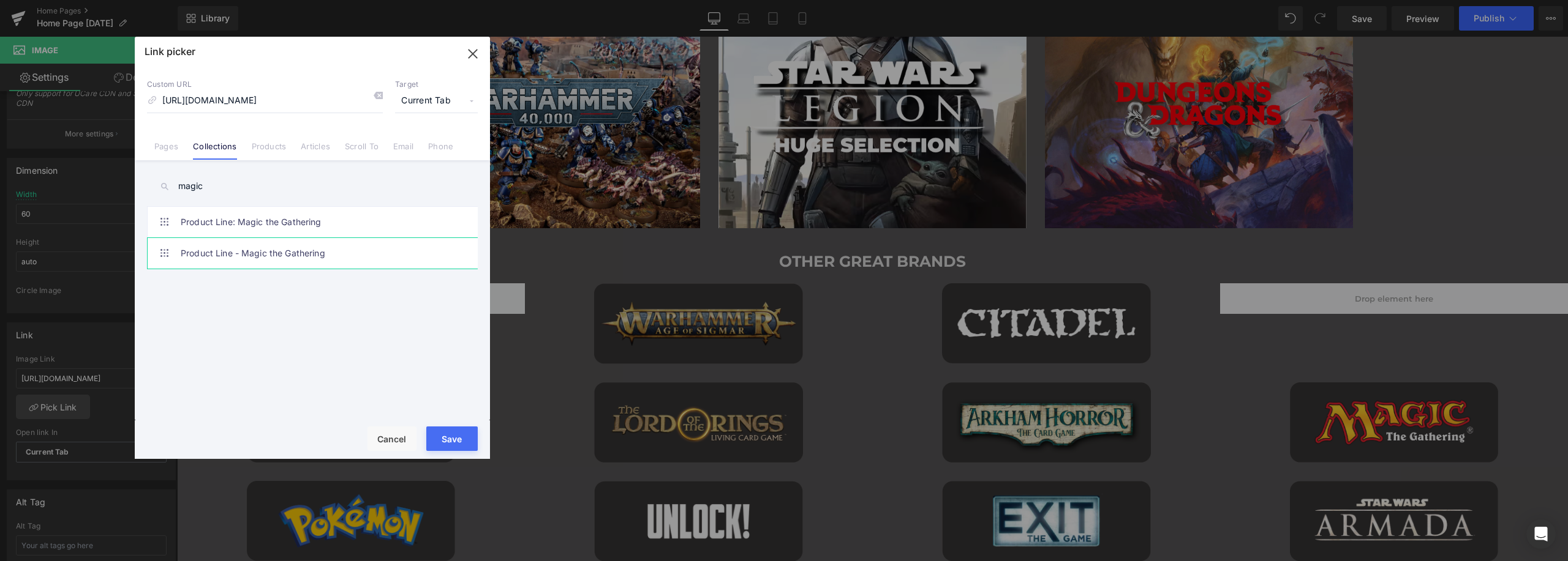
type input "magic"
click at [268, 250] on link "Product Line - Magic the Gathering" at bounding box center [315, 253] width 270 height 31
type input "/collections/product-line-magic-the-gathering-1"
drag, startPoint x: 454, startPoint y: 440, endPoint x: 291, endPoint y: 400, distance: 167.8
click at [454, 440] on button "Save" at bounding box center [452, 439] width 52 height 25
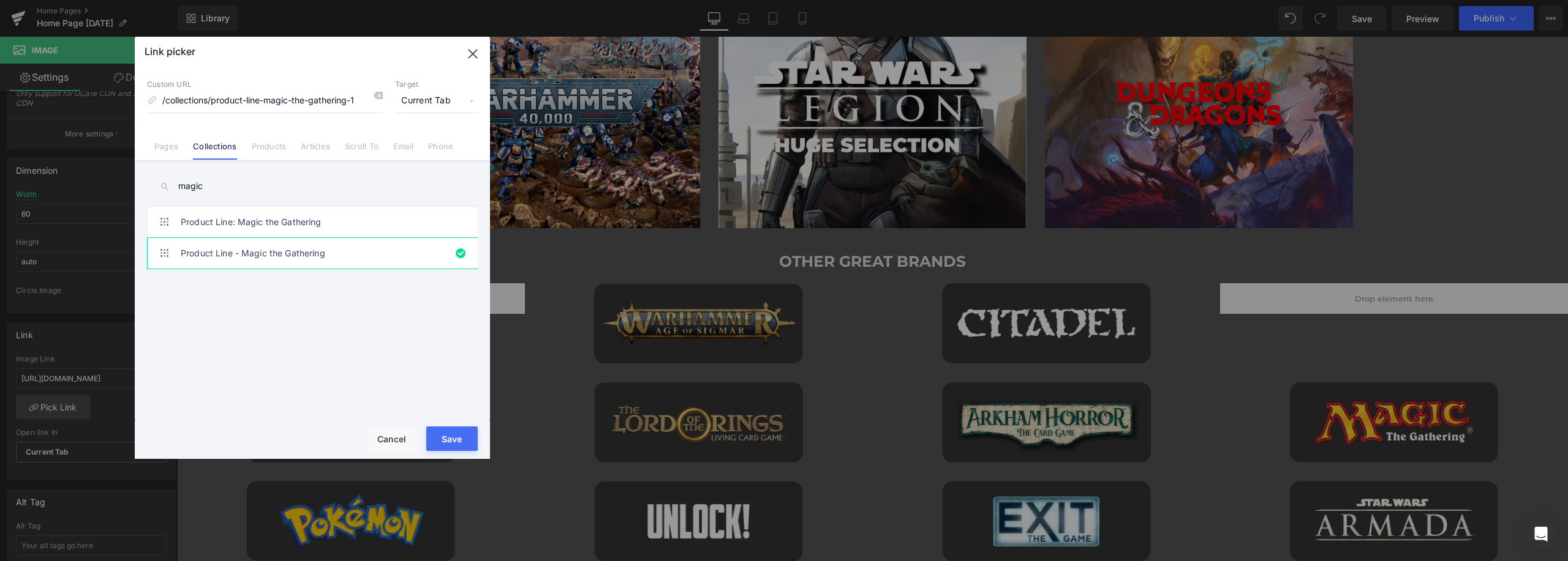
type input "/collections/product-line-magic-the-gathering-1"
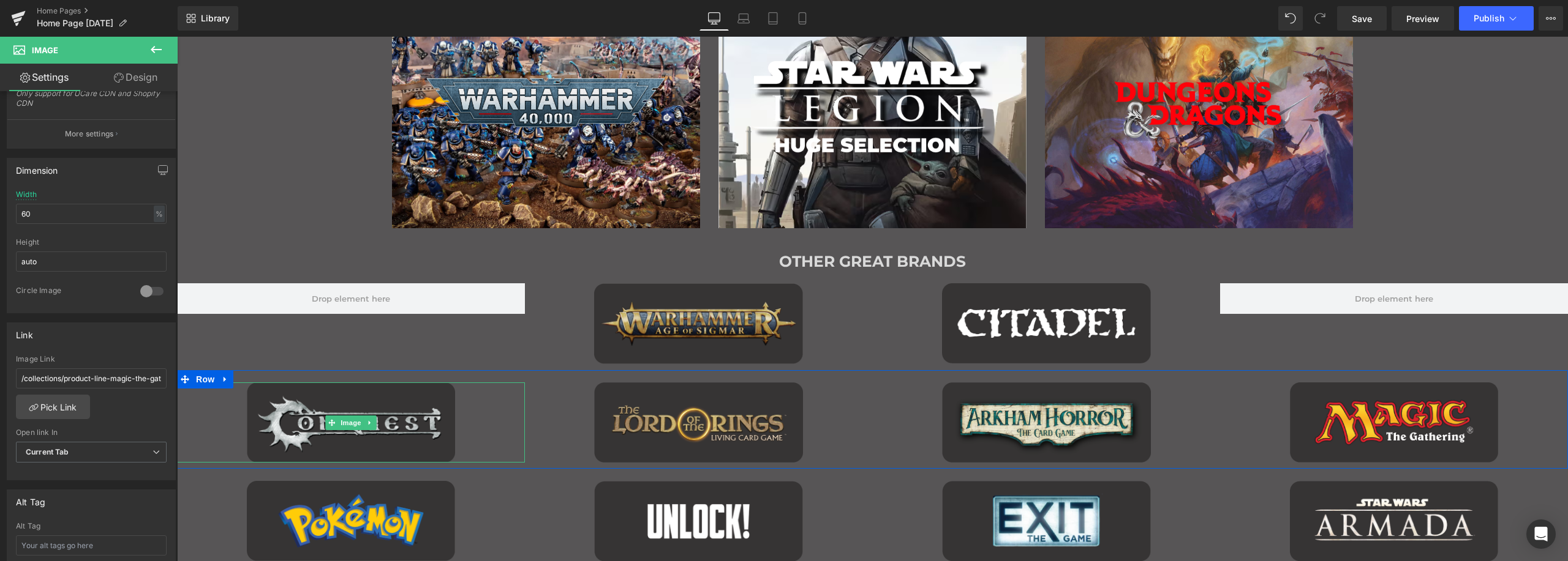
scroll to position [1183, 0]
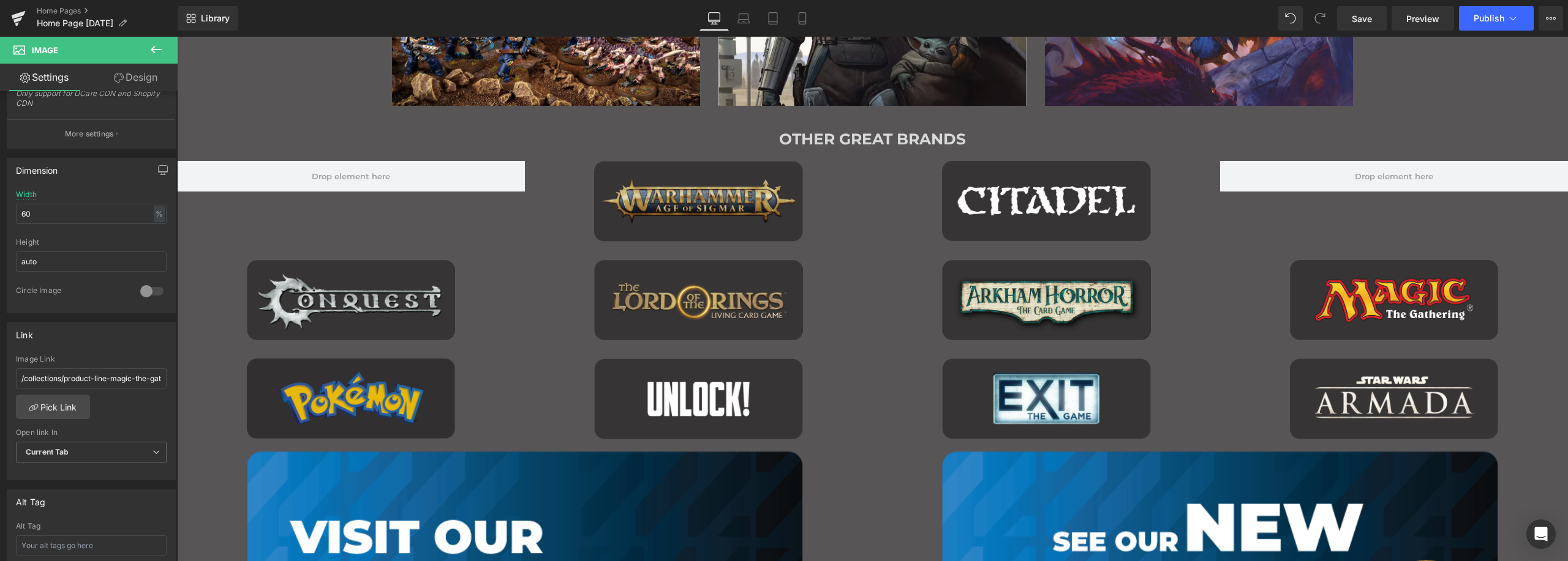
click at [415, 368] on img "Main content" at bounding box center [351, 398] width 209 height 80
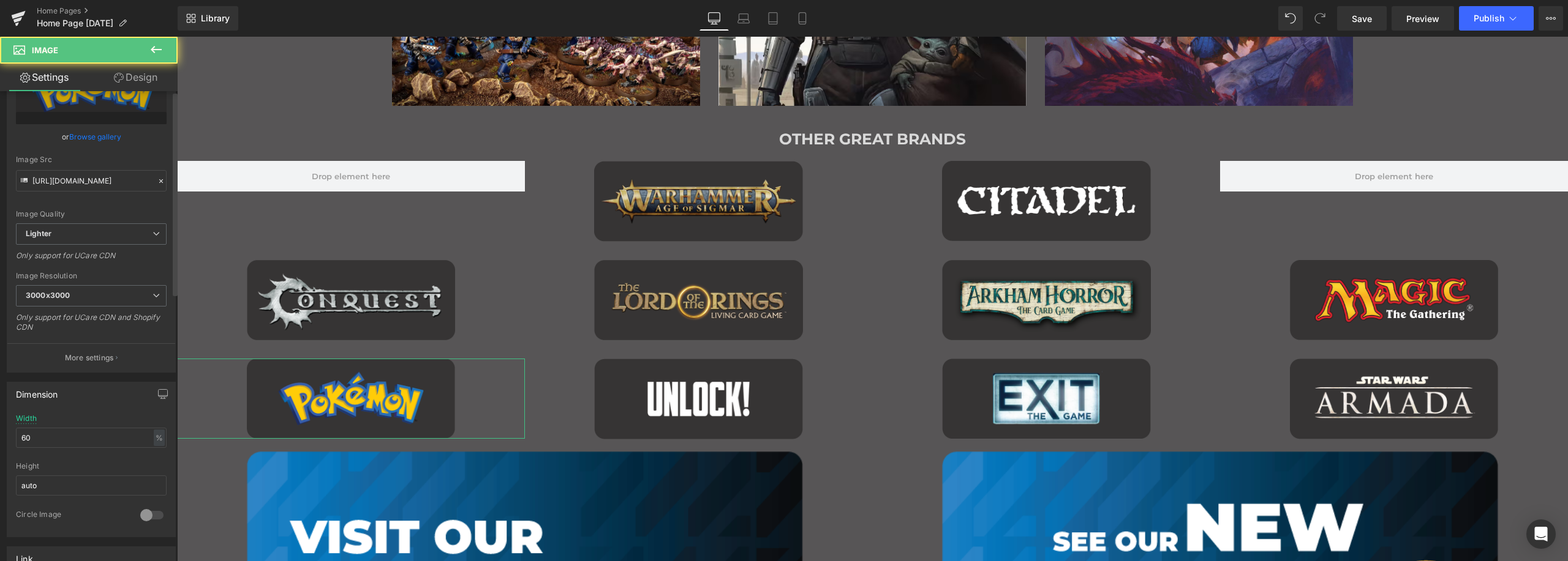
scroll to position [184, 0]
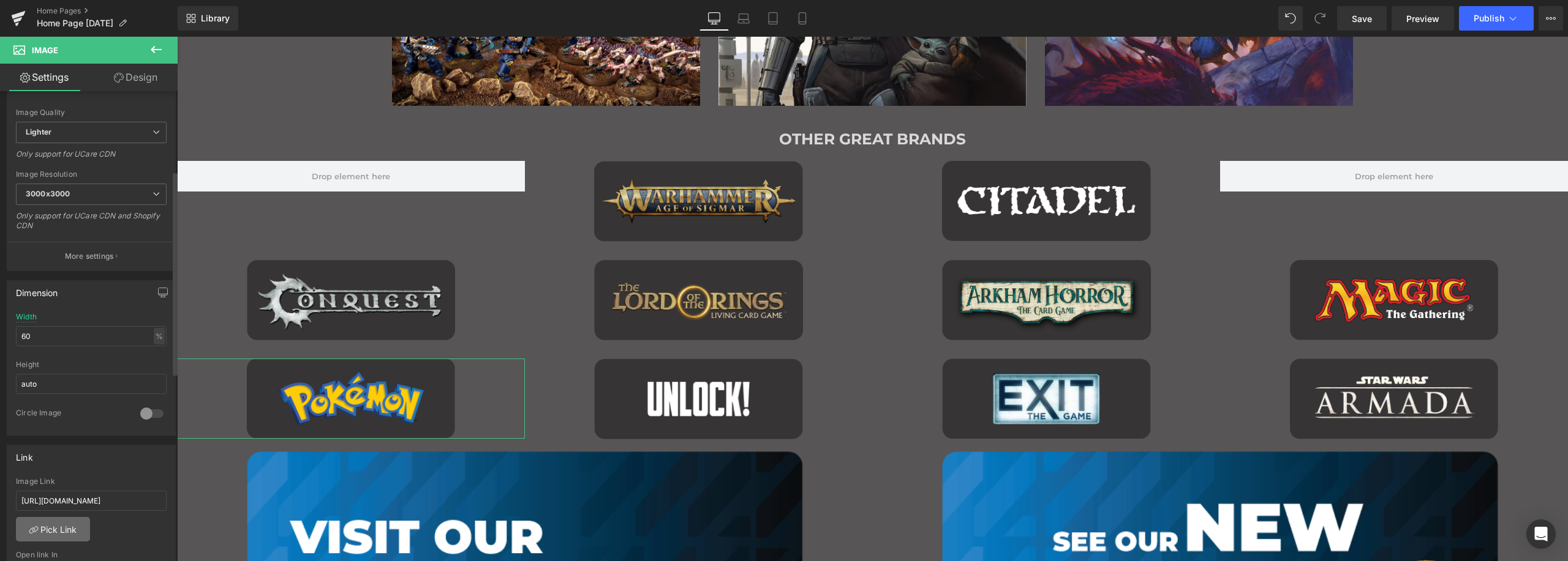
click at [52, 528] on link "Pick Link" at bounding box center [52, 529] width 74 height 25
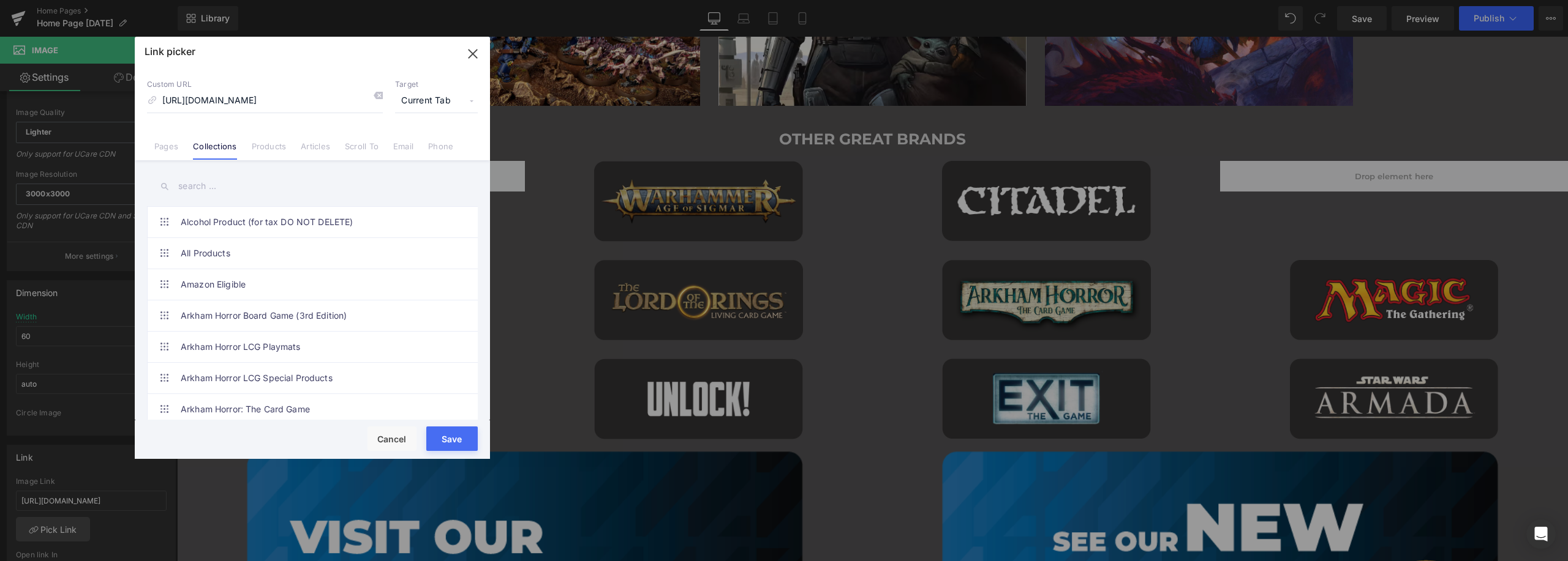
click at [278, 192] on input "text" at bounding box center [312, 186] width 331 height 28
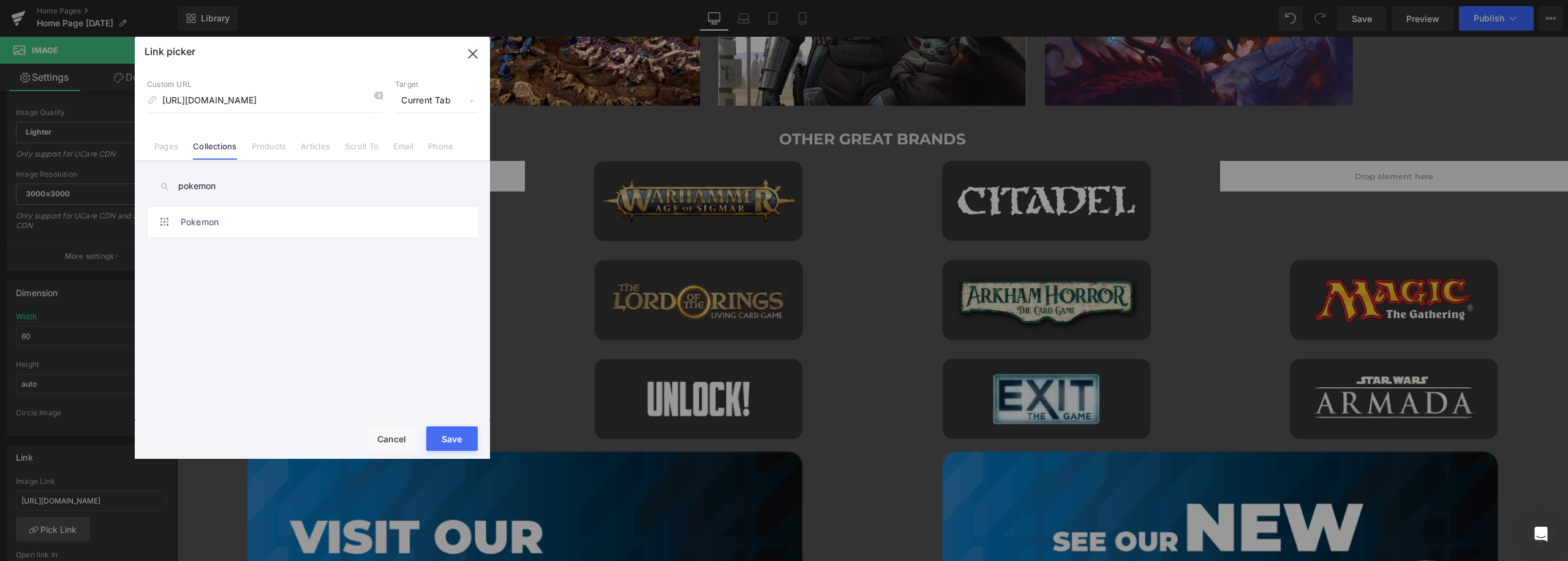
type input "pokemon"
click at [280, 229] on link "Pokemon" at bounding box center [315, 222] width 270 height 31
type input "/collections/pokemon"
drag, startPoint x: 444, startPoint y: 442, endPoint x: 269, endPoint y: 405, distance: 178.9
click at [444, 442] on button "Save" at bounding box center [452, 439] width 52 height 25
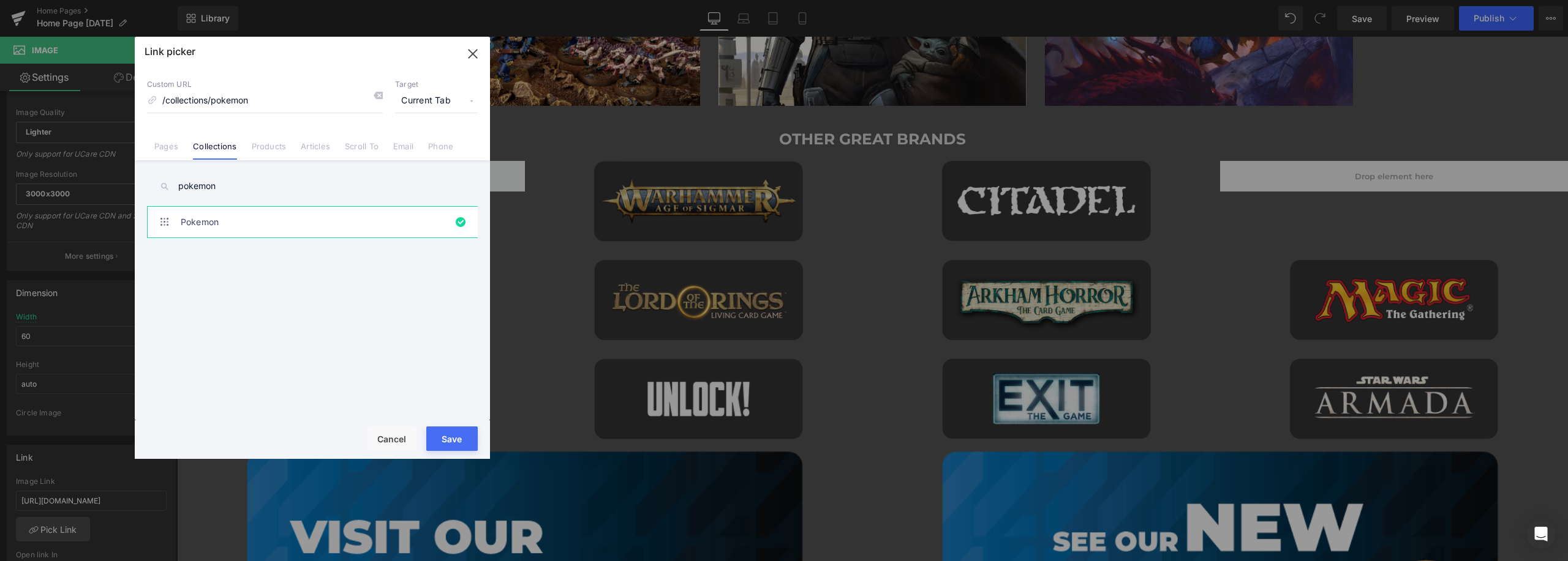
type input "/collections/pokemon"
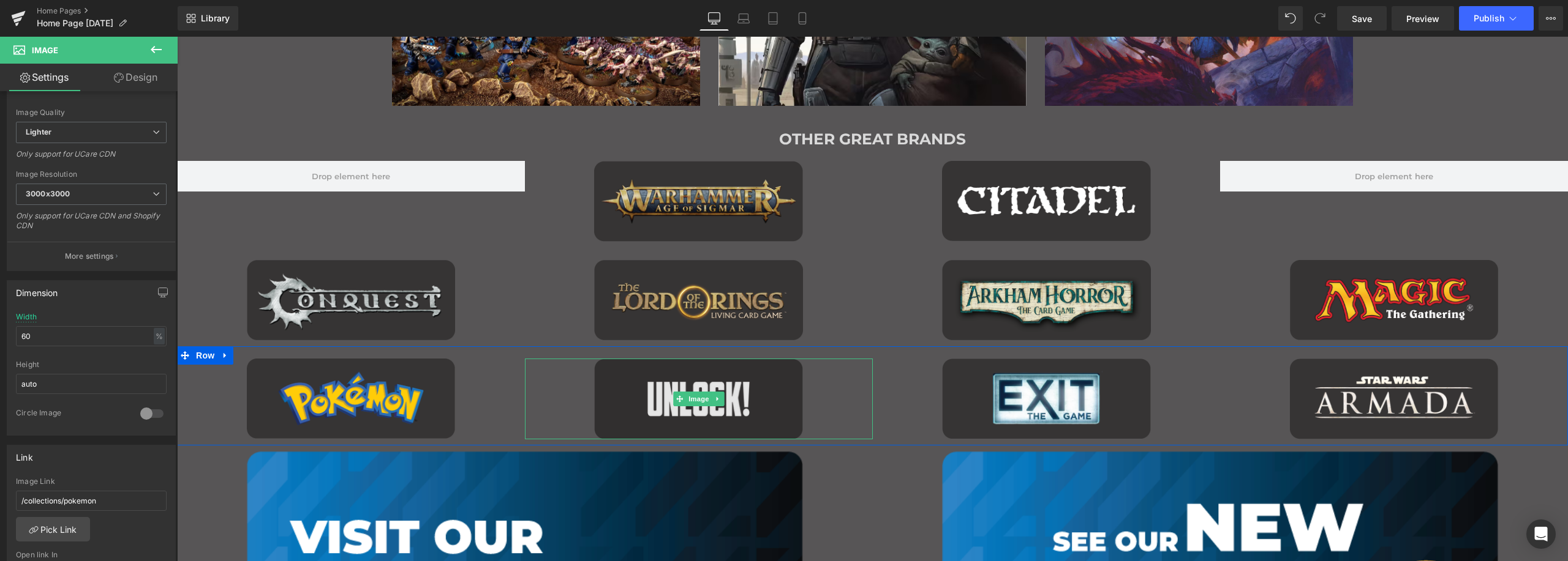
click at [673, 373] on img "Main content" at bounding box center [698, 399] width 209 height 81
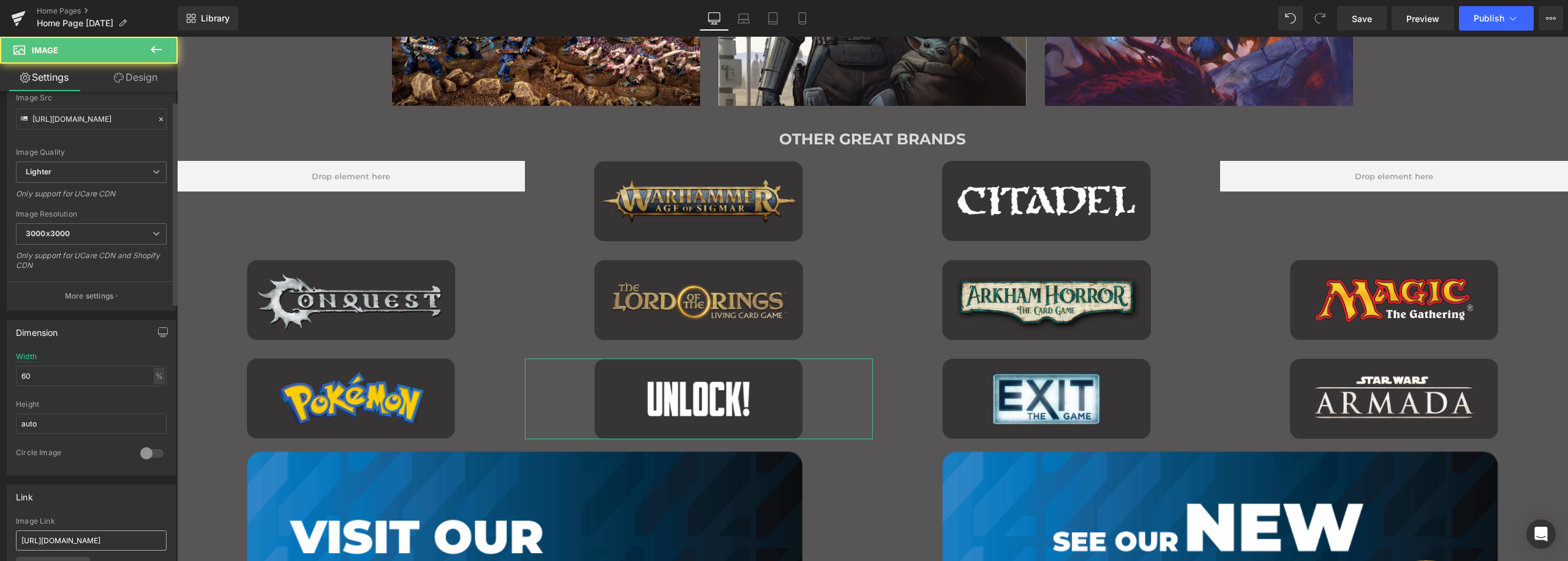
scroll to position [306, 0]
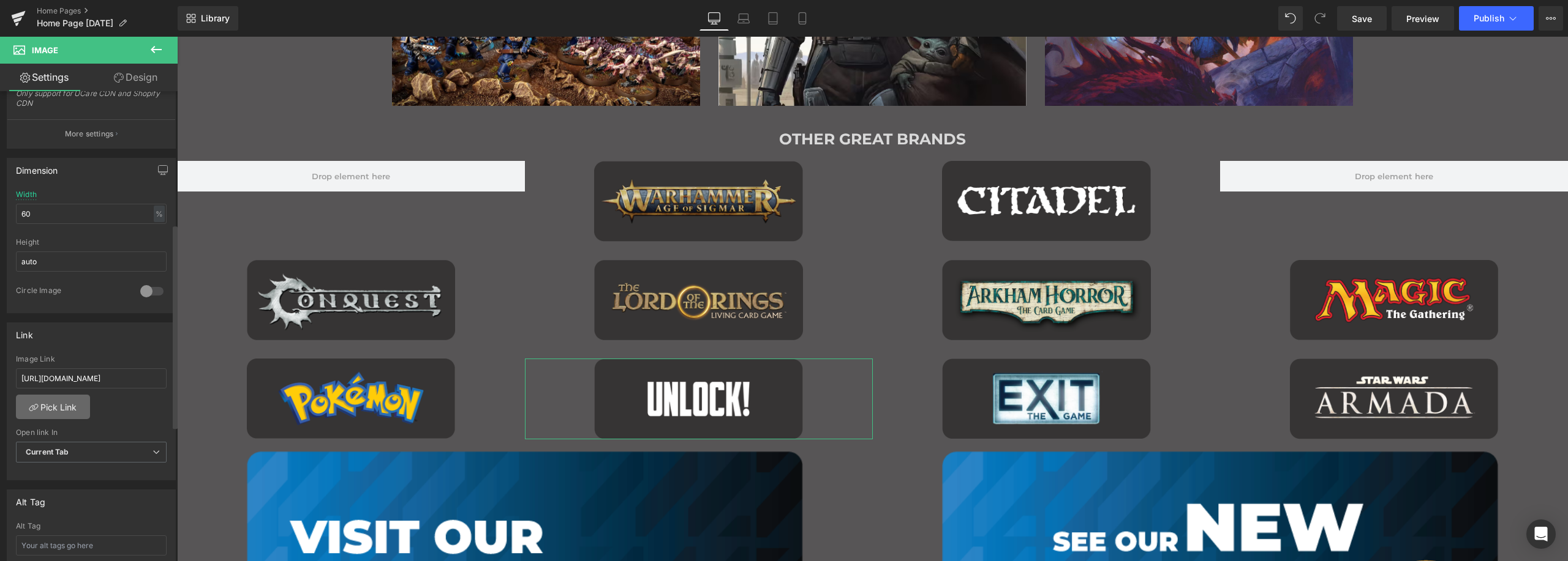
click at [72, 412] on link "Pick Link" at bounding box center [52, 407] width 74 height 25
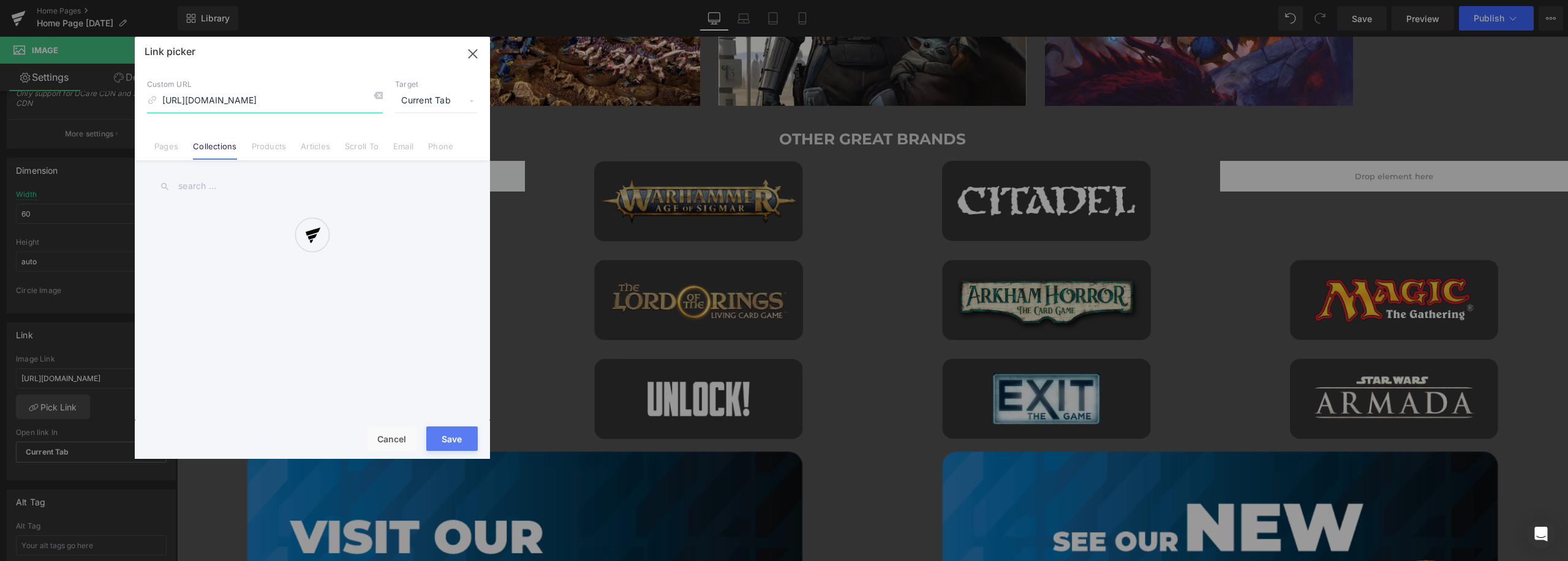
scroll to position [0, 100]
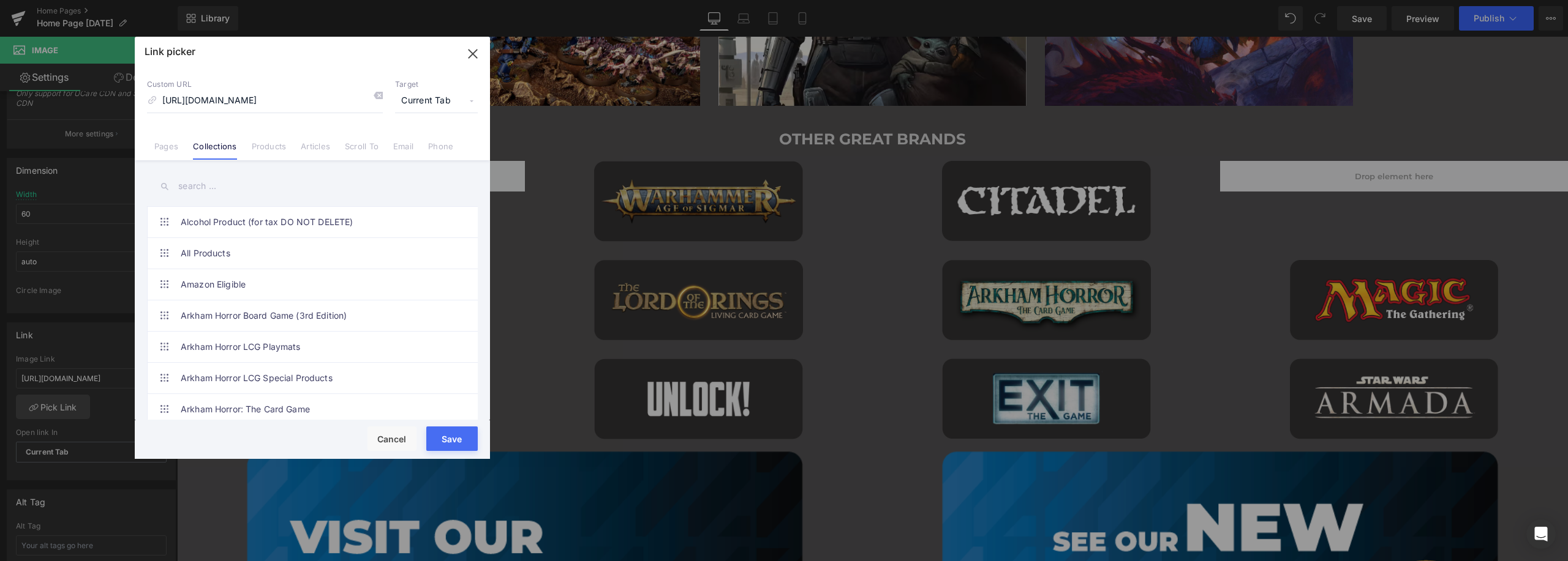
click at [232, 182] on input "text" at bounding box center [312, 186] width 331 height 28
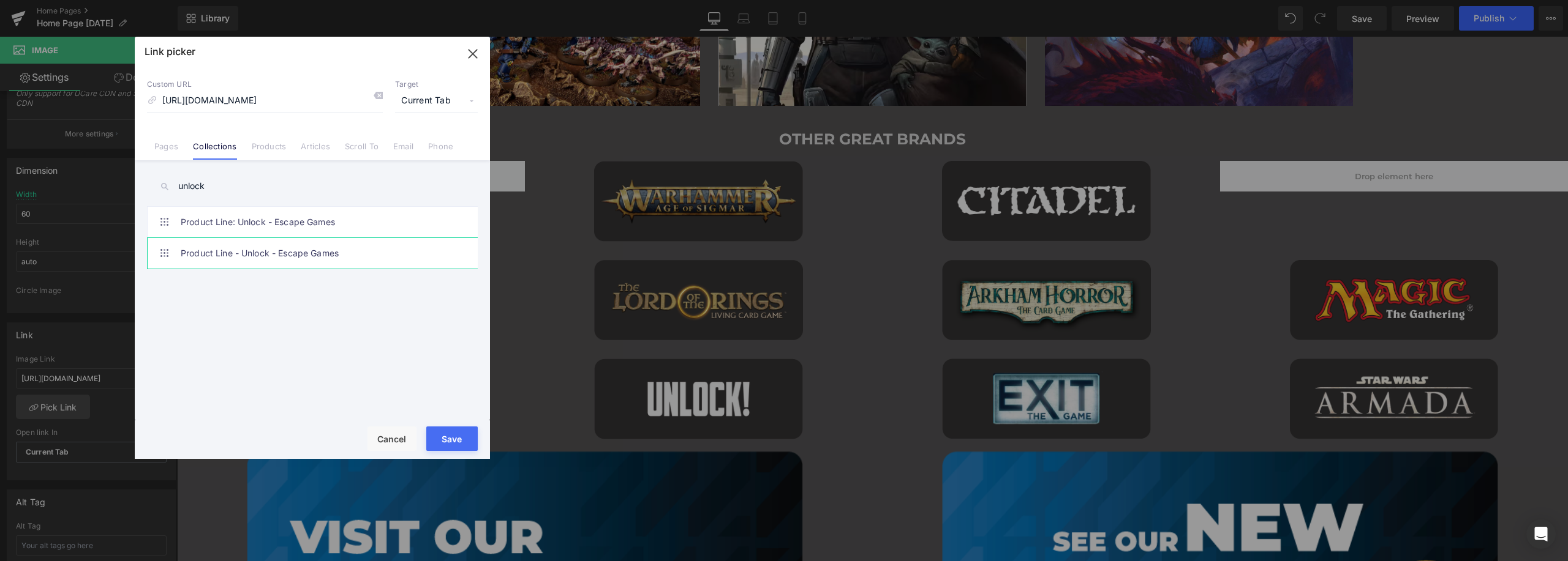
type input "unlock"
click at [305, 256] on link "Product Line - Unlock - Escape Games" at bounding box center [315, 253] width 270 height 31
type input "/collections/product-line-unlock-escape-games-1"
click at [447, 434] on button "Save" at bounding box center [452, 439] width 52 height 25
type input "/collections/product-line-unlock-escape-games-1"
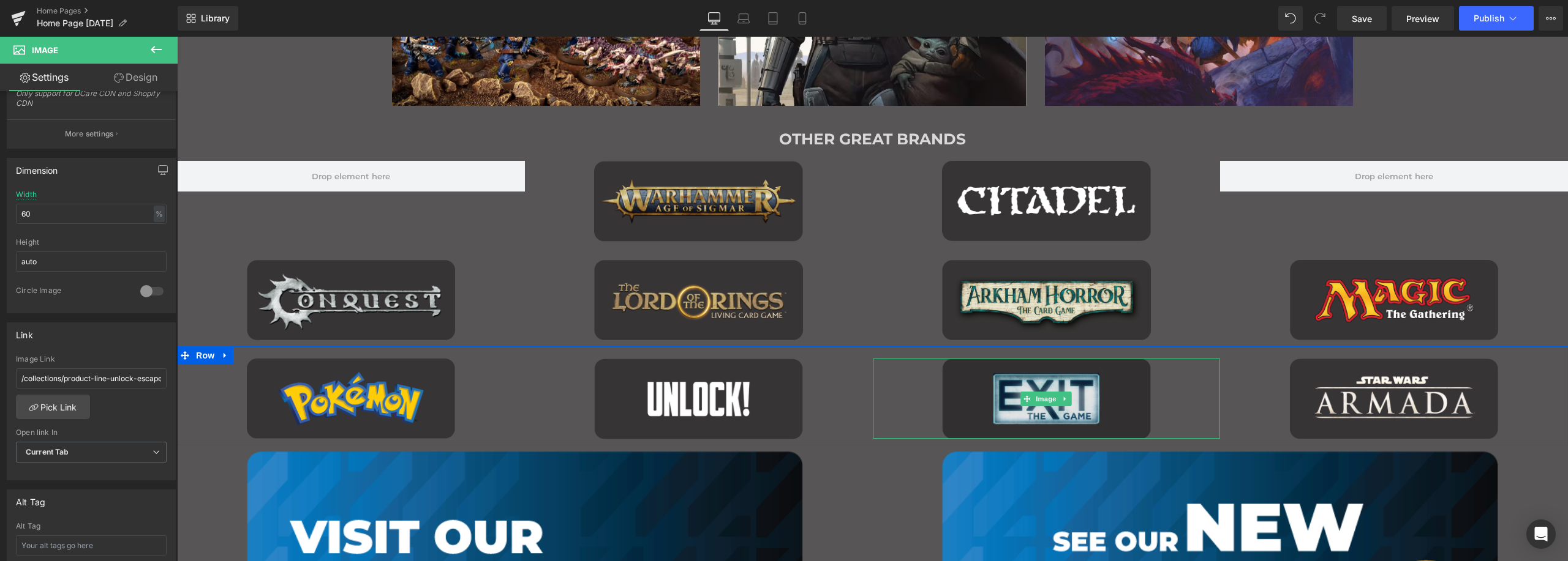
click at [1017, 381] on img "Main content" at bounding box center [1046, 398] width 209 height 80
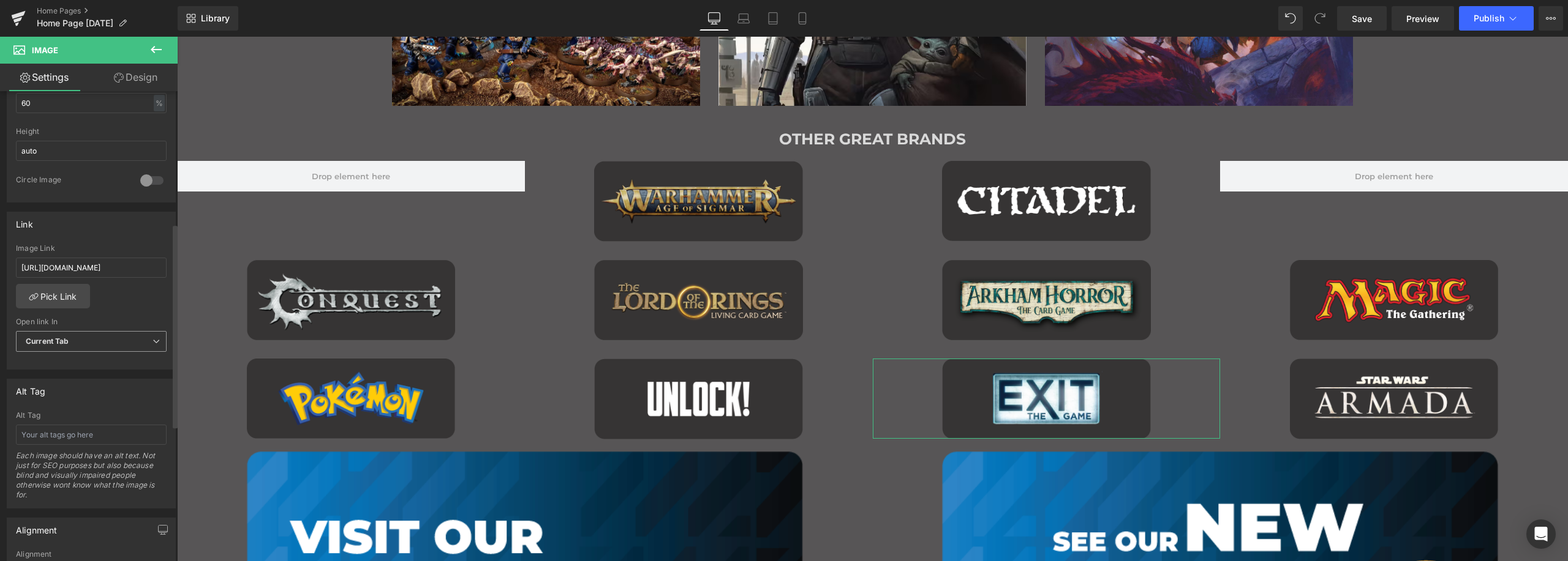
scroll to position [428, 0]
click at [55, 282] on link "Pick Link" at bounding box center [52, 284] width 74 height 25
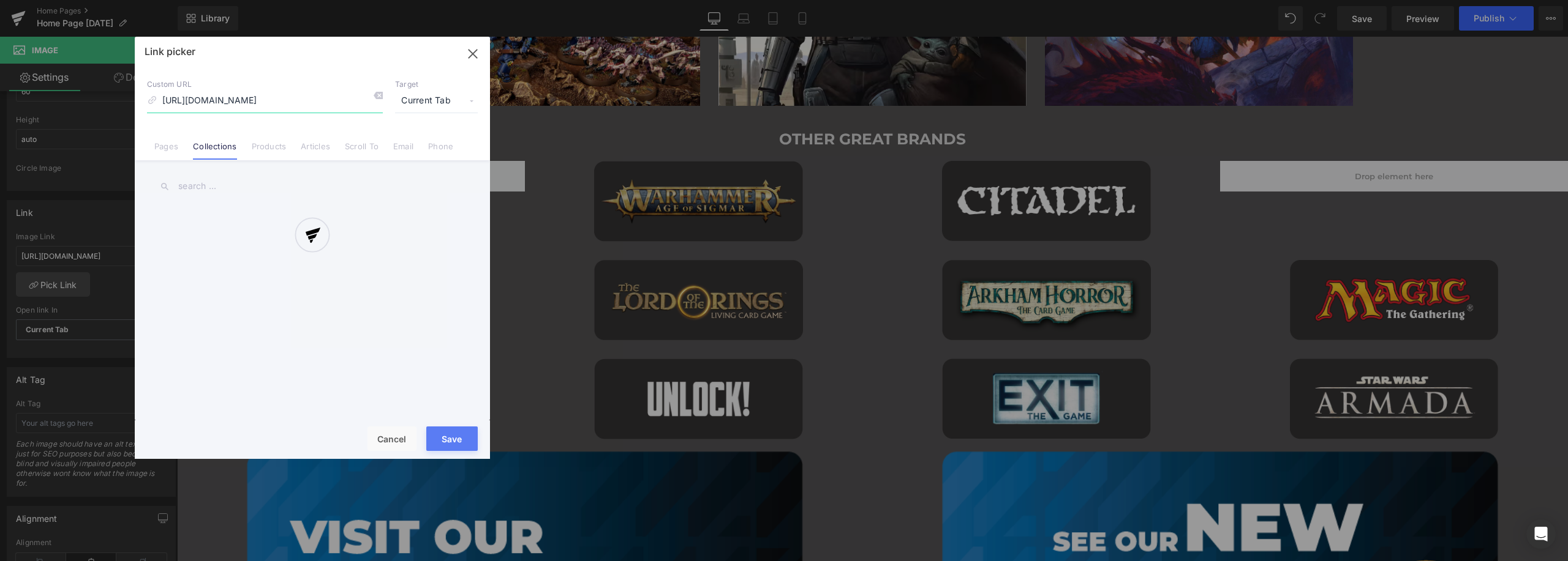
scroll to position [0, 34]
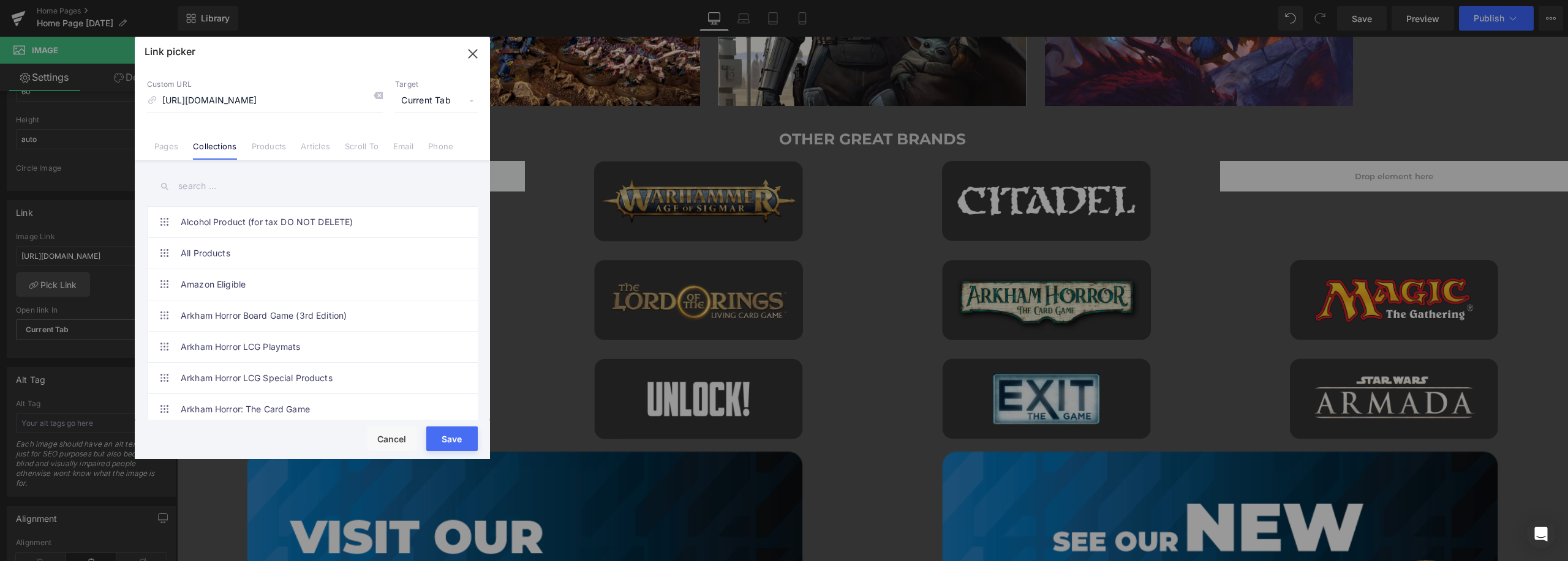
click at [242, 188] on input "text" at bounding box center [312, 186] width 331 height 28
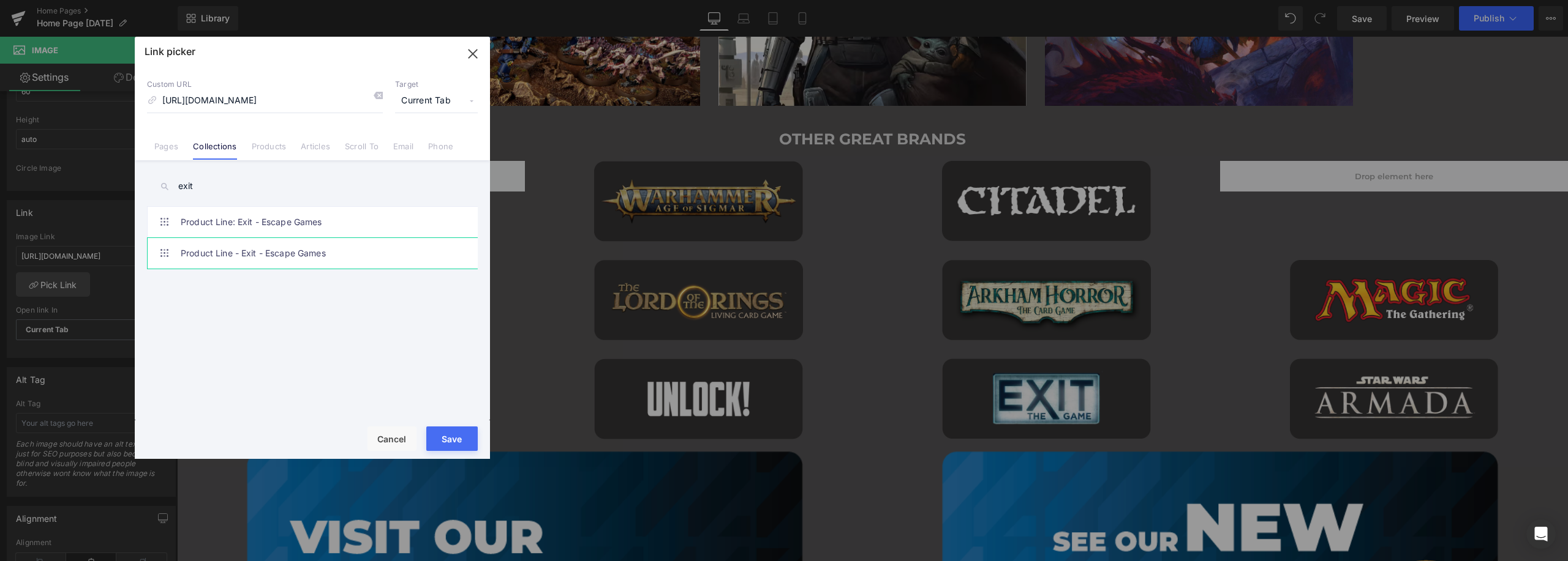
type input "exit"
click at [283, 250] on link "Product Line - Exit - Escape Games" at bounding box center [315, 253] width 270 height 31
type input "/collections/product-line-exit-escape-games"
click at [458, 436] on button "Save" at bounding box center [452, 439] width 52 height 25
type input "/collections/product-line-exit-escape-games"
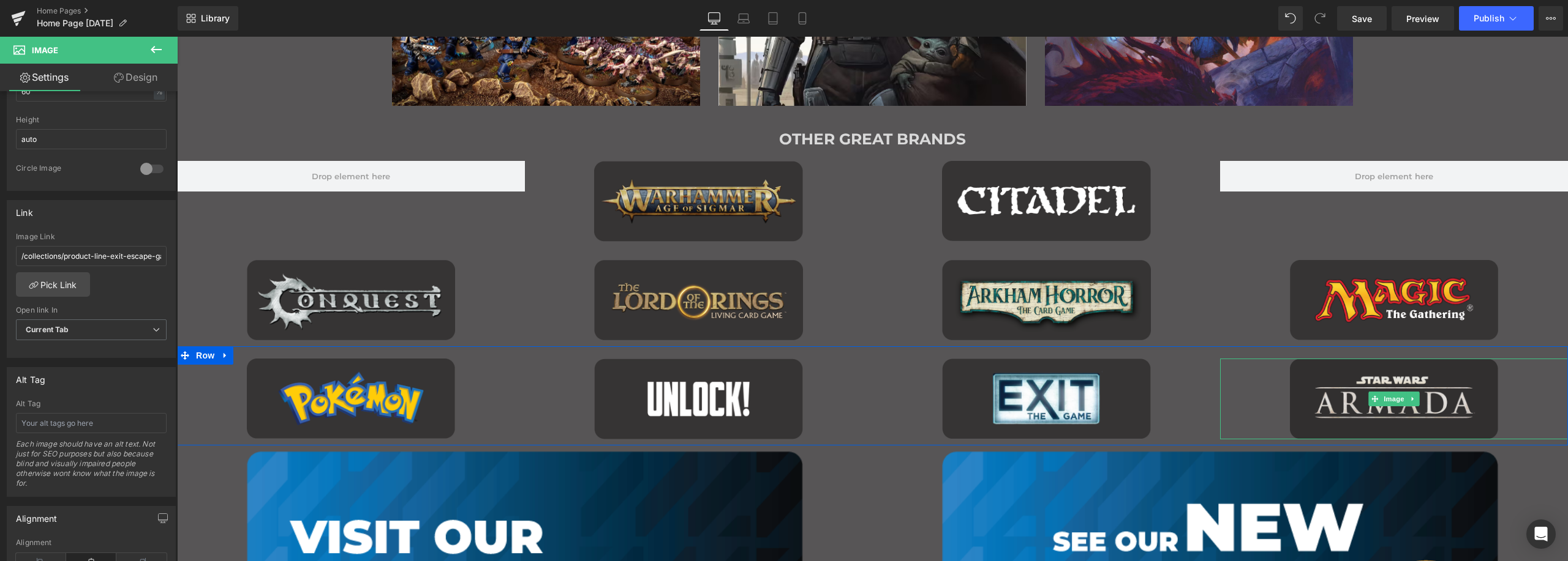
click at [1319, 374] on img "Main content" at bounding box center [1394, 399] width 209 height 81
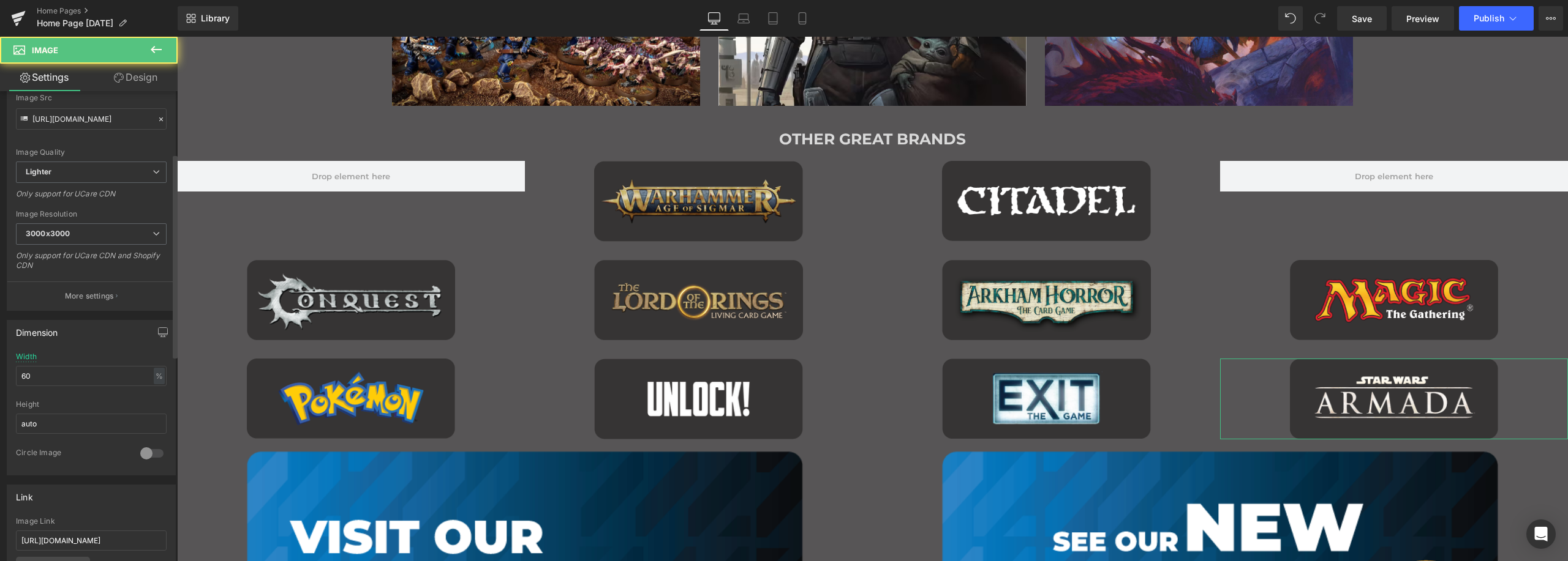
scroll to position [245, 0]
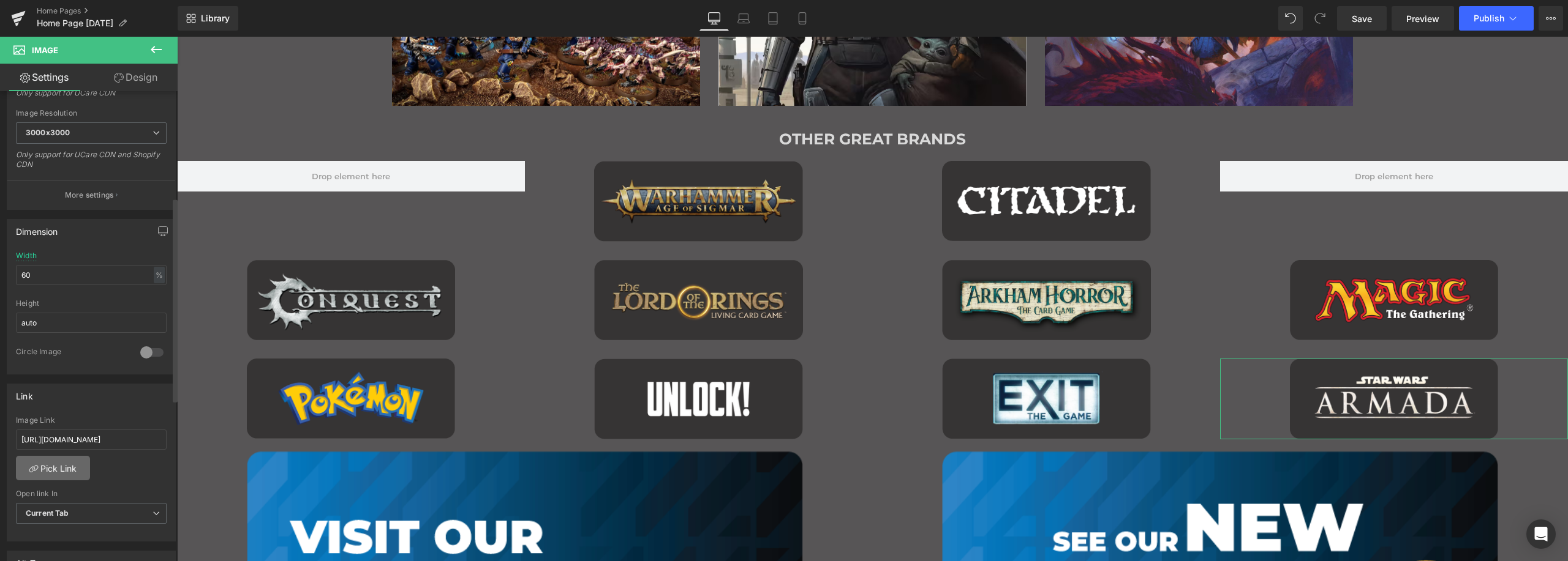
click at [49, 468] on link "Pick Link" at bounding box center [52, 468] width 74 height 25
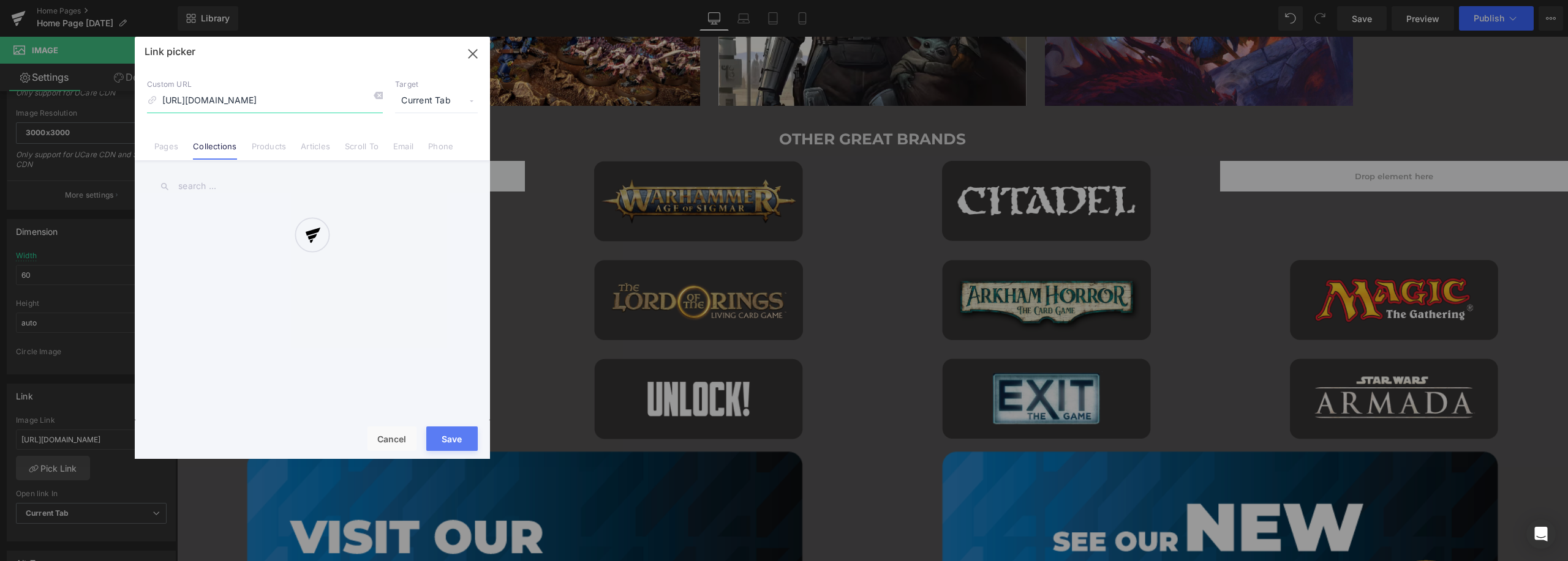
scroll to position [0, 83]
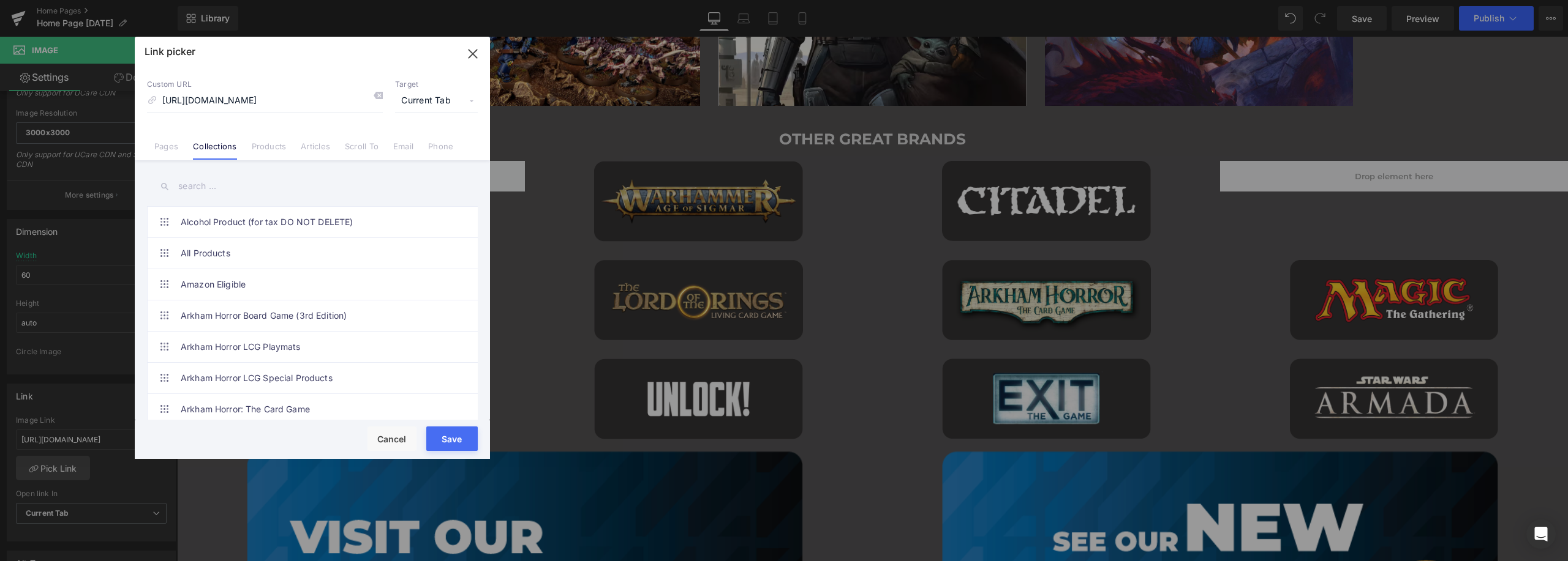
click at [235, 186] on input "text" at bounding box center [312, 186] width 331 height 28
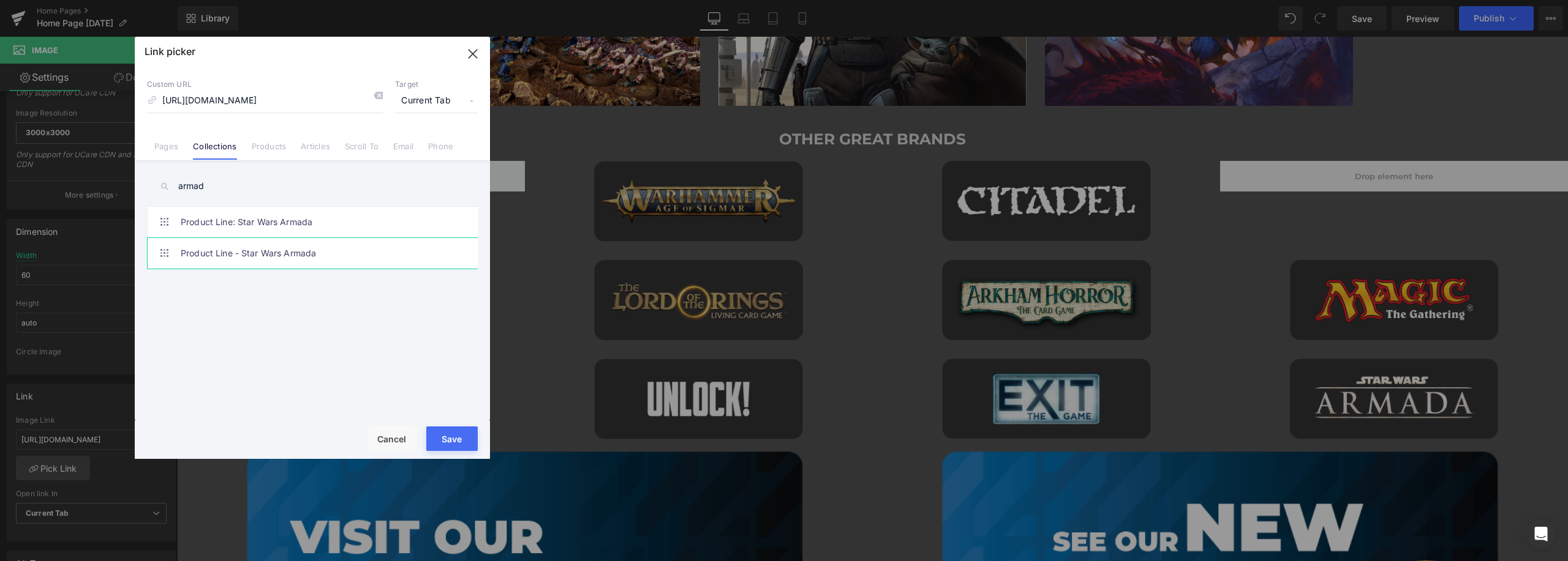
type input "armad"
click at [262, 252] on link "Product Line - Star Wars Armada" at bounding box center [315, 253] width 270 height 31
type input "/collections/product-line-star-wars-armada-1"
click at [445, 439] on button "Save" at bounding box center [452, 439] width 52 height 25
type input "/collections/product-line-star-wars-armada-1"
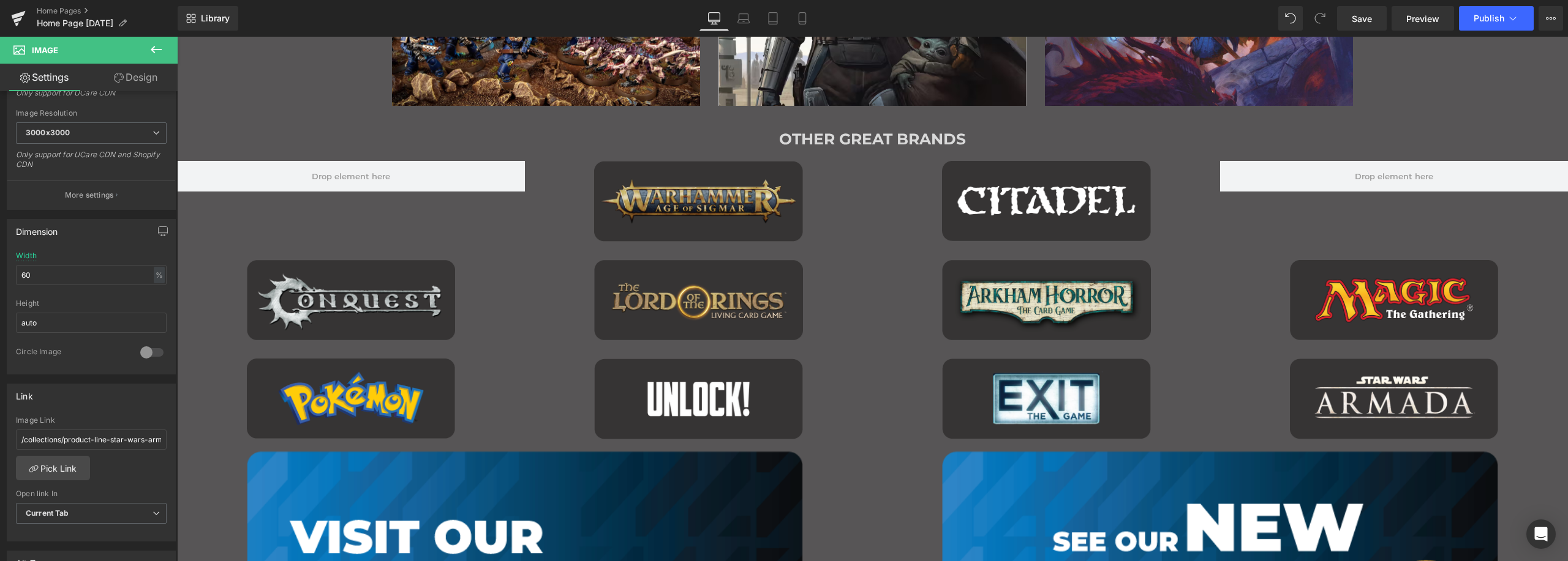
scroll to position [1550, 0]
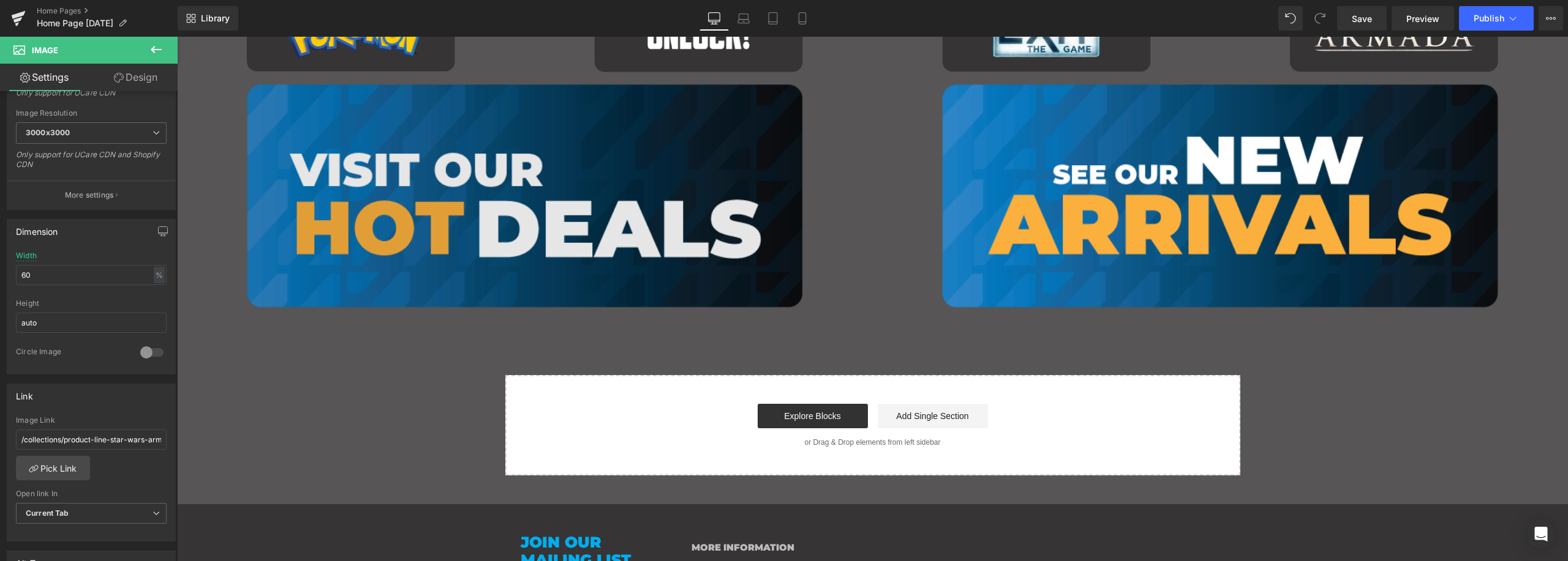
click at [465, 137] on img "Main content" at bounding box center [524, 195] width 556 height 222
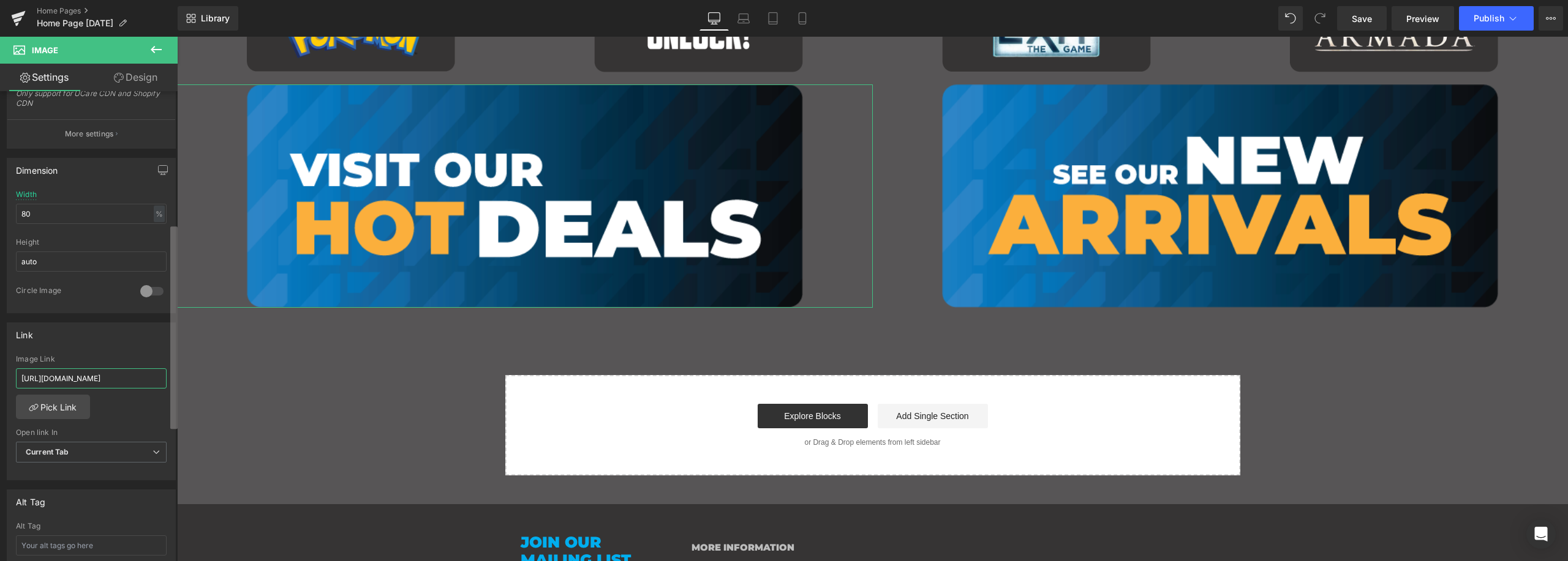
scroll to position [0, 44]
drag, startPoint x: 131, startPoint y: 378, endPoint x: 175, endPoint y: 382, distance: 44.2
click at [175, 382] on div "Image [URL][DOMAIN_NAME] Replace Image Upload image or Browse gallery Image Src…" at bounding box center [88, 329] width 177 height 476
click at [82, 382] on input "[URL][DOMAIN_NAME]" at bounding box center [91, 378] width 150 height 20
click at [72, 374] on input "[URL][DOMAIN_NAME]" at bounding box center [91, 378] width 150 height 20
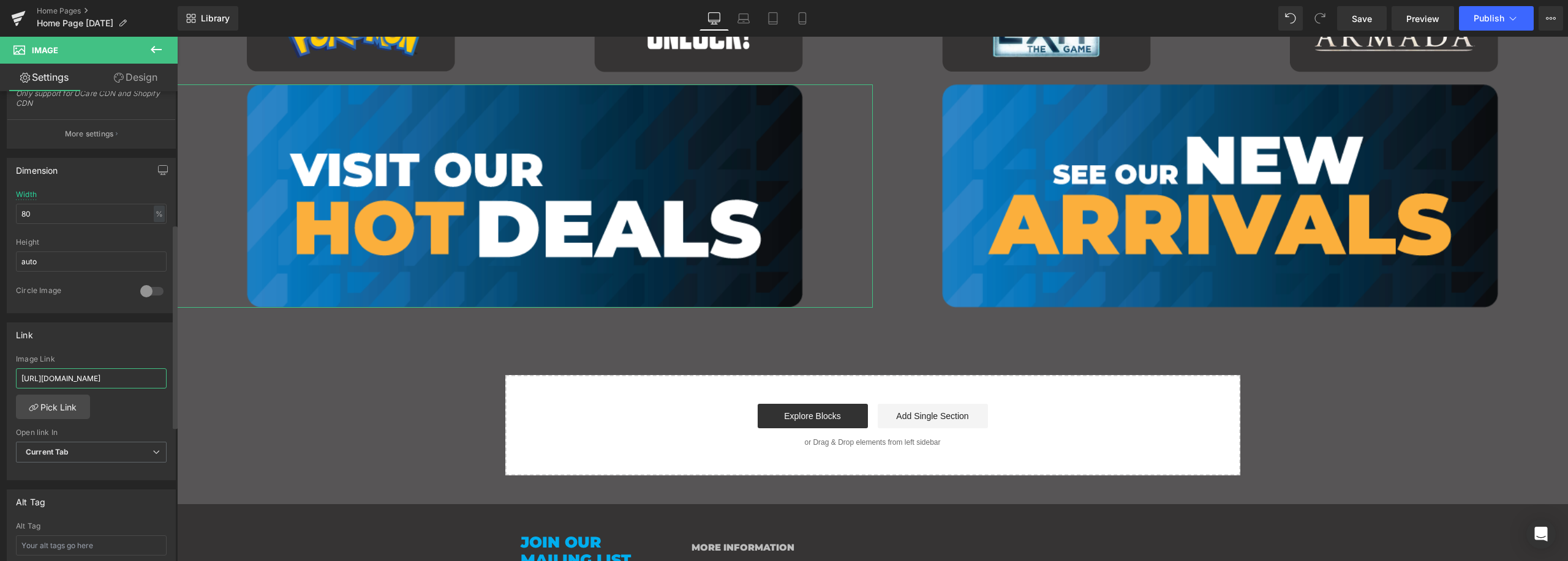
click at [72, 374] on input "[URL][DOMAIN_NAME]" at bounding box center [91, 378] width 150 height 20
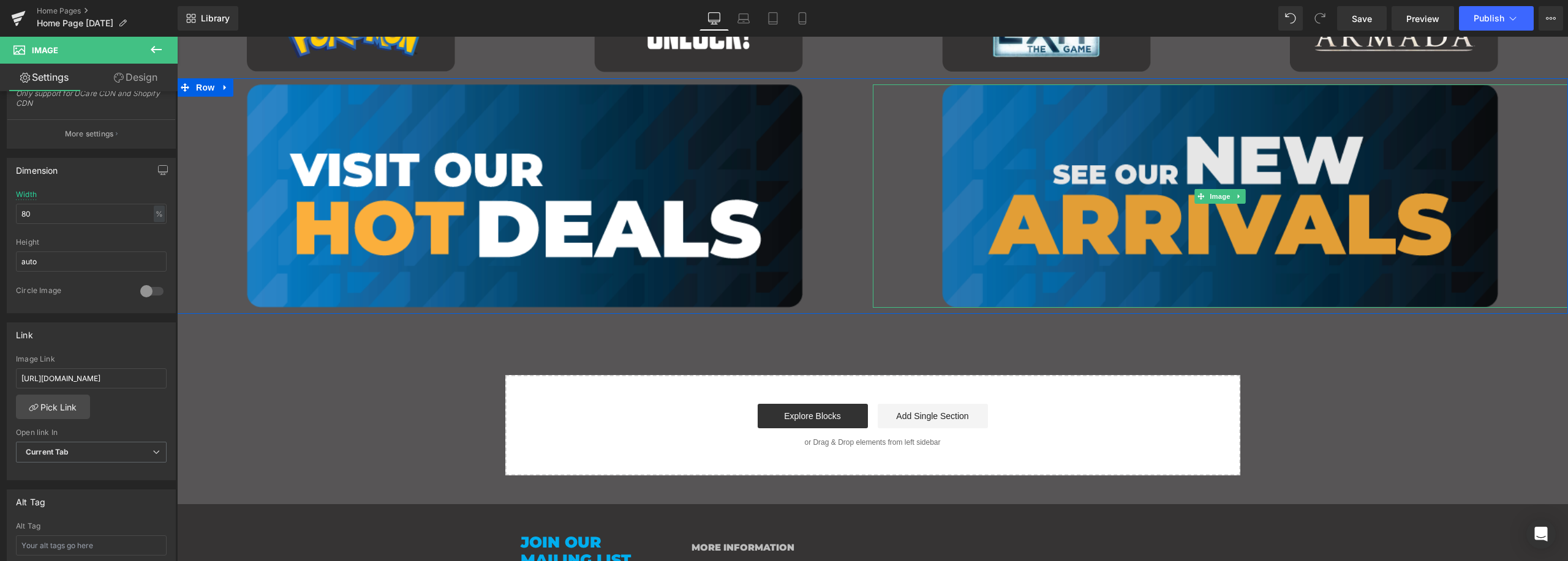
click at [1126, 102] on img "Main content" at bounding box center [1220, 195] width 556 height 222
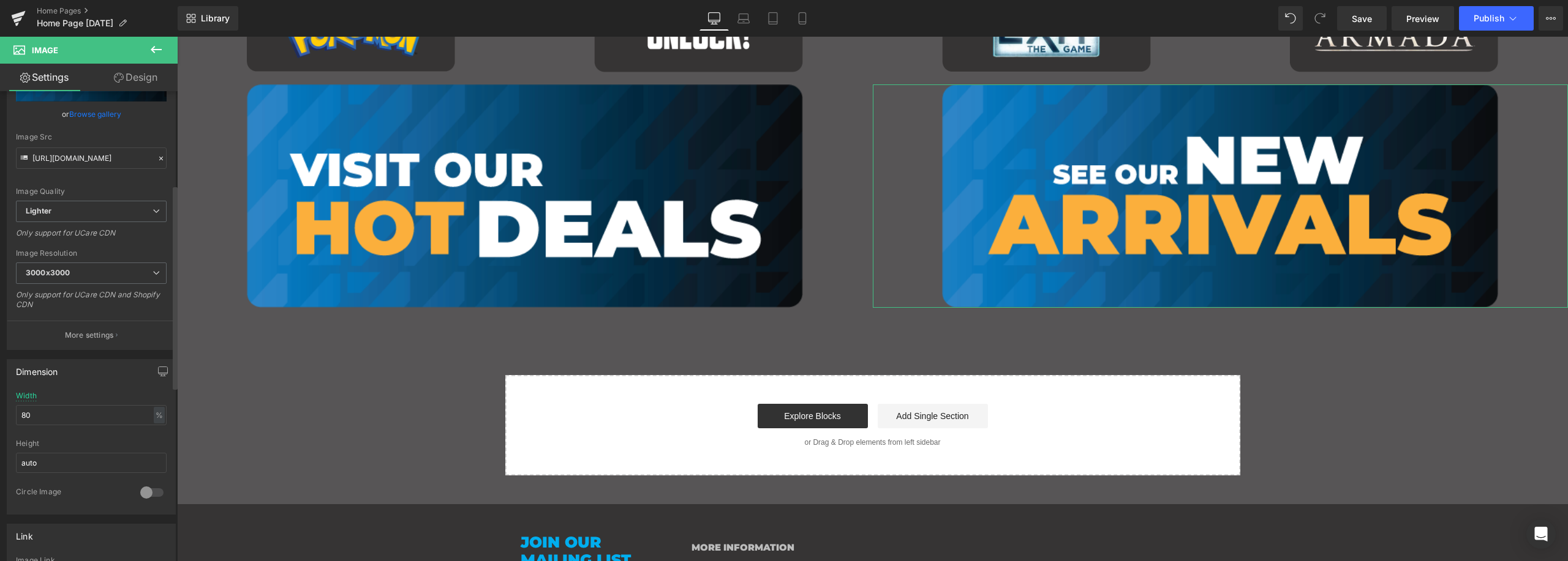
scroll to position [245, 0]
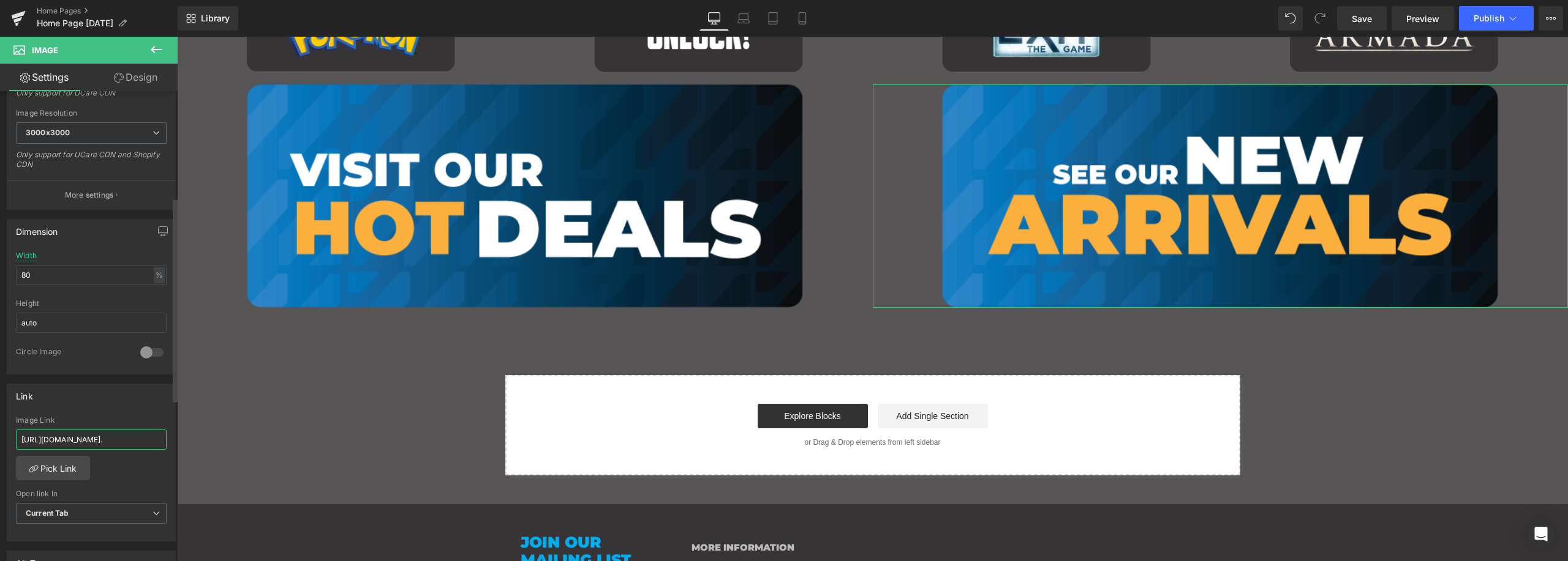
click at [107, 439] on input "[URL][DOMAIN_NAME]." at bounding box center [91, 439] width 150 height 20
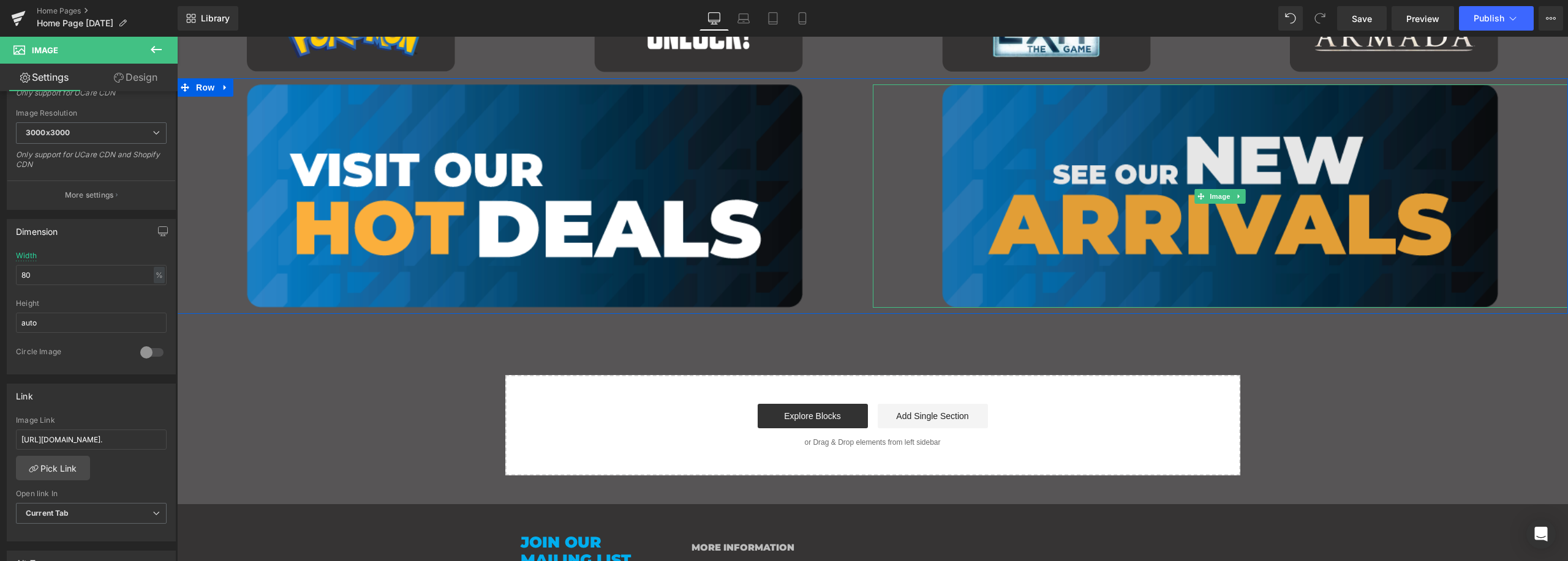
click at [1154, 145] on img "Main content" at bounding box center [1220, 195] width 556 height 222
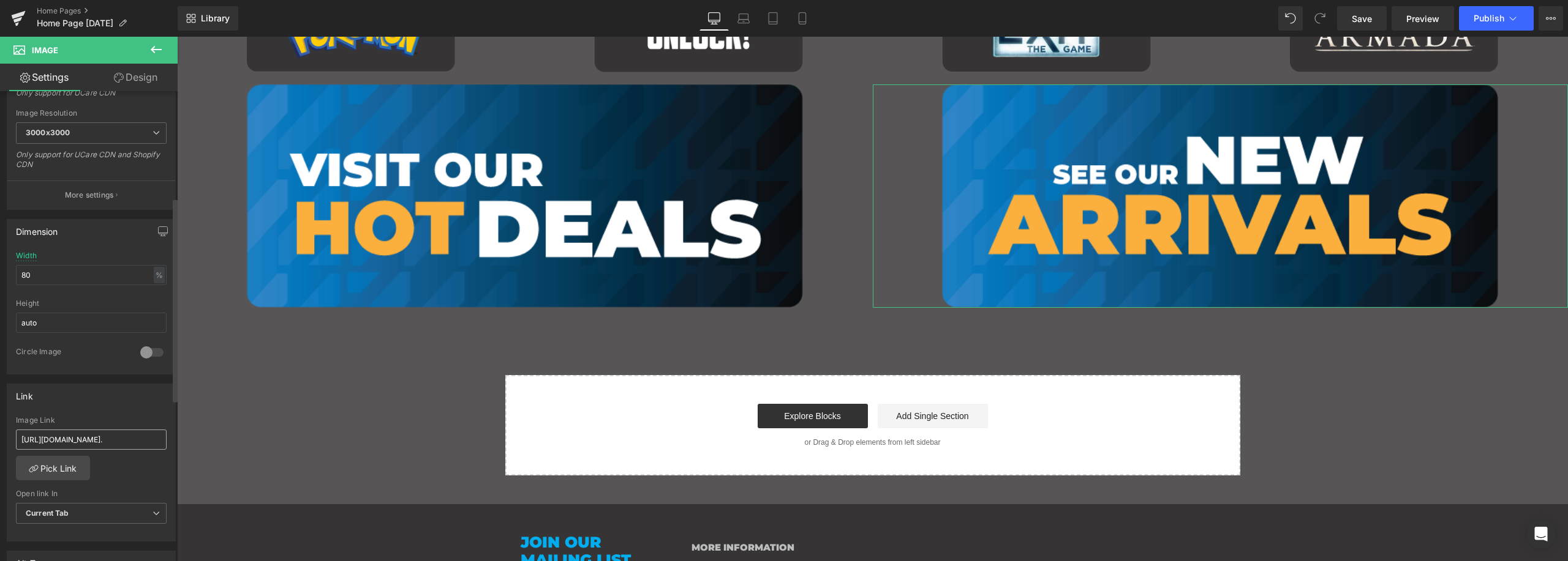
click at [89, 440] on input "[URL][DOMAIN_NAME]." at bounding box center [91, 439] width 150 height 20
click at [89, 439] on input "[URL][DOMAIN_NAME]." at bounding box center [91, 439] width 150 height 20
click at [100, 437] on input "[URL][DOMAIN_NAME]." at bounding box center [91, 439] width 150 height 20
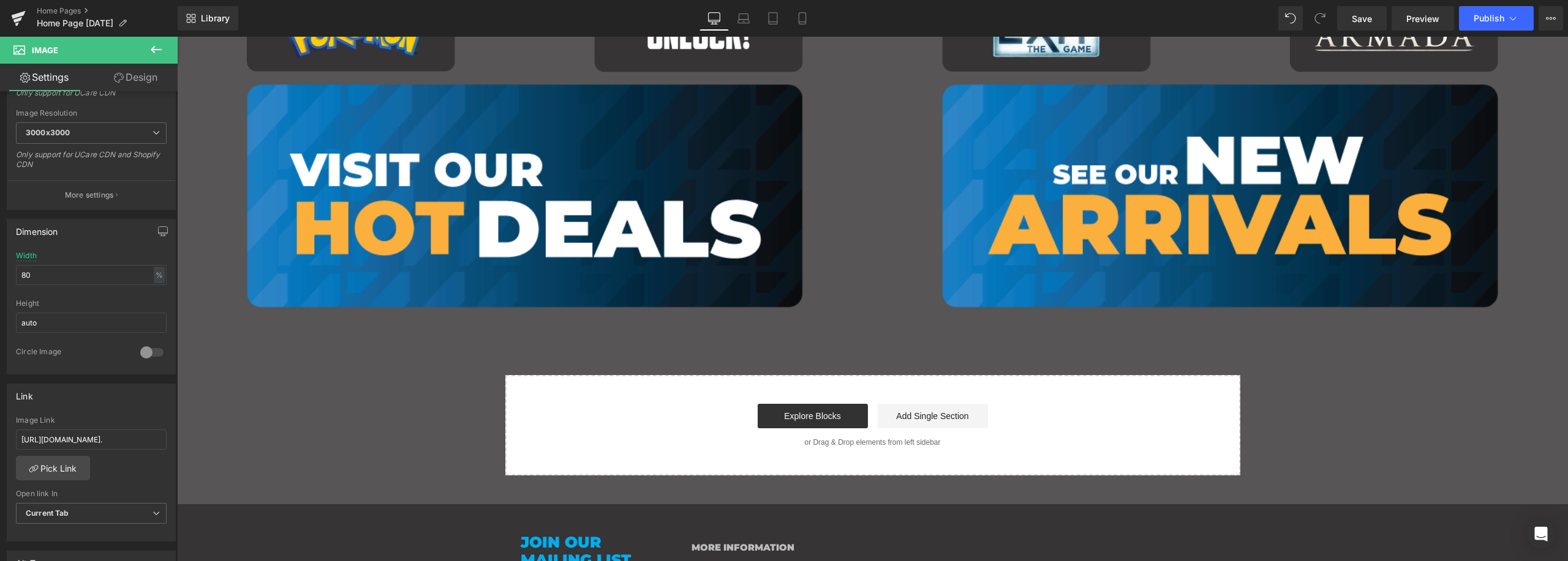
scroll to position [0, 531]
drag, startPoint x: 301, startPoint y: 476, endPoint x: 188, endPoint y: 441, distance: 118.3
click at [68, 441] on input "[URL][DOMAIN_NAME]." at bounding box center [91, 439] width 150 height 20
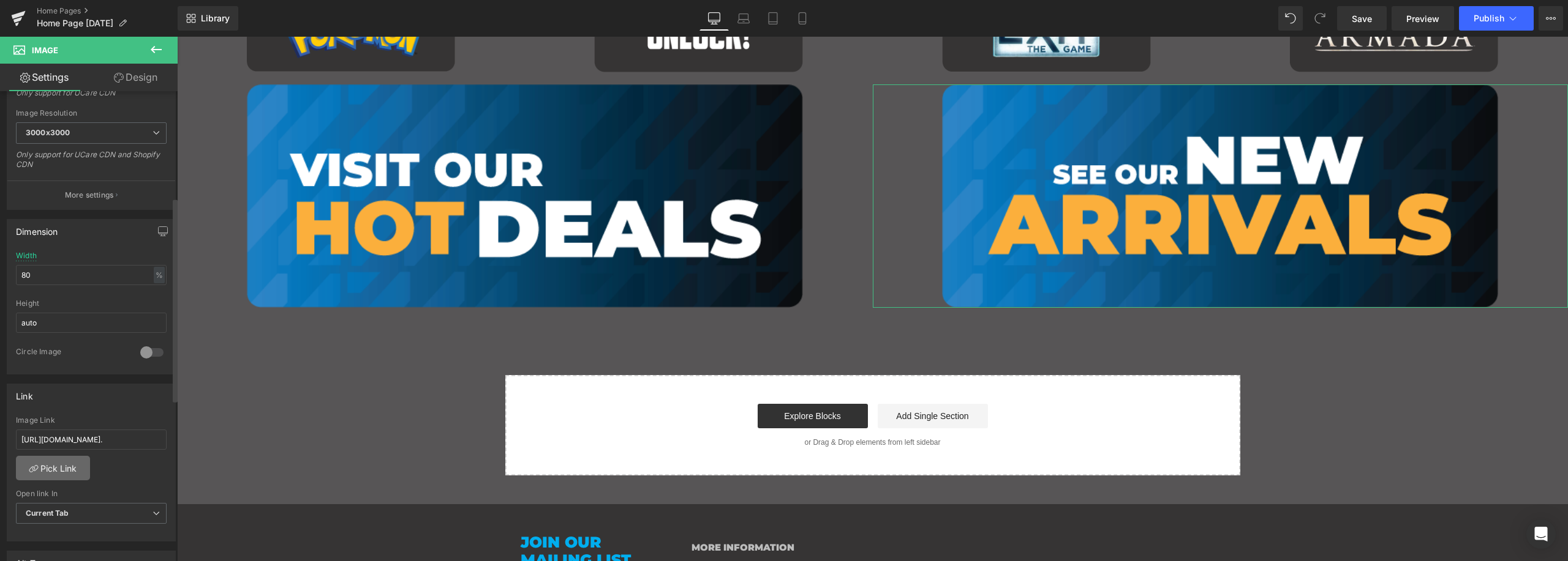
scroll to position [0, 0]
click at [55, 464] on link "Pick Link" at bounding box center [52, 468] width 74 height 25
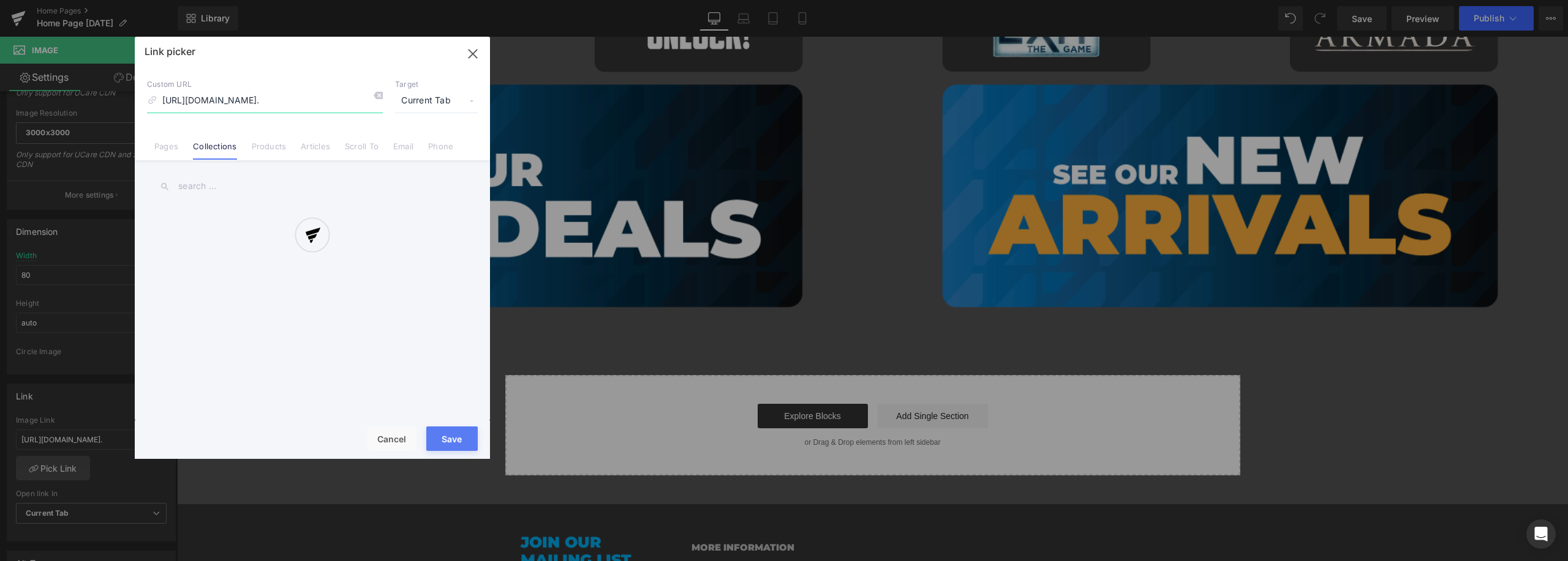
scroll to position [0, 563]
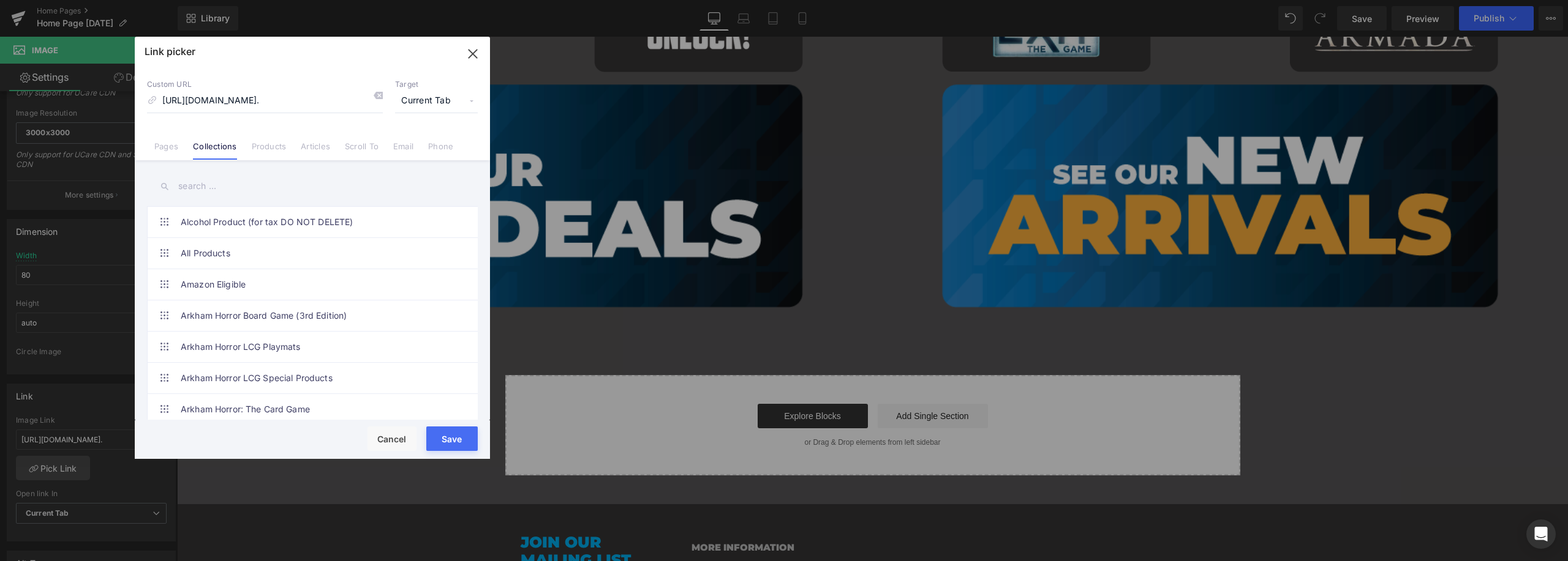
click at [274, 189] on input "text" at bounding box center [312, 186] width 331 height 28
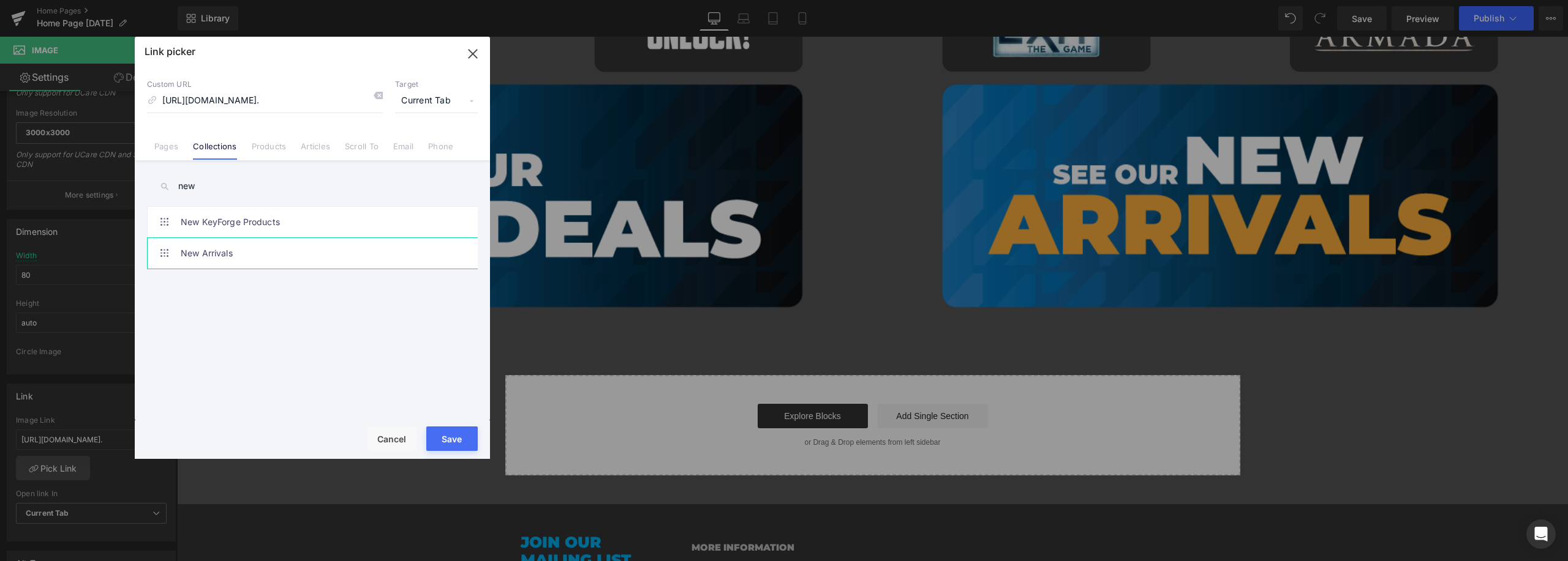
type input "new"
click at [230, 250] on link "New Arrivals" at bounding box center [315, 253] width 270 height 31
type input "/collections/new-releases"
click at [444, 434] on button "Save" at bounding box center [452, 439] width 52 height 25
type input "/collections/new-releases"
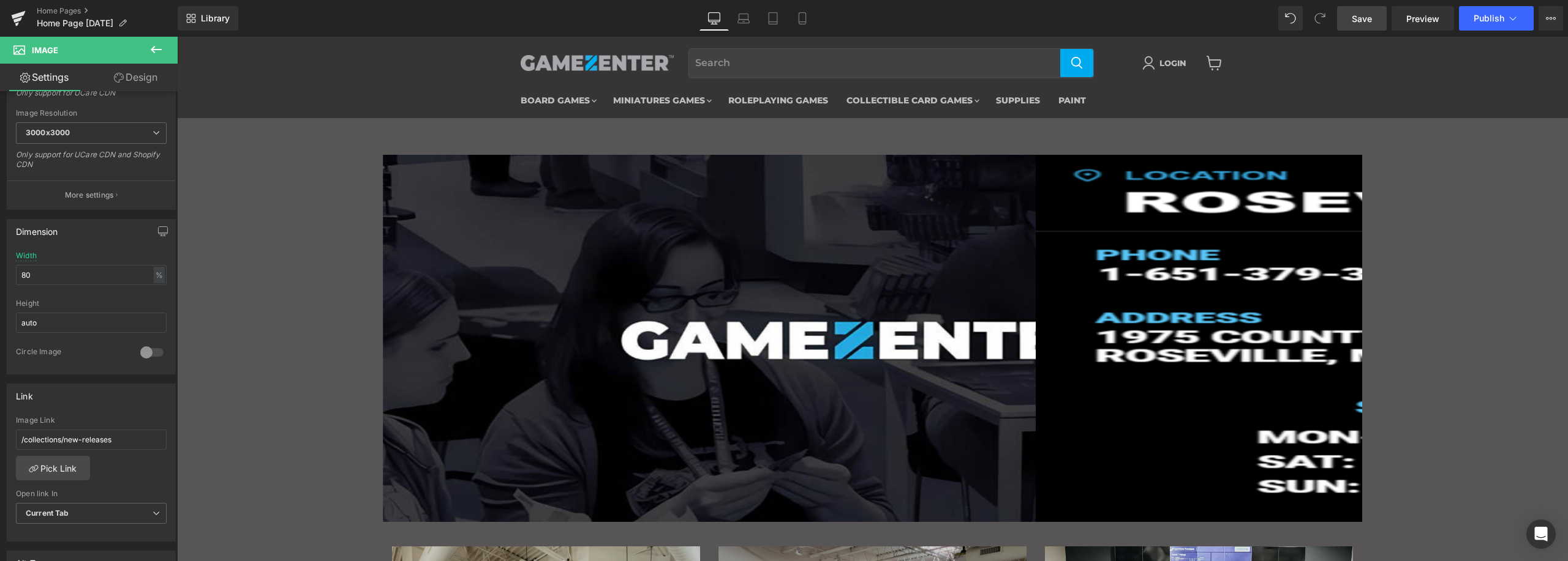
click at [1372, 19] on span "Save" at bounding box center [1361, 18] width 20 height 13
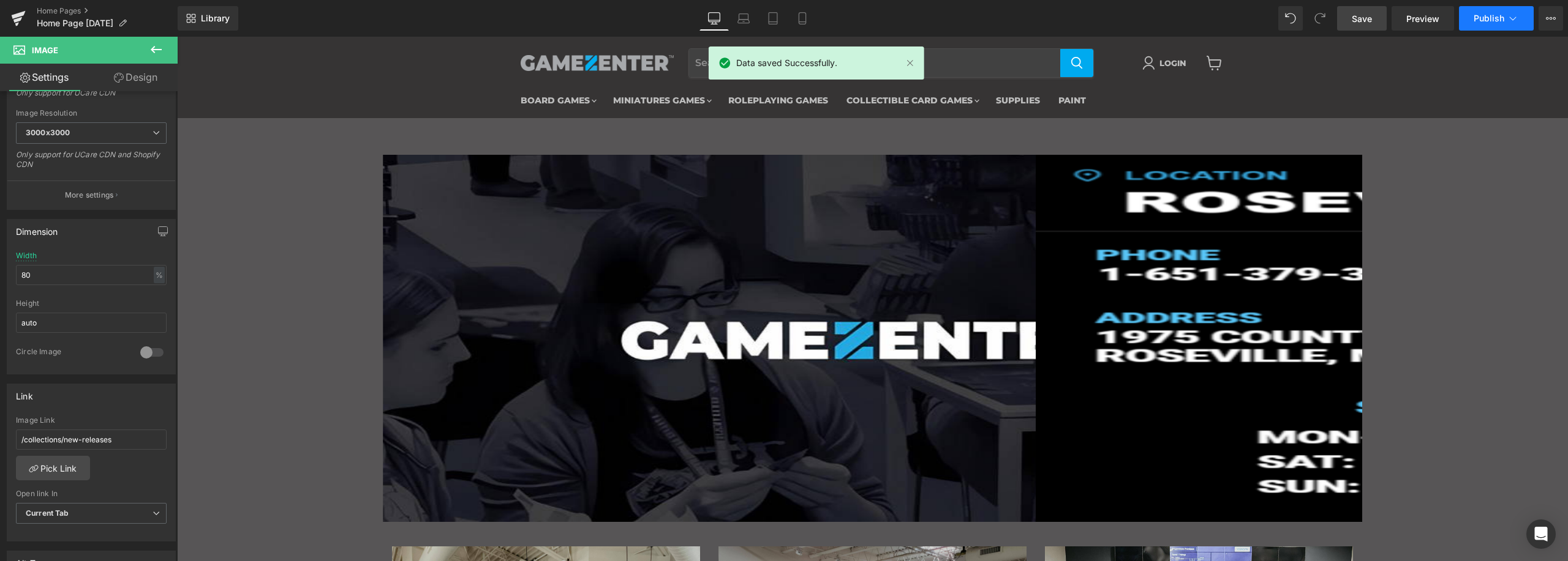
click at [1516, 18] on icon at bounding box center [1512, 17] width 12 height 12
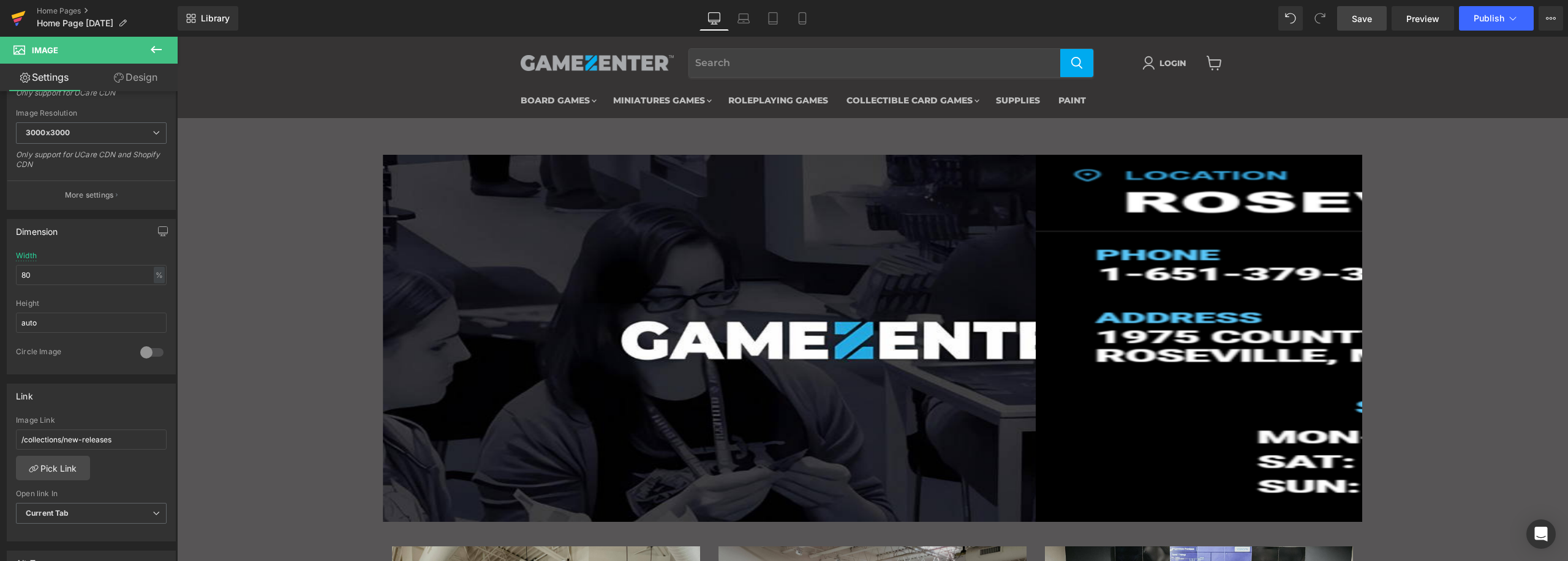
click at [28, 13] on link at bounding box center [18, 18] width 37 height 37
